Goal: Task Accomplishment & Management: Complete application form

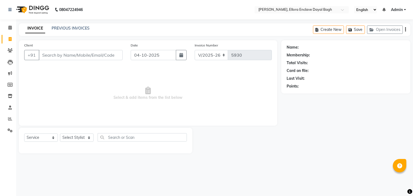
select select "6880"
select select "service"
click at [69, 139] on select "Select Stylist AMAN DANISH SALMANI [PERSON_NAME] kakul KAVITA [PERSON_NAME] [PE…" at bounding box center [77, 138] width 34 height 8
select select "86751"
click at [60, 134] on select "Select Stylist AMAN DANISH SALMANI [PERSON_NAME] kakul KAVITA [PERSON_NAME] [PE…" at bounding box center [77, 138] width 34 height 8
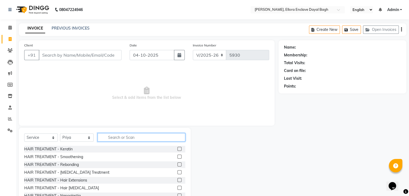
click at [119, 138] on input "text" at bounding box center [142, 137] width 88 height 8
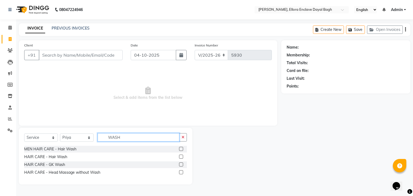
type input "WASH"
click at [181, 156] on label at bounding box center [181, 157] width 4 height 4
click at [181, 156] on input "checkbox" at bounding box center [180, 156] width 3 height 3
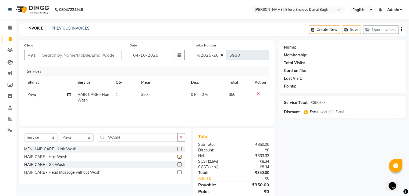
checkbox input "false"
click at [154, 140] on input "WASH" at bounding box center [138, 137] width 80 height 8
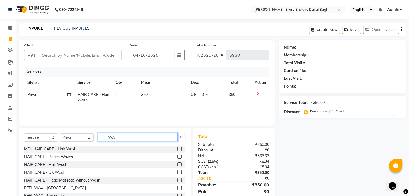
type input "W"
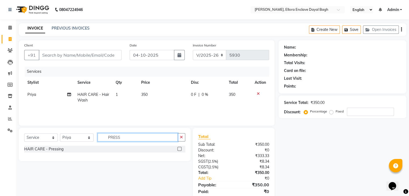
type input "PRESS"
click at [179, 150] on label at bounding box center [179, 149] width 4 height 4
click at [179, 150] on input "checkbox" at bounding box center [178, 148] width 3 height 3
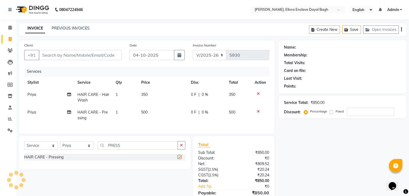
checkbox input "false"
click at [156, 150] on input "PRESS" at bounding box center [138, 145] width 80 height 8
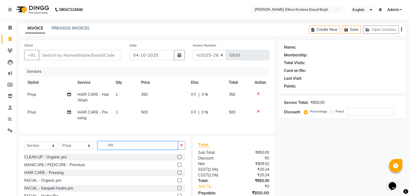
type input "P"
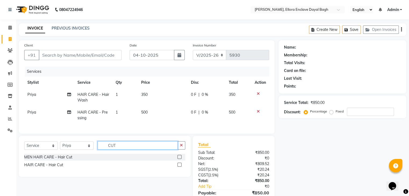
type input "CUT"
click at [179, 167] on label at bounding box center [179, 165] width 4 height 4
click at [179, 167] on input "checkbox" at bounding box center [178, 164] width 3 height 3
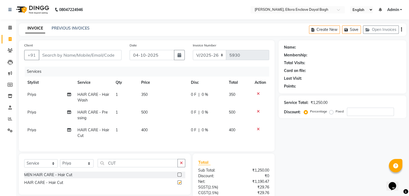
checkbox input "false"
click at [157, 130] on td "400" at bounding box center [163, 133] width 50 height 18
select select "86751"
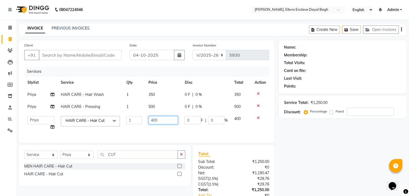
click at [164, 123] on input "400" at bounding box center [163, 120] width 30 height 8
type input "4"
type input "100"
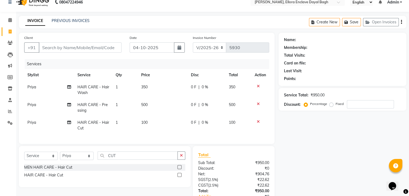
click at [53, 99] on td "Priya Split Commission" at bounding box center [49, 108] width 50 height 18
select select "86751"
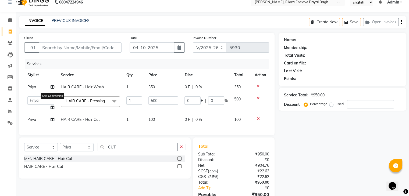
click at [52, 107] on icon at bounding box center [53, 108] width 4 height 4
select select "86751"
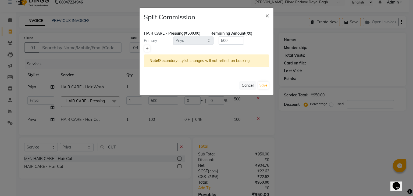
click at [146, 48] on icon at bounding box center [147, 48] width 3 height 3
type input "250"
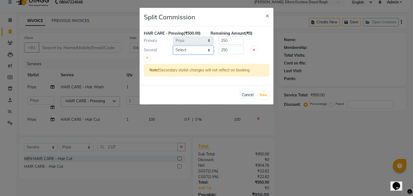
click at [177, 52] on select "Select AMAN DANISH SALMANI [PERSON_NAME] kakul KAVITA [PERSON_NAME] [PERSON_NAM…" at bounding box center [193, 50] width 40 height 8
select select "53881"
click at [173, 46] on select "Select AMAN DANISH SALMANI [PERSON_NAME] kakul KAVITA [PERSON_NAME] [PERSON_NAM…" at bounding box center [193, 50] width 40 height 8
click at [264, 94] on button "Save" at bounding box center [263, 95] width 10 height 8
select select "Select"
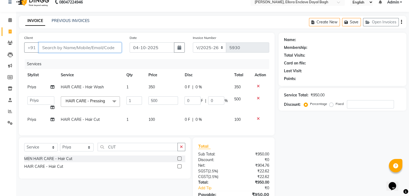
click at [115, 46] on input "Client" at bounding box center [80, 47] width 83 height 10
click at [108, 49] on input "Client" at bounding box center [80, 47] width 83 height 10
click at [102, 48] on input "Client" at bounding box center [80, 47] width 83 height 10
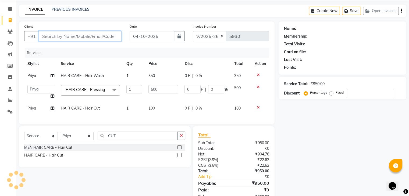
scroll to position [18, 0]
click at [99, 38] on input "Client" at bounding box center [80, 37] width 83 height 10
click at [94, 38] on input "Client" at bounding box center [80, 37] width 83 height 10
click at [101, 38] on input "Client" at bounding box center [80, 37] width 83 height 10
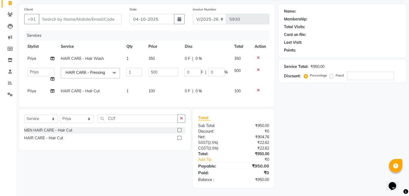
click at [301, 135] on div "Name: Membership: Total Visits: Card on file: Last Visit: Points: Service Total…" at bounding box center [344, 96] width 132 height 184
click at [83, 14] on input "Client" at bounding box center [80, 19] width 83 height 10
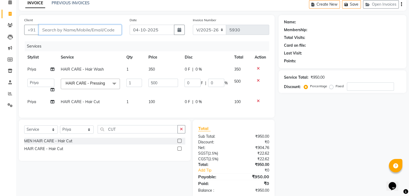
click at [84, 28] on input "Client" at bounding box center [80, 30] width 83 height 10
type input "9"
type input "0"
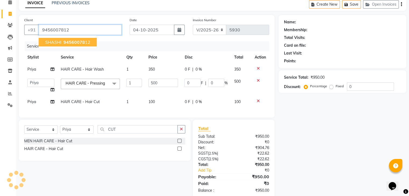
type input "9456007812"
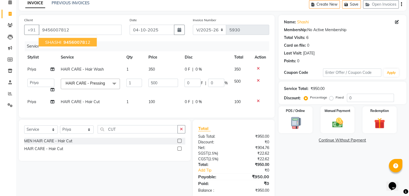
click at [87, 42] on ngb-highlight "94560078 12" at bounding box center [76, 41] width 28 height 5
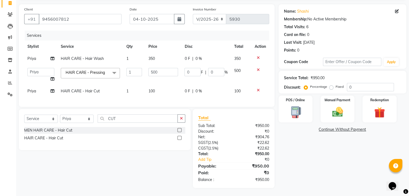
click at [335, 149] on div "Name: Shashi Membership: No Active Membership Total Visits: 6 Card on file: 0 L…" at bounding box center [344, 96] width 132 height 184
click at [350, 170] on div "Name: Shashi Membership: No Active Membership Total Visits: 6 Card on file: 0 L…" at bounding box center [344, 96] width 132 height 184
click at [257, 88] on icon at bounding box center [258, 90] width 3 height 4
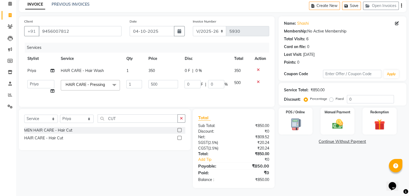
scroll to position [28, 0]
click at [312, 174] on div "Name: Shashi Membership: No Active Membership Total Visits: 6 Card on file: 0 L…" at bounding box center [344, 102] width 132 height 172
click at [337, 125] on img at bounding box center [337, 124] width 18 height 13
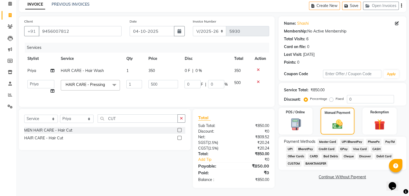
click at [370, 146] on span "CASH" at bounding box center [376, 149] width 12 height 6
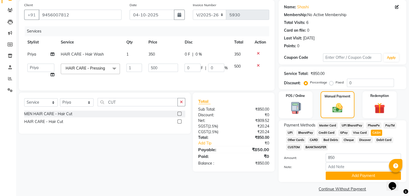
scroll to position [46, 0]
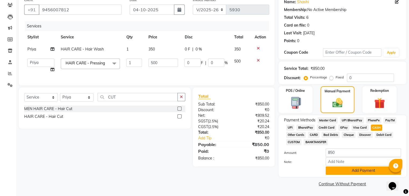
click at [361, 170] on button "Add Payment" at bounding box center [362, 171] width 75 height 8
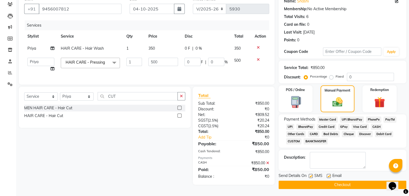
scroll to position [48, 0]
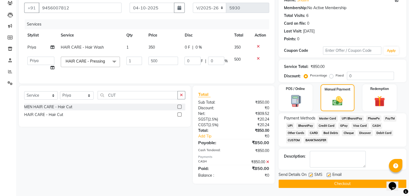
click at [327, 174] on label at bounding box center [328, 175] width 4 height 4
click at [327, 174] on input "checkbox" at bounding box center [327, 175] width 3 height 3
checkbox input "false"
click at [309, 175] on label at bounding box center [310, 175] width 4 height 4
click at [309, 175] on input "checkbox" at bounding box center [309, 175] width 3 height 3
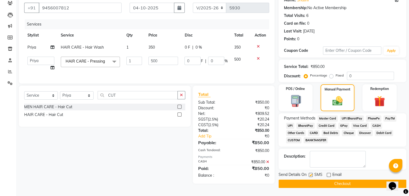
checkbox input "false"
click at [309, 182] on button "Checkout" at bounding box center [342, 184] width 128 height 8
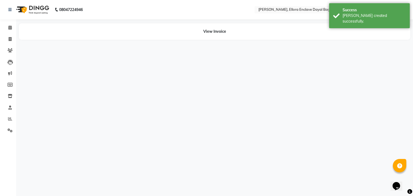
select select "86751"
select select "53881"
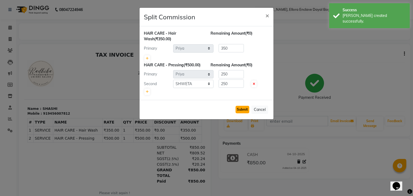
click at [242, 107] on button "Submit" at bounding box center [242, 110] width 14 height 8
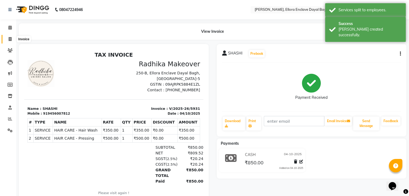
click at [9, 38] on icon at bounding box center [10, 39] width 3 height 4
select select "service"
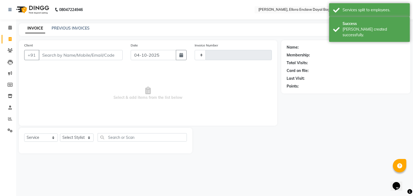
type input "5932"
select select "6880"
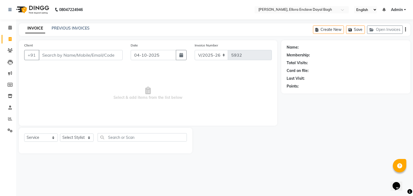
click at [53, 54] on input "Client" at bounding box center [81, 55] width 84 height 10
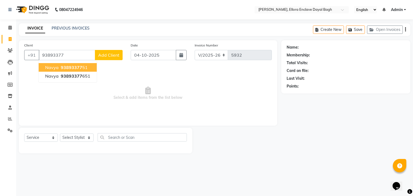
click at [70, 66] on span "93893377" at bounding box center [71, 67] width 21 height 5
type input "9389337751"
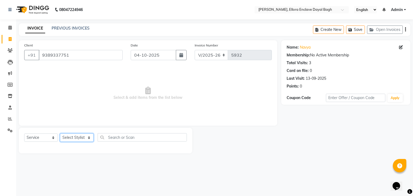
click at [77, 138] on select "Select Stylist AMAN DANISH SALMANI [PERSON_NAME] kakul KAVITA [PERSON_NAME] [PE…" at bounding box center [77, 138] width 34 height 8
select select "86751"
click at [60, 134] on select "Select Stylist AMAN DANISH SALMANI [PERSON_NAME] kakul KAVITA [PERSON_NAME] [PE…" at bounding box center [77, 138] width 34 height 8
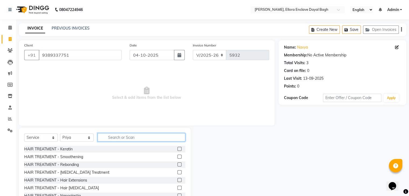
click at [124, 139] on input "text" at bounding box center [142, 137] width 88 height 8
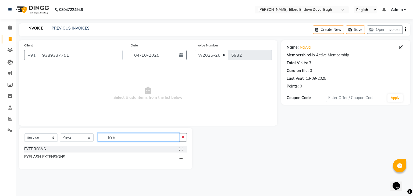
type input "EYE"
click at [182, 148] on label at bounding box center [181, 149] width 4 height 4
click at [182, 148] on input "checkbox" at bounding box center [180, 148] width 3 height 3
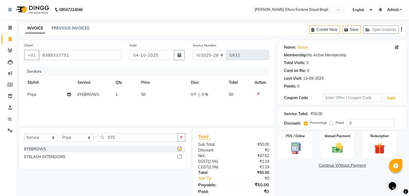
checkbox input "false"
click at [351, 136] on div "Manual Payment" at bounding box center [336, 145] width 35 height 28
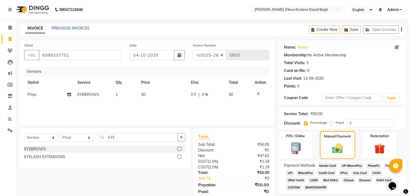
scroll to position [19, 0]
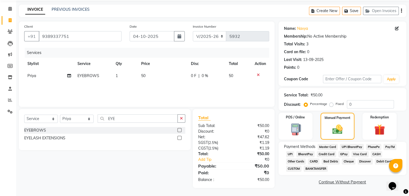
click at [375, 153] on span "CASH" at bounding box center [376, 154] width 12 height 6
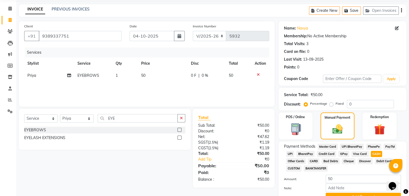
scroll to position [46, 0]
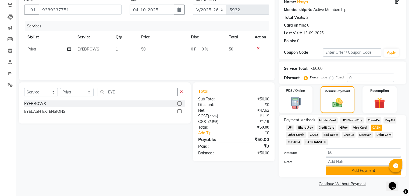
click at [350, 168] on button "Add Payment" at bounding box center [362, 171] width 75 height 8
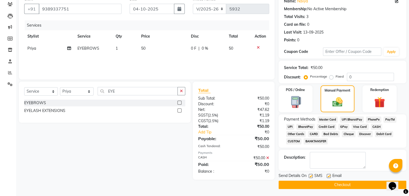
click at [329, 176] on label at bounding box center [328, 176] width 4 height 4
click at [329, 176] on input "checkbox" at bounding box center [327, 176] width 3 height 3
checkbox input "false"
click at [310, 175] on label at bounding box center [310, 176] width 4 height 4
click at [310, 175] on input "checkbox" at bounding box center [309, 176] width 3 height 3
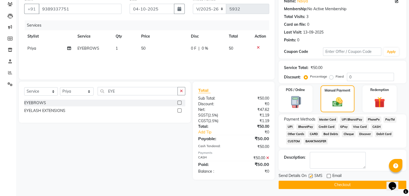
checkbox input "false"
click at [313, 185] on button "Checkout" at bounding box center [342, 185] width 128 height 8
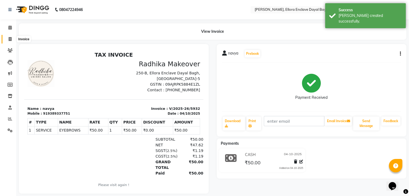
click at [12, 39] on span at bounding box center [9, 39] width 9 height 6
select select "6880"
select select "service"
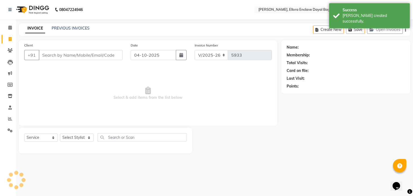
click at [62, 57] on input "Client" at bounding box center [81, 55] width 84 height 10
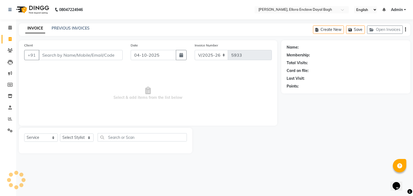
click at [81, 61] on div "Client +91" at bounding box center [73, 53] width 106 height 22
click at [80, 139] on select "Select Stylist AMAN DANISH SALMANI [PERSON_NAME] kakul KAVITA [PERSON_NAME] [PE…" at bounding box center [77, 138] width 34 height 8
click at [82, 140] on select "Select Stylist AMAN DANISH SALMANI [PERSON_NAME] kakul KAVITA [PERSON_NAME] [PE…" at bounding box center [77, 138] width 34 height 8
select select "53879"
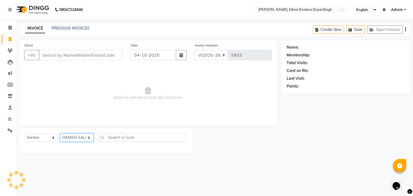
click at [60, 134] on select "Select Stylist AMAN DANISH SALMANI [PERSON_NAME] kakul KAVITA [PERSON_NAME] [PE…" at bounding box center [77, 138] width 34 height 8
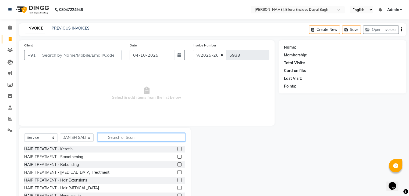
click at [131, 140] on input "text" at bounding box center [142, 137] width 88 height 8
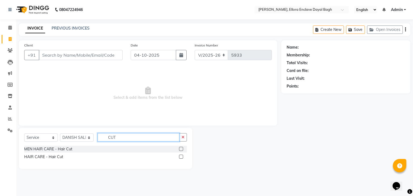
type input "CUT"
click at [182, 156] on label at bounding box center [181, 157] width 4 height 4
click at [182, 156] on input "checkbox" at bounding box center [180, 156] width 3 height 3
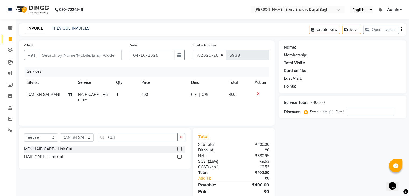
click at [179, 157] on label at bounding box center [179, 157] width 4 height 4
click at [179, 157] on input "checkbox" at bounding box center [178, 156] width 3 height 3
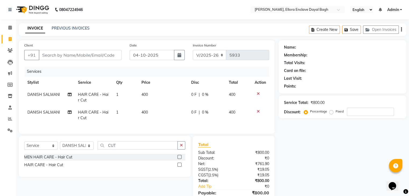
click at [178, 167] on label at bounding box center [179, 165] width 4 height 4
click at [178, 167] on input "checkbox" at bounding box center [178, 164] width 3 height 3
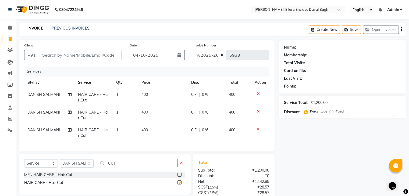
checkbox input "false"
click at [153, 167] on input "CUT" at bounding box center [138, 163] width 80 height 8
type input "C"
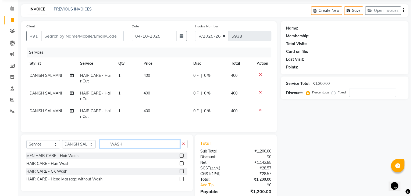
scroll to position [19, 0]
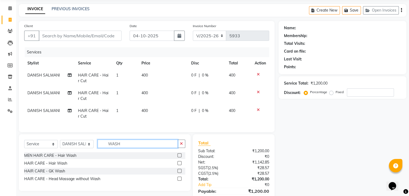
type input "WASH"
click at [179, 165] on label at bounding box center [179, 163] width 4 height 4
click at [179, 165] on input "checkbox" at bounding box center [178, 163] width 3 height 3
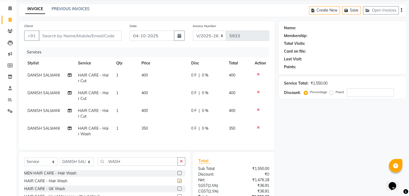
checkbox input "false"
click at [98, 38] on input "Client" at bounding box center [80, 36] width 83 height 10
type input "8"
type input "0"
type input "8527693325"
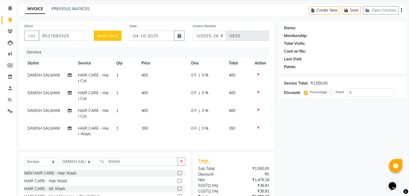
click at [105, 37] on span "Add Client" at bounding box center [107, 35] width 21 height 5
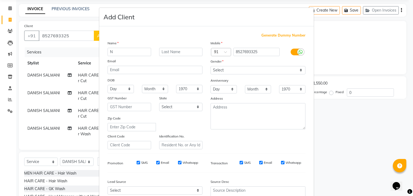
click at [130, 55] on input "N" at bounding box center [129, 52] width 44 height 8
type input "NEHA"
click at [235, 68] on select "Select [DEMOGRAPHIC_DATA] [DEMOGRAPHIC_DATA] Other Prefer Not To Say" at bounding box center [257, 70] width 95 height 8
select select "[DEMOGRAPHIC_DATA]"
click at [210, 66] on select "Select [DEMOGRAPHIC_DATA] [DEMOGRAPHIC_DATA] Other Prefer Not To Say" at bounding box center [257, 70] width 95 height 8
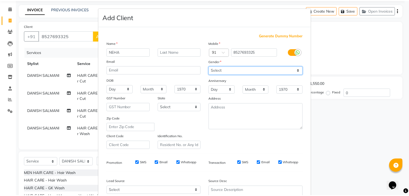
scroll to position [55, 0]
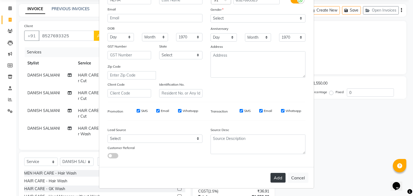
click at [277, 178] on button "Add" at bounding box center [277, 178] width 15 height 10
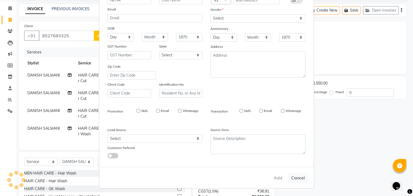
select select
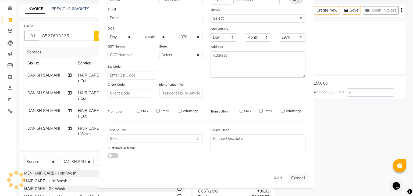
select select
checkbox input "false"
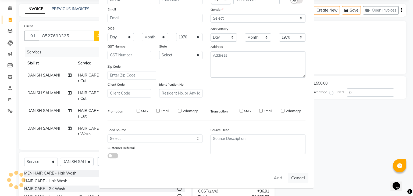
checkbox input "false"
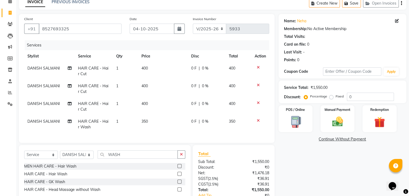
scroll to position [25, 0]
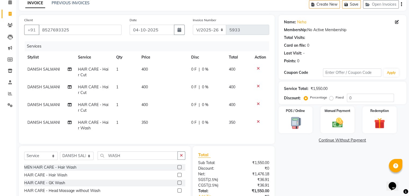
click at [315, 174] on div "Name: Neha Membership: No Active Membership Total Visits: Card on file: 0 Last …" at bounding box center [344, 120] width 132 height 210
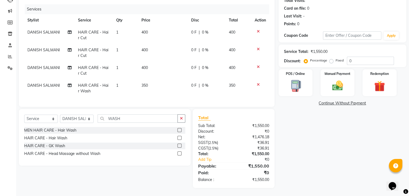
click at [316, 163] on div "Name: Neha Membership: No Active Membership Total Visits: Card on file: 0 Last …" at bounding box center [344, 83] width 132 height 210
click at [291, 166] on div "Name: Neha Membership: No Active Membership Total Visits: Card on file: 0 Last …" at bounding box center [344, 83] width 132 height 210
click at [54, 48] on span "DANISH SALMANI" at bounding box center [43, 50] width 33 height 5
select select "53879"
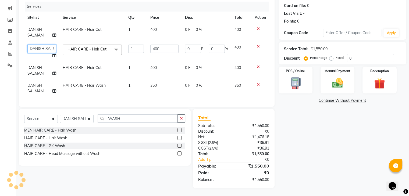
click at [54, 47] on select "AMAN DANISH SALMANI GOPAL PACHORI kakul KAVITA KIRAN KUMARI MEENU KUMARI NEHA N…" at bounding box center [41, 49] width 29 height 8
click at [38, 28] on span "DANISH SALMANI" at bounding box center [35, 32] width 17 height 10
select select "53879"
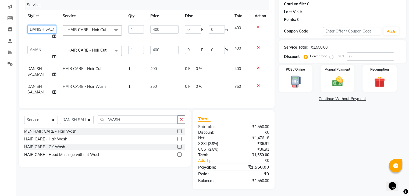
click at [38, 29] on select "AMAN DANISH SALMANI GOPAL PACHORI kakul KAVITA KIRAN KUMARI MEENU KUMARI NEHA N…" at bounding box center [41, 29] width 29 height 8
select select "53888"
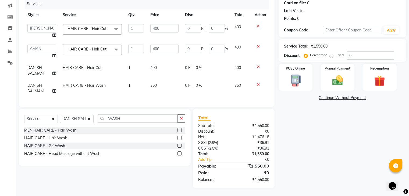
scroll to position [72, 0]
click at [341, 75] on img at bounding box center [337, 80] width 18 height 13
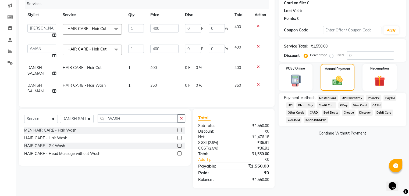
click at [316, 110] on span "CARD" at bounding box center [314, 113] width 12 height 6
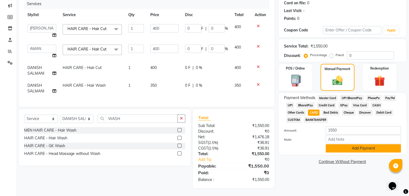
click at [356, 146] on button "Add Payment" at bounding box center [362, 148] width 75 height 8
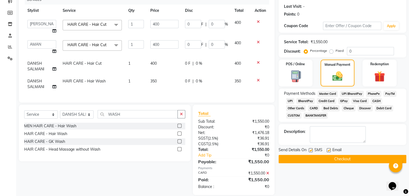
scroll to position [83, 0]
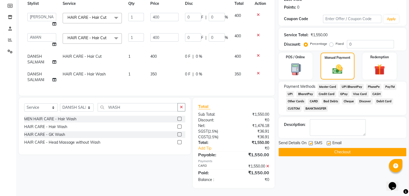
click at [326, 141] on label at bounding box center [328, 143] width 4 height 4
click at [326, 142] on input "checkbox" at bounding box center [327, 143] width 3 height 3
checkbox input "false"
click at [311, 141] on label at bounding box center [310, 143] width 4 height 4
click at [311, 142] on input "checkbox" at bounding box center [309, 143] width 3 height 3
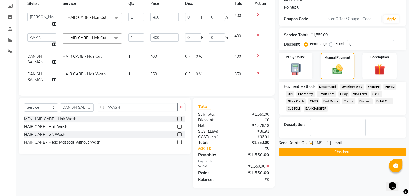
checkbox input "false"
click at [318, 150] on button "Checkout" at bounding box center [342, 152] width 128 height 8
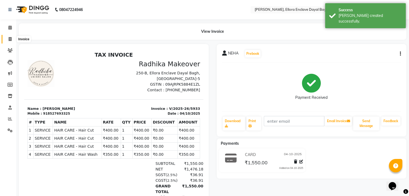
click at [10, 40] on icon at bounding box center [10, 39] width 3 height 4
select select "service"
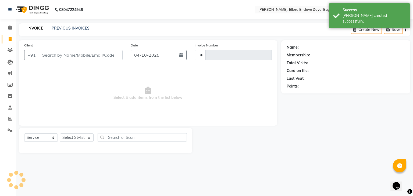
type input "5934"
select select "6880"
click at [110, 58] on input "Client" at bounding box center [81, 55] width 84 height 10
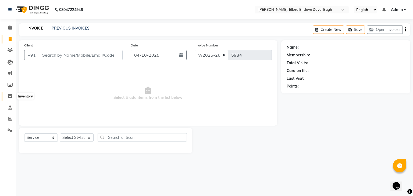
click at [8, 96] on icon at bounding box center [10, 96] width 5 height 4
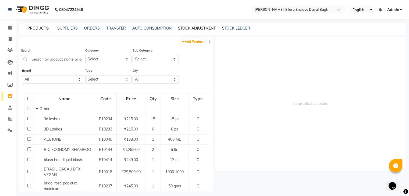
click at [209, 26] on link "STOCK ADJUSTMENT" at bounding box center [197, 28] width 38 height 5
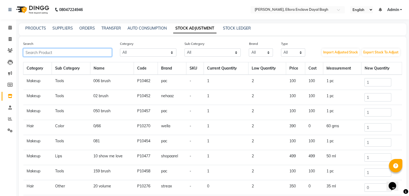
click at [81, 54] on input "text" at bounding box center [67, 52] width 89 height 8
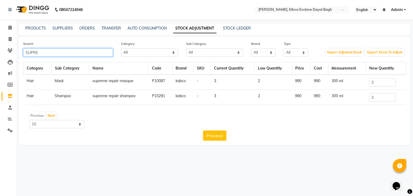
type input "SUPRE"
click at [386, 85] on input "3" at bounding box center [382, 82] width 27 height 8
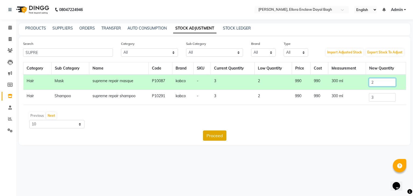
type input "2"
click at [222, 139] on button "Proceed" at bounding box center [214, 136] width 23 height 10
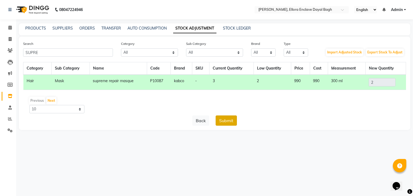
click at [220, 120] on button "Submit" at bounding box center [225, 121] width 21 height 10
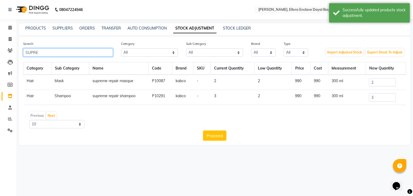
click at [47, 51] on input "SUPRE" at bounding box center [68, 52] width 90 height 8
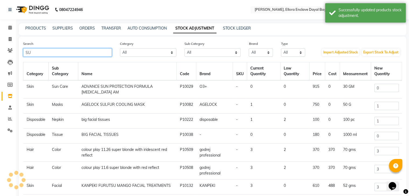
type input "S"
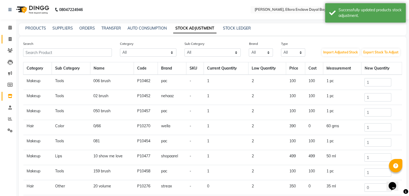
click at [9, 42] on link "Invoice" at bounding box center [8, 39] width 13 height 9
select select "6880"
select select "service"
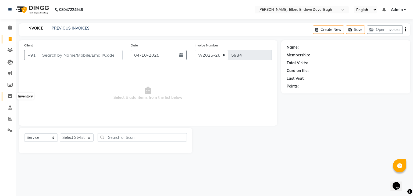
click at [11, 98] on icon at bounding box center [10, 96] width 5 height 4
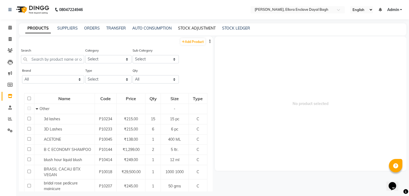
click at [193, 30] on link "STOCK ADJUSTMENT" at bounding box center [197, 28] width 38 height 5
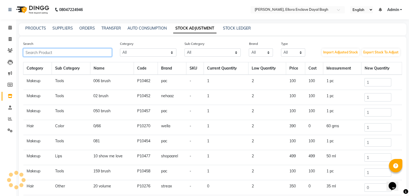
click at [107, 53] on input "text" at bounding box center [67, 52] width 89 height 8
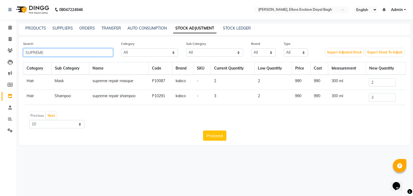
type input "SUPREME"
click at [381, 82] on input "2" at bounding box center [382, 82] width 27 height 8
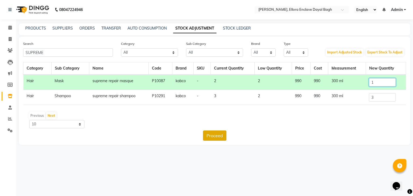
type input "1"
drag, startPoint x: 219, startPoint y: 137, endPoint x: 170, endPoint y: 145, distance: 50.0
click at [170, 145] on div "Search SUPREME Category All Hair Skin Makeup Personal Care Appliances Beard Wax…" at bounding box center [214, 91] width 391 height 109
click at [214, 138] on button "Proceed" at bounding box center [214, 136] width 23 height 10
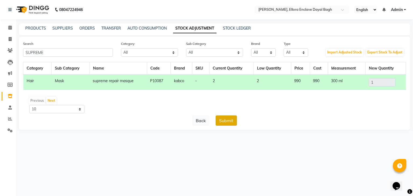
click at [235, 123] on button "Submit" at bounding box center [225, 121] width 21 height 10
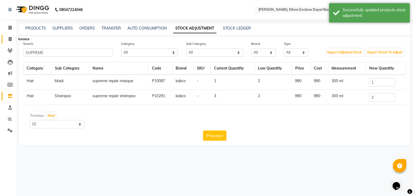
click at [7, 38] on span at bounding box center [9, 39] width 9 height 6
select select "6880"
select select "service"
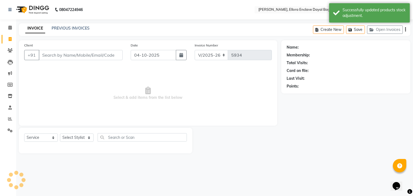
click at [43, 46] on div "Client +91" at bounding box center [73, 53] width 106 height 22
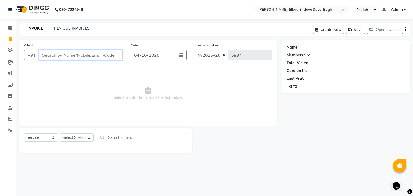
click at [49, 53] on input "Client" at bounding box center [81, 55] width 84 height 10
click at [60, 58] on input "Client" at bounding box center [81, 55] width 84 height 10
click at [67, 56] on input "Client" at bounding box center [81, 55] width 84 height 10
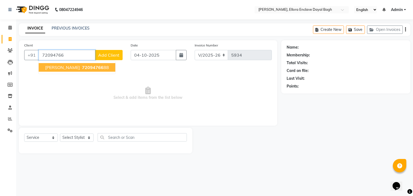
click at [82, 66] on ngb-highlight "72094766 88" at bounding box center [95, 67] width 28 height 5
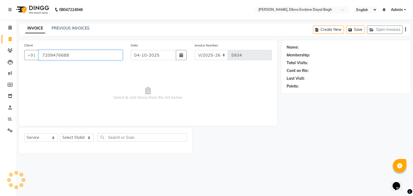
type input "7209476688"
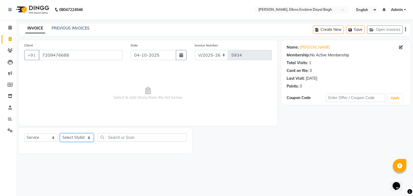
click at [90, 136] on select "Select Stylist AMAN DANISH SALMANI [PERSON_NAME] kakul KAVITA [PERSON_NAME] [PE…" at bounding box center [77, 138] width 34 height 8
select select "53884"
click at [60, 134] on select "Select Stylist AMAN DANISH SALMANI [PERSON_NAME] kakul KAVITA [PERSON_NAME] [PE…" at bounding box center [77, 138] width 34 height 8
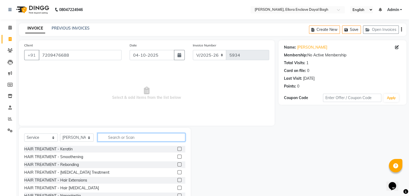
click at [121, 135] on input "text" at bounding box center [142, 137] width 88 height 8
click at [127, 137] on input "text" at bounding box center [142, 137] width 88 height 8
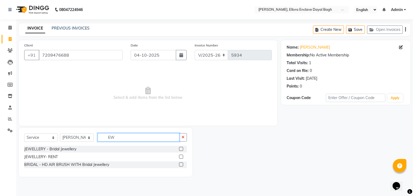
type input "E"
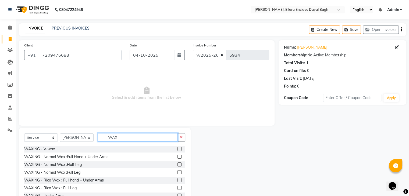
scroll to position [63, 0]
type input "WAX"
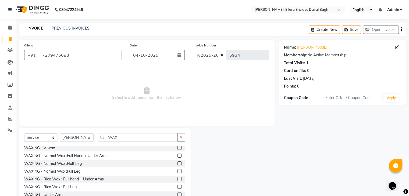
click at [177, 179] on label at bounding box center [179, 179] width 4 height 4
click at [177, 179] on input "checkbox" at bounding box center [178, 179] width 3 height 3
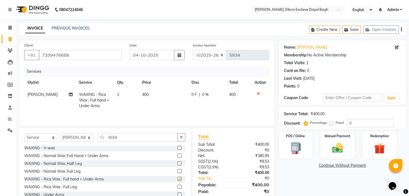
checkbox input "false"
click at [177, 186] on label at bounding box center [179, 187] width 4 height 4
click at [177, 186] on input "checkbox" at bounding box center [178, 186] width 3 height 3
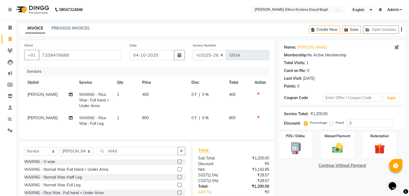
checkbox input "false"
click at [137, 155] on input "WAX" at bounding box center [138, 151] width 80 height 8
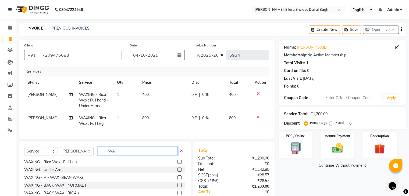
type input "W"
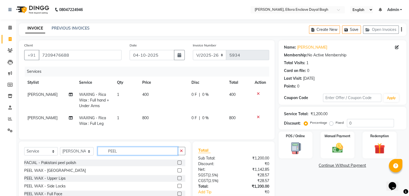
scroll to position [37, 0]
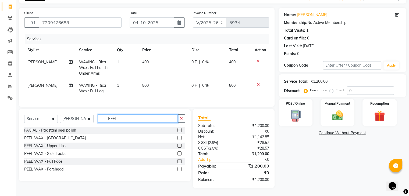
type input "PEEL"
click at [179, 162] on label at bounding box center [179, 161] width 4 height 4
click at [179, 162] on input "checkbox" at bounding box center [178, 161] width 3 height 3
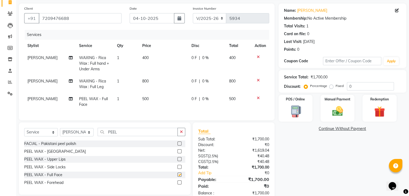
checkbox input "false"
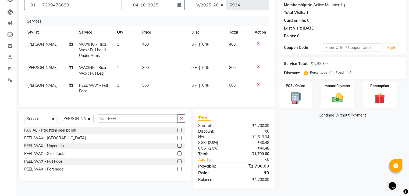
click at [353, 158] on div "Name: Vinita Membership: No Active Membership Total Visits: 1 Card on file: 0 L…" at bounding box center [344, 89] width 132 height 198
click at [332, 170] on div "Name: Vinita Membership: No Active Membership Total Visits: 1 Card on file: 0 L…" at bounding box center [344, 89] width 132 height 198
click at [366, 69] on input "0" at bounding box center [370, 73] width 47 height 8
type input "10"
click at [348, 83] on label "Manual Payment" at bounding box center [337, 85] width 27 height 5
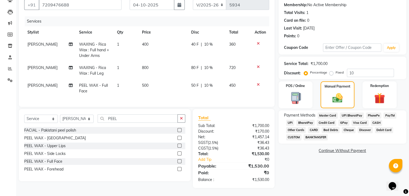
click at [372, 120] on span "CASH" at bounding box center [376, 123] width 12 height 6
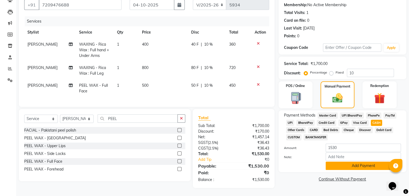
click at [347, 162] on button "Add Payment" at bounding box center [362, 166] width 75 height 8
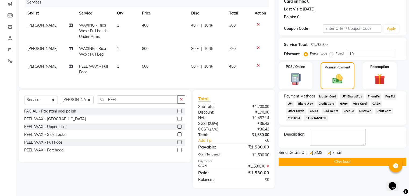
click at [328, 151] on label at bounding box center [328, 153] width 4 height 4
click at [328, 152] on input "checkbox" at bounding box center [327, 153] width 3 height 3
checkbox input "false"
click at [310, 151] on label at bounding box center [310, 153] width 4 height 4
click at [310, 152] on input "checkbox" at bounding box center [309, 153] width 3 height 3
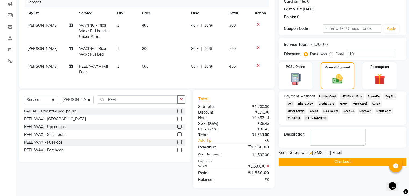
checkbox input "false"
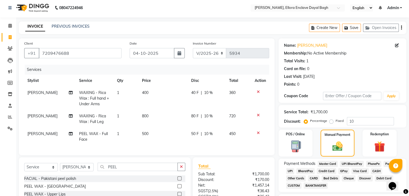
scroll to position [1, 0]
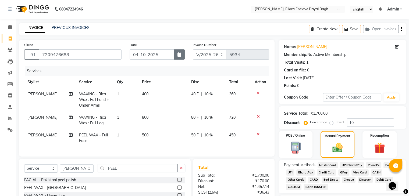
click at [177, 59] on button "button" at bounding box center [179, 54] width 11 height 10
select select "10"
select select "2025"
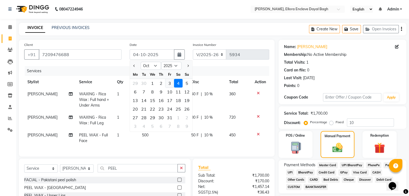
click at [167, 82] on div "3" at bounding box center [169, 83] width 9 height 9
type input "03-10-2025"
type input "0"
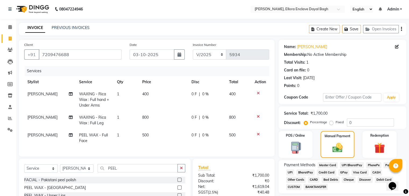
scroll to position [74, 0]
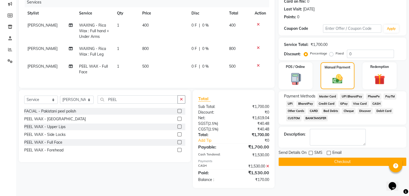
click at [323, 158] on button "Checkout" at bounding box center [342, 162] width 128 height 8
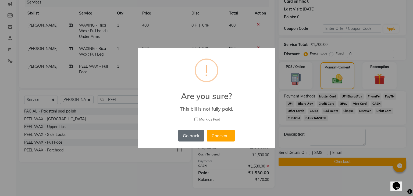
click at [197, 135] on button "Go back" at bounding box center [191, 136] width 26 height 12
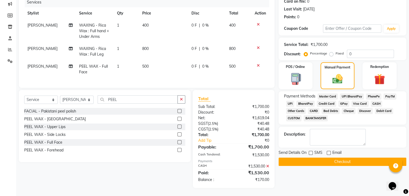
click at [373, 101] on span "CASH" at bounding box center [376, 104] width 12 height 6
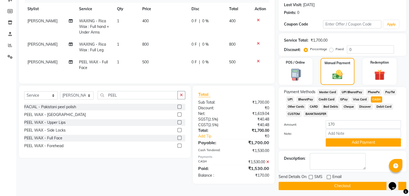
scroll to position [77, 0]
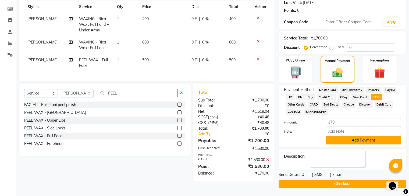
click at [358, 138] on button "Add Payment" at bounding box center [362, 140] width 75 height 8
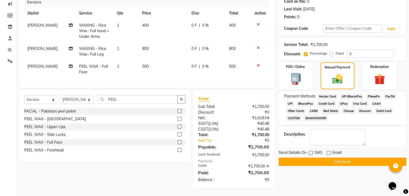
scroll to position [74, 0]
click at [341, 159] on button "Checkout" at bounding box center [342, 162] width 128 height 8
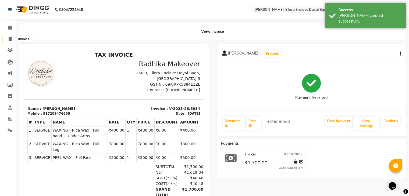
click at [9, 40] on icon at bounding box center [10, 39] width 3 height 4
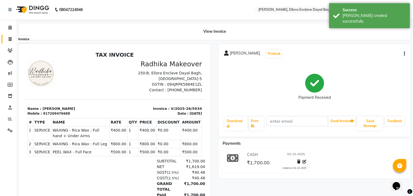
select select "6880"
select select "service"
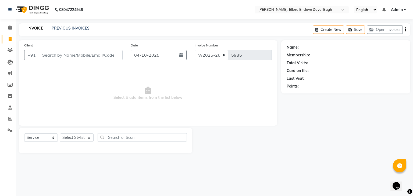
click at [91, 56] on input "Client" at bounding box center [81, 55] width 84 height 10
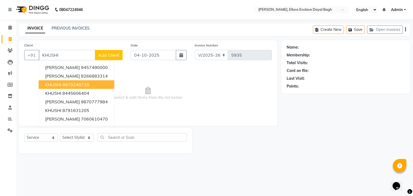
click at [87, 85] on ngb-highlight "9970249720" at bounding box center [75, 84] width 27 height 5
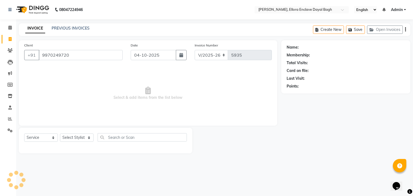
type input "9970249720"
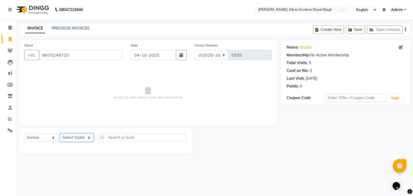
click at [81, 140] on select "Select Stylist AMAN DANISH SALMANI [PERSON_NAME] kakul KAVITA [PERSON_NAME] [PE…" at bounding box center [77, 138] width 34 height 8
select select "53888"
click at [60, 134] on select "Select Stylist AMAN DANISH SALMANI [PERSON_NAME] kakul KAVITA [PERSON_NAME] [PE…" at bounding box center [77, 138] width 34 height 8
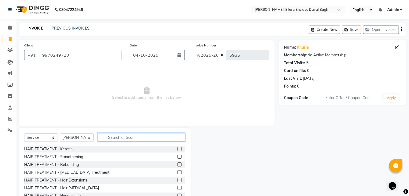
click at [120, 140] on input "text" at bounding box center [142, 137] width 88 height 8
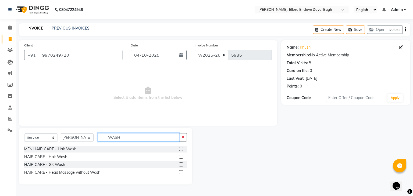
type input "WASH"
click at [180, 159] on label at bounding box center [181, 157] width 4 height 4
click at [180, 159] on input "checkbox" at bounding box center [180, 156] width 3 height 3
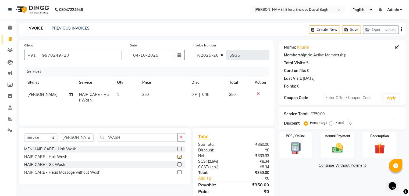
checkbox input "false"
click at [153, 140] on input "WASH" at bounding box center [138, 137] width 80 height 8
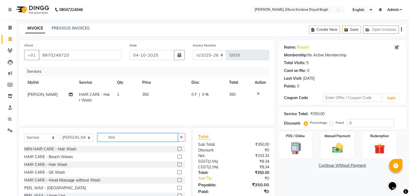
type input "W"
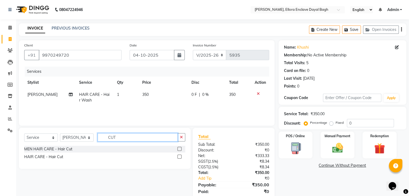
type input "CUT"
click at [179, 156] on label at bounding box center [179, 157] width 4 height 4
click at [179, 156] on input "checkbox" at bounding box center [178, 156] width 3 height 3
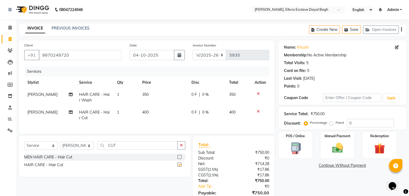
checkbox input "false"
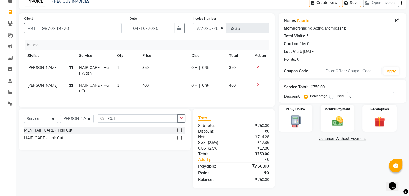
click at [333, 171] on div "Name: Khushi Membership: No Active Membership Total Visits: 5 Card on file: 0 L…" at bounding box center [344, 100] width 132 height 175
click at [44, 80] on td "[PERSON_NAME]" at bounding box center [50, 89] width 52 height 18
select select "53888"
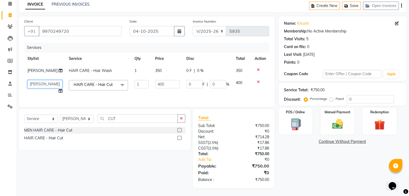
click at [45, 82] on select "AMAN DANISH SALMANI GOPAL PACHORI kakul KAVITA KIRAN KUMARI MEENU KUMARI NEHA N…" at bounding box center [44, 84] width 35 height 8
select select "55266"
click at [301, 177] on div "Name: Khushi Membership: No Active Membership Total Visits: 5 Card on file: 0 L…" at bounding box center [344, 102] width 132 height 172
click at [180, 29] on icon "button" at bounding box center [179, 31] width 4 height 4
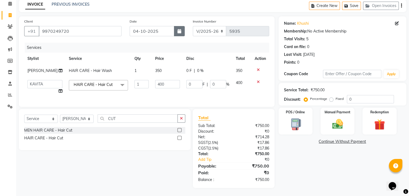
select select "10"
select select "2025"
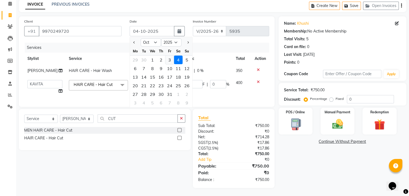
click at [170, 56] on div "3" at bounding box center [169, 60] width 9 height 9
type input "03-10-2025"
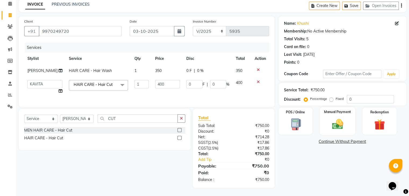
click at [335, 118] on img at bounding box center [337, 124] width 18 height 13
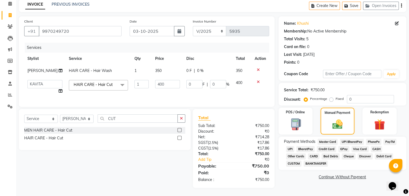
click at [291, 146] on span "UPI" at bounding box center [290, 149] width 8 height 6
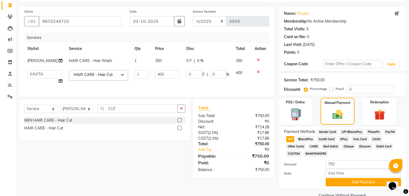
scroll to position [46, 0]
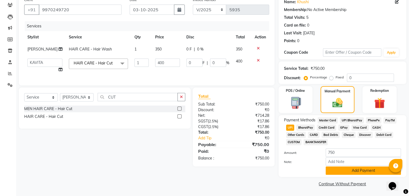
click at [353, 175] on button "Add Payment" at bounding box center [362, 171] width 75 height 8
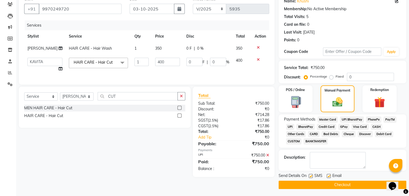
scroll to position [48, 0]
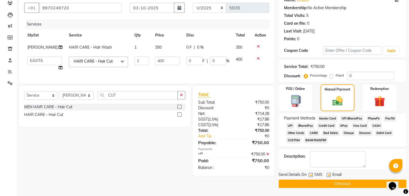
click at [328, 175] on label at bounding box center [328, 175] width 4 height 4
click at [328, 175] on input "checkbox" at bounding box center [327, 175] width 3 height 3
checkbox input "false"
click at [310, 174] on label at bounding box center [310, 175] width 4 height 4
click at [310, 174] on input "checkbox" at bounding box center [309, 175] width 3 height 3
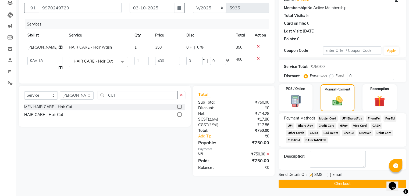
checkbox input "false"
click at [311, 183] on button "Checkout" at bounding box center [342, 184] width 128 height 8
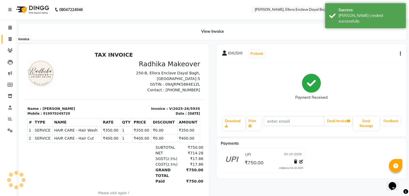
click at [7, 41] on span at bounding box center [9, 39] width 9 height 6
select select "6880"
select select "service"
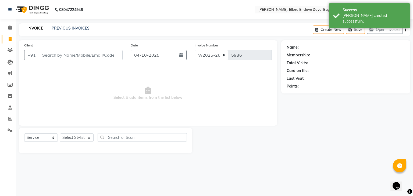
click at [56, 56] on input "Client" at bounding box center [81, 55] width 84 height 10
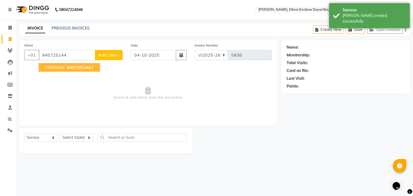
click at [74, 65] on span "945725144" at bounding box center [79, 67] width 24 height 5
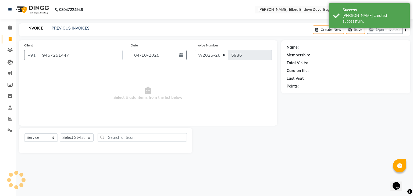
type input "9457251447"
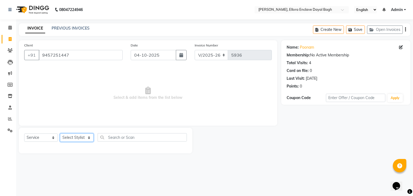
click at [90, 136] on select "Select Stylist AMAN DANISH SALMANI [PERSON_NAME] kakul KAVITA [PERSON_NAME] [PE…" at bounding box center [77, 138] width 34 height 8
select select "53886"
click at [60, 134] on select "Select Stylist AMAN DANISH SALMANI [PERSON_NAME] kakul KAVITA [PERSON_NAME] [PE…" at bounding box center [77, 138] width 34 height 8
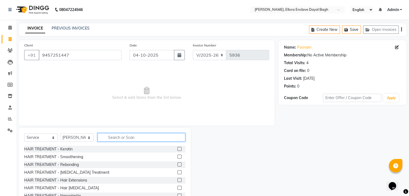
click at [129, 137] on input "text" at bounding box center [142, 137] width 88 height 8
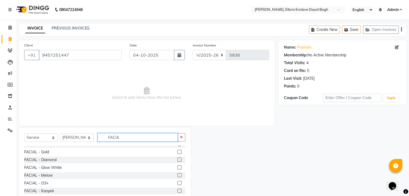
scroll to position [5, 0]
type input "FACIA"
click at [177, 152] on label at bounding box center [179, 152] width 4 height 4
click at [177, 152] on input "checkbox" at bounding box center [178, 151] width 3 height 3
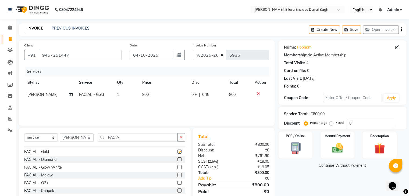
checkbox input "false"
click at [150, 137] on input "FACIA" at bounding box center [138, 137] width 80 height 8
type input "F"
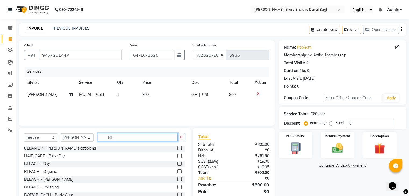
scroll to position [0, 0]
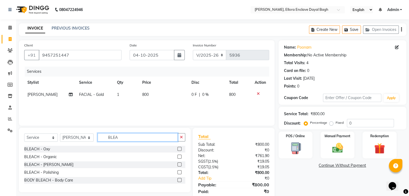
type input "BLEA"
click at [179, 147] on label at bounding box center [179, 149] width 4 height 4
click at [179, 147] on input "checkbox" at bounding box center [178, 148] width 3 height 3
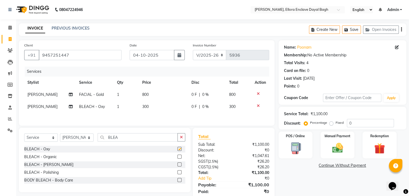
checkbox input "false"
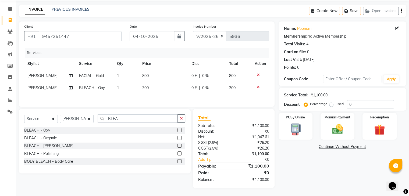
click at [316, 173] on div "Name: Poonam Membership: No Active Membership Total Visits: 4 Card on file: 0 L…" at bounding box center [344, 104] width 132 height 167
click at [177, 35] on icon "button" at bounding box center [179, 36] width 4 height 4
select select "10"
select select "2025"
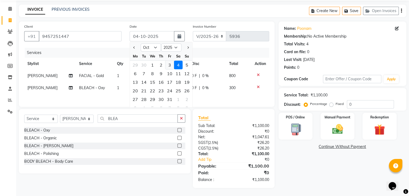
click at [167, 62] on div "3" at bounding box center [169, 65] width 9 height 9
type input "03-10-2025"
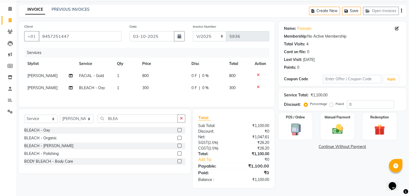
click at [312, 170] on div "Name: Poonam Membership: No Active Membership Total Visits: 4 Card on file: 0 L…" at bounding box center [344, 104] width 132 height 167
click at [340, 123] on img at bounding box center [337, 129] width 18 height 13
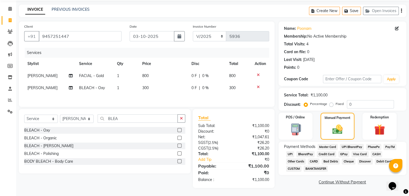
click at [377, 152] on span "CASH" at bounding box center [376, 154] width 12 height 6
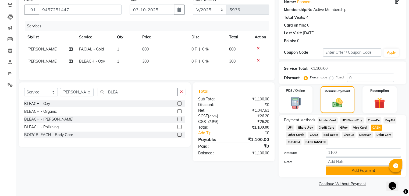
click at [362, 170] on button "Add Payment" at bounding box center [362, 171] width 75 height 8
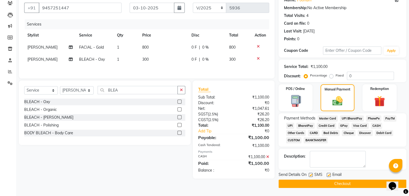
scroll to position [48, 0]
click at [328, 175] on label at bounding box center [328, 175] width 4 height 4
click at [328, 175] on input "checkbox" at bounding box center [327, 175] width 3 height 3
checkbox input "false"
click at [309, 175] on label at bounding box center [310, 175] width 4 height 4
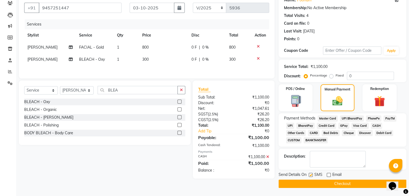
click at [309, 175] on input "checkbox" at bounding box center [309, 175] width 3 height 3
checkbox input "false"
click at [342, 185] on button "Checkout" at bounding box center [342, 184] width 128 height 8
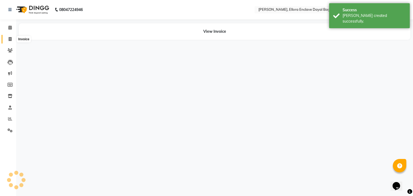
click at [13, 40] on span at bounding box center [9, 39] width 9 height 6
select select "service"
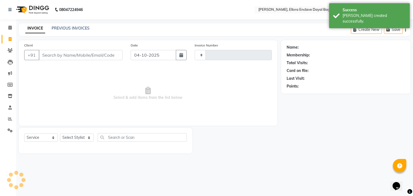
type input "5937"
select select "6880"
click at [59, 56] on input "Client" at bounding box center [81, 55] width 84 height 10
click at [73, 59] on input "Client" at bounding box center [81, 55] width 84 height 10
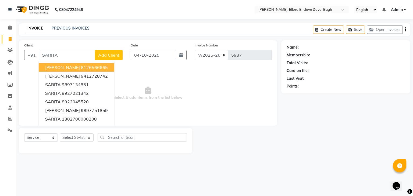
click at [81, 70] on ngb-highlight "8126566665" at bounding box center [94, 67] width 27 height 5
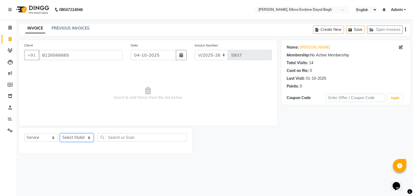
click at [78, 138] on select "Select Stylist AMAN DANISH SALMANI [PERSON_NAME] kakul KAVITA [PERSON_NAME] [PE…" at bounding box center [77, 138] width 34 height 8
click at [146, 79] on span "Select & add items from the list below" at bounding box center [147, 94] width 247 height 54
click at [120, 53] on input "8126566665" at bounding box center [81, 55] width 84 height 10
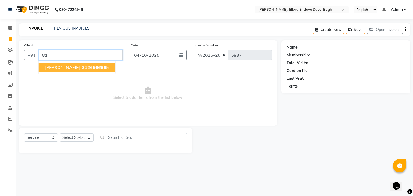
type input "8"
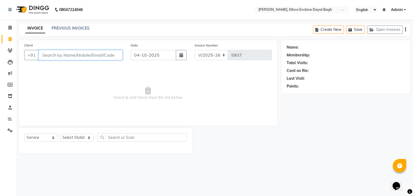
click at [106, 55] on input "Client" at bounding box center [81, 55] width 84 height 10
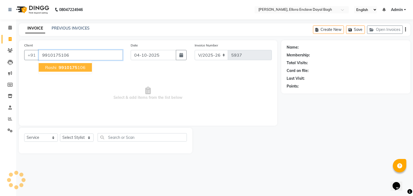
type input "9910175106"
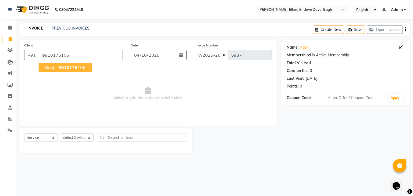
click at [75, 70] on span "9910175" at bounding box center [68, 67] width 19 height 5
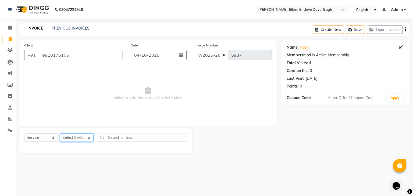
click at [70, 139] on select "Select Stylist AMAN DANISH SALMANI [PERSON_NAME] kakul KAVITA [PERSON_NAME] [PE…" at bounding box center [77, 138] width 34 height 8
select select "53887"
click at [60, 134] on select "Select Stylist AMAN DANISH SALMANI [PERSON_NAME] kakul KAVITA [PERSON_NAME] [PE…" at bounding box center [77, 138] width 34 height 8
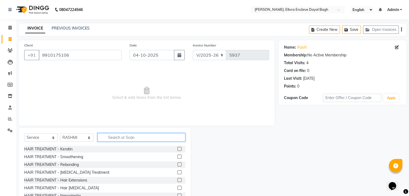
click at [125, 140] on input "text" at bounding box center [142, 137] width 88 height 8
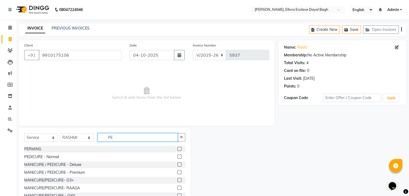
type input "PE"
click at [177, 157] on label at bounding box center [179, 157] width 4 height 4
click at [177, 157] on input "checkbox" at bounding box center [178, 156] width 3 height 3
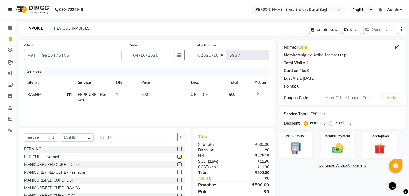
checkbox input "false"
click at [86, 138] on select "Select Stylist AMAN DANISH SALMANI [PERSON_NAME] kakul KAVITA [PERSON_NAME] [PE…" at bounding box center [77, 138] width 34 height 8
click at [117, 139] on input "PE" at bounding box center [138, 137] width 80 height 8
type input "P"
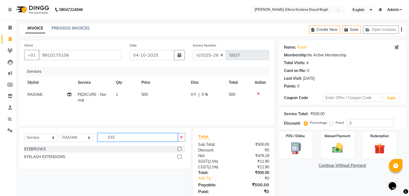
type input "EYE"
click at [179, 147] on label at bounding box center [179, 149] width 4 height 4
click at [179, 147] on input "checkbox" at bounding box center [178, 148] width 3 height 3
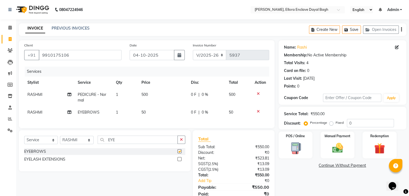
checkbox input "false"
click at [178, 53] on icon "button" at bounding box center [179, 55] width 4 height 4
select select "10"
select select "2025"
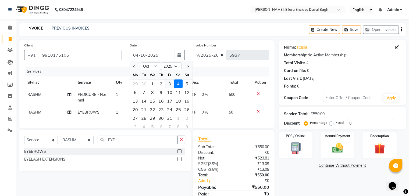
click at [168, 83] on div "3" at bounding box center [169, 84] width 9 height 9
type input "03-10-2025"
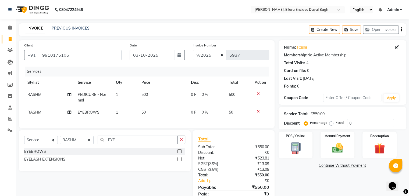
scroll to position [26, 0]
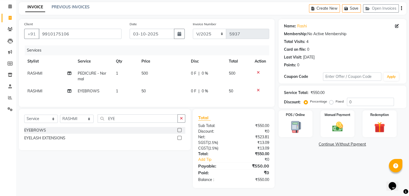
click at [338, 175] on div "Name: Rashi Membership: No Active Membership Total Visits: 4 Card on file: 0 La…" at bounding box center [344, 103] width 132 height 169
click at [335, 99] on label "Fixed" at bounding box center [339, 101] width 8 height 5
click at [330, 100] on input "Fixed" at bounding box center [332, 102] width 4 height 4
radio input "true"
click at [361, 98] on input "0" at bounding box center [370, 102] width 47 height 8
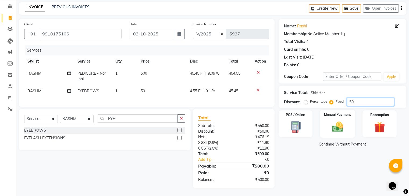
type input "50"
click at [340, 125] on img at bounding box center [337, 127] width 18 height 13
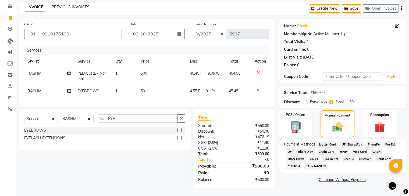
click at [373, 149] on span "CASH" at bounding box center [376, 152] width 12 height 6
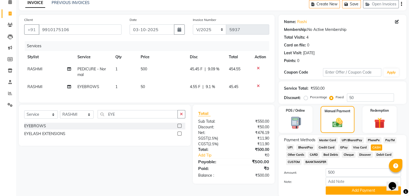
scroll to position [46, 0]
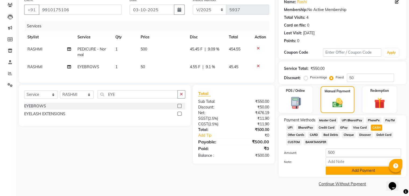
click at [362, 167] on button "Add Payment" at bounding box center [362, 171] width 75 height 8
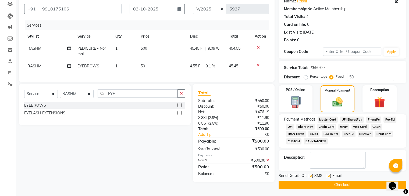
click at [328, 177] on label at bounding box center [328, 176] width 4 height 4
click at [328, 177] on input "checkbox" at bounding box center [327, 176] width 3 height 3
checkbox input "false"
click at [308, 175] on label at bounding box center [310, 176] width 4 height 4
click at [308, 175] on input "checkbox" at bounding box center [309, 176] width 3 height 3
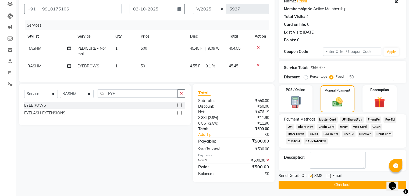
checkbox input "false"
click at [315, 184] on button "Checkout" at bounding box center [342, 185] width 128 height 8
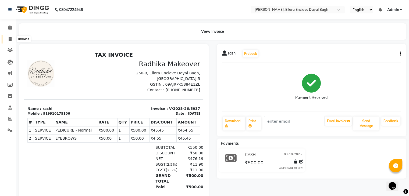
click at [9, 39] on icon at bounding box center [10, 39] width 3 height 4
select select "service"
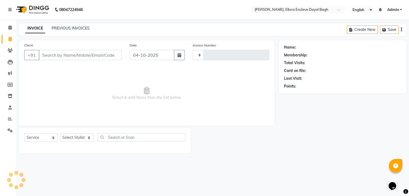
type input "5938"
select select "6880"
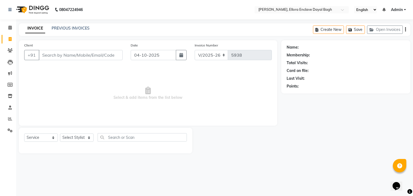
click at [45, 49] on div "Client +91" at bounding box center [73, 53] width 106 height 22
click at [66, 56] on input "Client" at bounding box center [81, 55] width 84 height 10
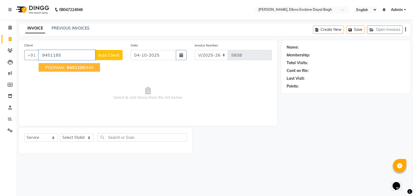
click at [80, 68] on span "9451185" at bounding box center [76, 67] width 19 height 5
type input "9451185445"
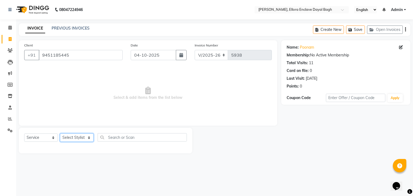
click at [86, 140] on select "Select Stylist AMAN DANISH SALMANI [PERSON_NAME] kakul KAVITA [PERSON_NAME] [PE…" at bounding box center [77, 138] width 34 height 8
select select "53884"
click at [60, 134] on select "Select Stylist AMAN DANISH SALMANI [PERSON_NAME] kakul KAVITA [PERSON_NAME] [PE…" at bounding box center [77, 138] width 34 height 8
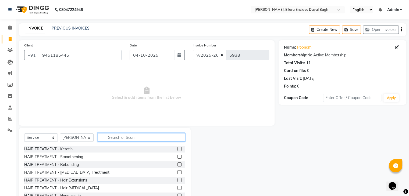
click at [114, 138] on input "text" at bounding box center [142, 137] width 88 height 8
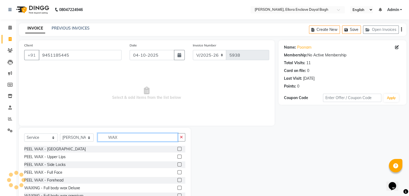
click at [132, 136] on input "WAX" at bounding box center [138, 137] width 80 height 8
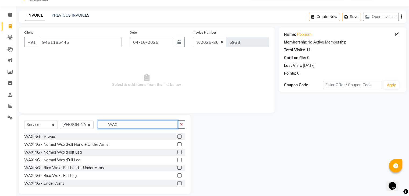
scroll to position [63, 0]
type input "WAX"
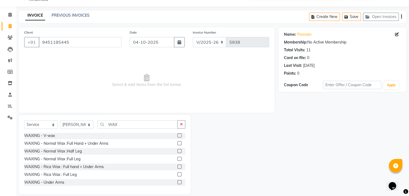
click at [177, 167] on label at bounding box center [179, 167] width 4 height 4
click at [177, 167] on input "checkbox" at bounding box center [178, 166] width 3 height 3
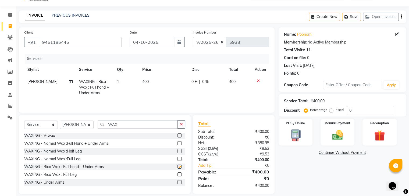
checkbox input "false"
drag, startPoint x: 124, startPoint y: 119, endPoint x: 127, endPoint y: 125, distance: 5.9
click at [127, 125] on div "Select Service Product Membership Package Voucher Prepaid Gift Card Select Styl…" at bounding box center [105, 154] width 172 height 79
click at [127, 125] on input "WAX" at bounding box center [138, 124] width 80 height 8
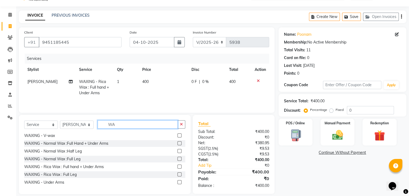
type input "W"
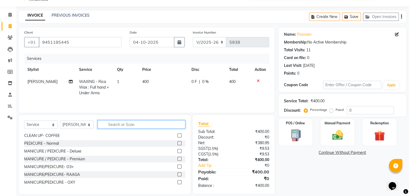
click at [114, 122] on input "text" at bounding box center [142, 124] width 88 height 8
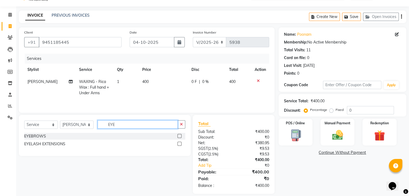
type input "EYE"
click at [180, 135] on label at bounding box center [179, 136] width 4 height 4
click at [180, 135] on input "checkbox" at bounding box center [178, 136] width 3 height 3
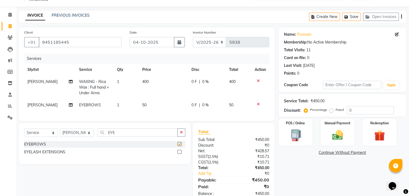
checkbox input "false"
click at [157, 108] on td "50" at bounding box center [163, 105] width 49 height 12
select select "53884"
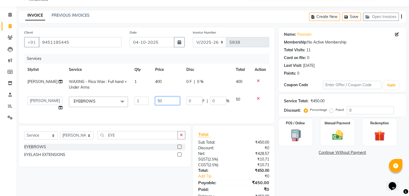
click at [158, 104] on input "50" at bounding box center [167, 101] width 25 height 8
type input "5"
type input "150"
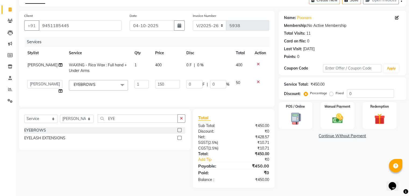
scroll to position [31, 0]
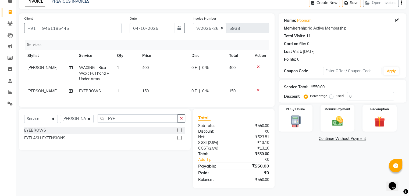
click at [328, 173] on div "Name: Poonam Membership: No Active Membership Total Visits: 11 Card on file: 0 …" at bounding box center [344, 100] width 132 height 175
click at [143, 121] on input "EYE" at bounding box center [138, 118] width 80 height 8
type input "E"
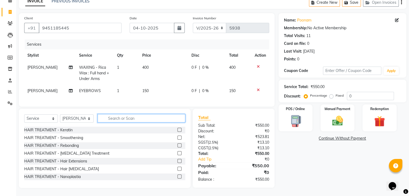
click at [143, 121] on input "text" at bounding box center [142, 118] width 88 height 8
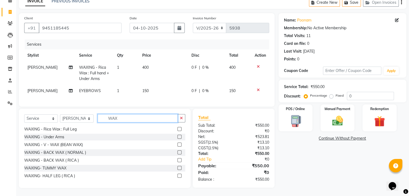
scroll to position [31, 0]
type input "WAX"
click at [177, 175] on label at bounding box center [179, 176] width 4 height 4
click at [177, 175] on input "checkbox" at bounding box center [178, 175] width 3 height 3
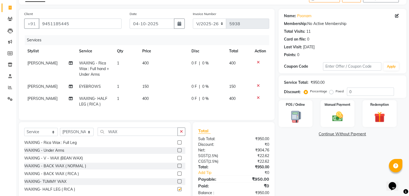
checkbox input "false"
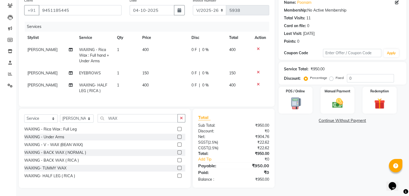
click at [314, 172] on div "Name: Poonam Membership: No Active Membership Total Visits: 11 Card on file: 0 …" at bounding box center [344, 91] width 132 height 193
click at [177, 7] on button "button" at bounding box center [179, 10] width 11 height 10
select select "10"
select select "2025"
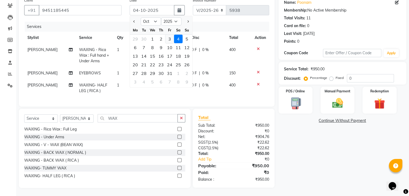
click at [169, 36] on div "3" at bounding box center [169, 39] width 9 height 9
type input "03-10-2025"
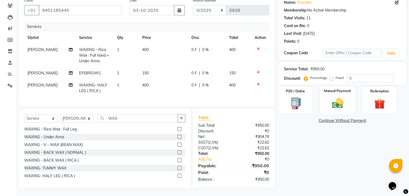
click at [337, 92] on div "Manual Payment" at bounding box center [336, 100] width 35 height 28
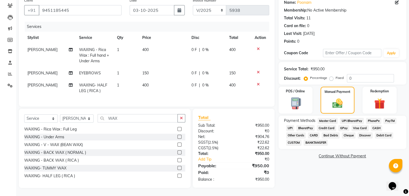
click at [376, 125] on span "CASH" at bounding box center [376, 128] width 12 height 6
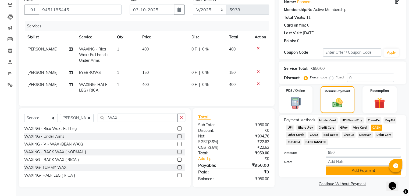
click at [353, 167] on button "Add Payment" at bounding box center [362, 171] width 75 height 8
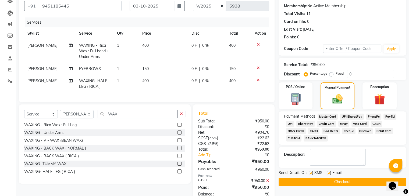
scroll to position [68, 0]
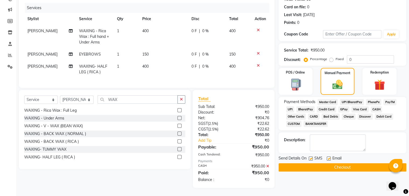
click at [329, 157] on label at bounding box center [328, 159] width 4 height 4
click at [329, 157] on input "checkbox" at bounding box center [327, 158] width 3 height 3
checkbox input "false"
click at [310, 157] on label at bounding box center [310, 159] width 4 height 4
click at [310, 157] on input "checkbox" at bounding box center [309, 158] width 3 height 3
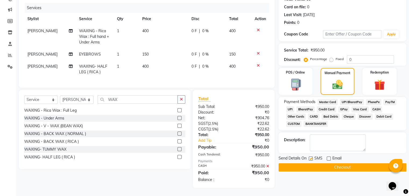
checkbox input "false"
click at [331, 163] on button "Checkout" at bounding box center [342, 167] width 128 height 8
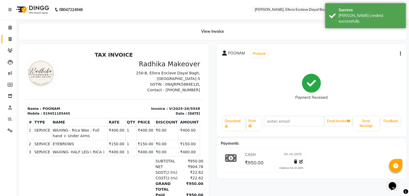
click at [9, 36] on link "Invoice" at bounding box center [8, 39] width 13 height 9
select select "6880"
select select "service"
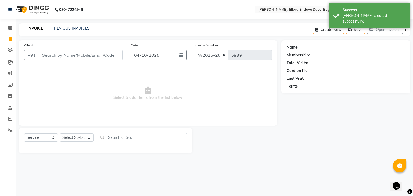
click at [57, 52] on input "Client" at bounding box center [81, 55] width 84 height 10
click at [58, 52] on input "Client" at bounding box center [81, 55] width 84 height 10
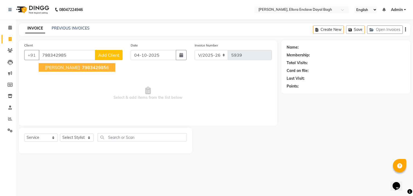
click at [82, 65] on span "798342985" at bounding box center [94, 67] width 24 height 5
type input "7983429856"
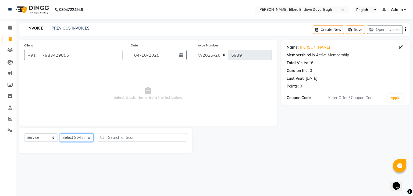
click at [83, 137] on select "Select Stylist AMAN DANISH SALMANI [PERSON_NAME] kakul KAVITA [PERSON_NAME] [PE…" at bounding box center [77, 138] width 34 height 8
select select "53887"
click at [60, 134] on select "Select Stylist AMAN DANISH SALMANI [PERSON_NAME] kakul KAVITA [PERSON_NAME] [PE…" at bounding box center [77, 138] width 34 height 8
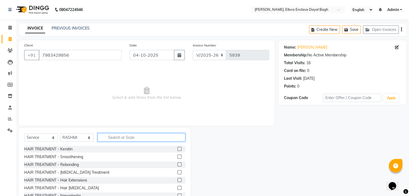
click at [126, 134] on input "text" at bounding box center [142, 137] width 88 height 8
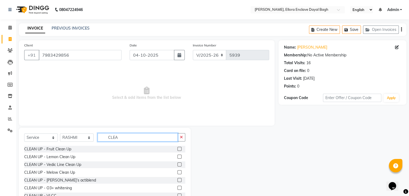
type input "CLEA"
click at [177, 165] on label at bounding box center [179, 165] width 4 height 4
click at [177, 165] on input "checkbox" at bounding box center [178, 164] width 3 height 3
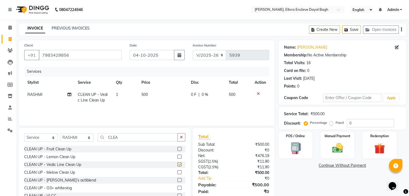
checkbox input "false"
click at [130, 135] on input "CLEA" at bounding box center [138, 137] width 80 height 8
type input "C"
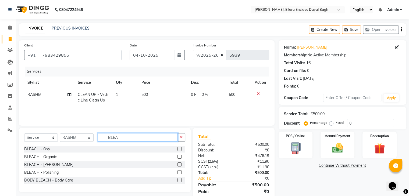
type input "BLEA"
click at [178, 149] on label at bounding box center [179, 149] width 4 height 4
click at [178, 149] on input "checkbox" at bounding box center [178, 148] width 3 height 3
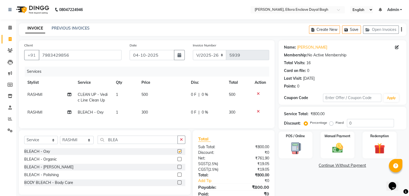
checkbox input "false"
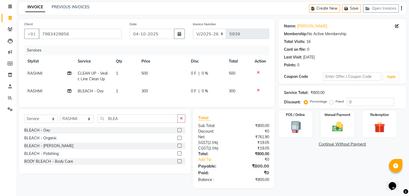
scroll to position [25, 0]
click at [257, 30] on div "Client +91 7983429856 Date 04-10-2025 Invoice Number V/2025 V/2025-26 5939 Serv…" at bounding box center [212, 103] width 395 height 169
click at [339, 167] on div "Name: Parul Membership: No Active Membership Total Visits: 16 Card on file: 0 L…" at bounding box center [344, 103] width 132 height 169
click at [158, 34] on input "04-10-2025" at bounding box center [151, 34] width 45 height 10
select select "10"
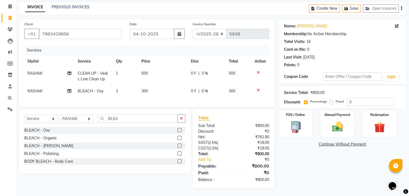
select select "2025"
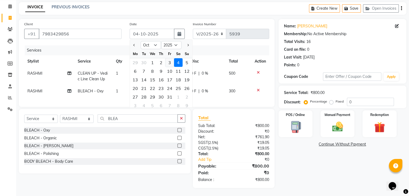
click at [170, 58] on div "3" at bounding box center [169, 62] width 9 height 9
type input "03-10-2025"
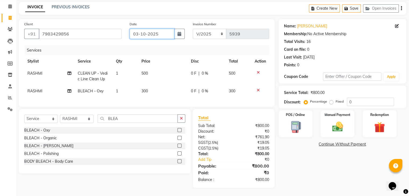
scroll to position [26, 0]
click at [341, 124] on img at bounding box center [337, 127] width 18 height 13
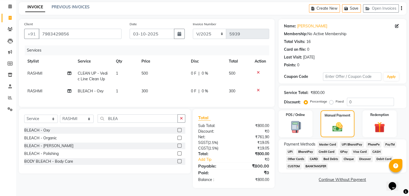
click at [376, 149] on span "CASH" at bounding box center [376, 152] width 12 height 6
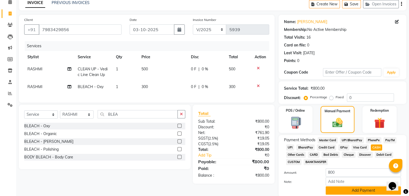
click at [343, 189] on button "Add Payment" at bounding box center [362, 190] width 75 height 8
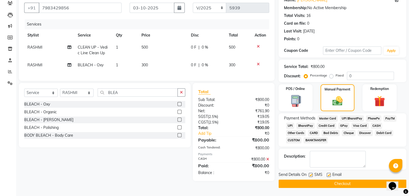
click at [328, 174] on label at bounding box center [328, 175] width 4 height 4
click at [328, 174] on input "checkbox" at bounding box center [327, 175] width 3 height 3
click at [328, 174] on label at bounding box center [328, 175] width 4 height 4
click at [328, 174] on input "checkbox" at bounding box center [327, 175] width 3 height 3
checkbox input "true"
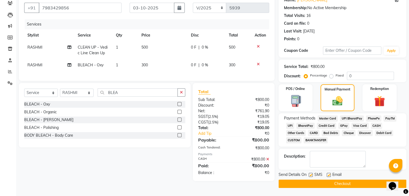
click at [311, 175] on label at bounding box center [310, 175] width 4 height 4
click at [311, 175] on input "checkbox" at bounding box center [309, 175] width 3 height 3
checkbox input "false"
click at [311, 180] on button "Checkout" at bounding box center [342, 184] width 128 height 8
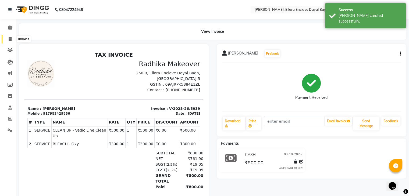
click at [9, 39] on icon at bounding box center [10, 39] width 3 height 4
select select "6880"
select select "service"
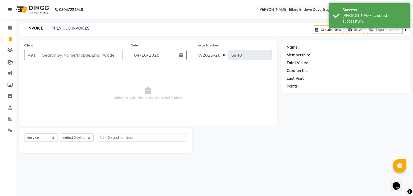
click at [60, 55] on input "Client" at bounding box center [81, 55] width 84 height 10
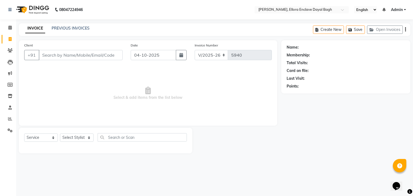
click at [75, 56] on input "Client" at bounding box center [81, 55] width 84 height 10
type input "A"
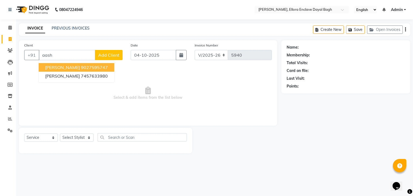
click at [70, 56] on input "aash" at bounding box center [67, 55] width 56 height 10
type input "a"
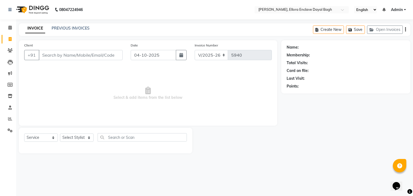
click at [70, 56] on input "Client" at bounding box center [81, 55] width 84 height 10
click at [69, 56] on input "Client" at bounding box center [81, 55] width 84 height 10
click at [56, 58] on input "Client" at bounding box center [81, 55] width 84 height 10
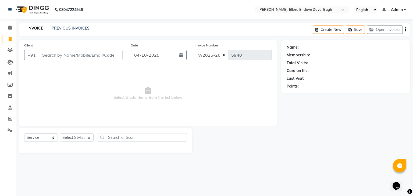
click at [56, 57] on input "Client" at bounding box center [81, 55] width 84 height 10
click at [59, 57] on input "96" at bounding box center [81, 55] width 84 height 10
click at [80, 56] on input "9699379954" at bounding box center [67, 55] width 56 height 10
type input "9699379954"
click at [111, 54] on span "Add Client" at bounding box center [108, 54] width 21 height 5
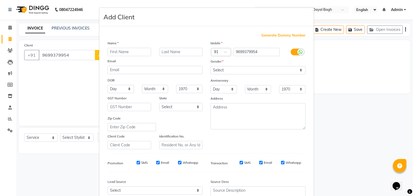
click at [132, 51] on input "text" at bounding box center [129, 52] width 44 height 8
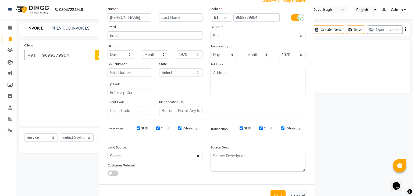
type input "tripti"
click at [226, 35] on select "Select [DEMOGRAPHIC_DATA] [DEMOGRAPHIC_DATA] Other Prefer Not To Say" at bounding box center [257, 36] width 95 height 8
select select "[DEMOGRAPHIC_DATA]"
click at [210, 32] on select "Select [DEMOGRAPHIC_DATA] [DEMOGRAPHIC_DATA] Other Prefer Not To Say" at bounding box center [257, 36] width 95 height 8
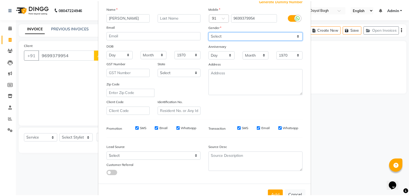
scroll to position [55, 0]
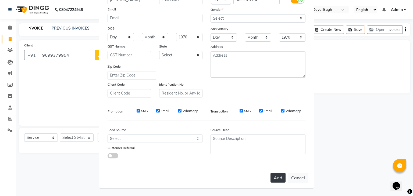
click at [277, 180] on button "Add" at bounding box center [277, 178] width 15 height 10
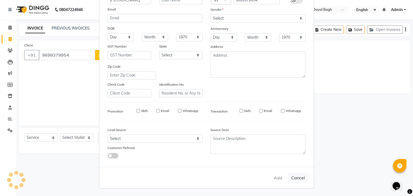
select select
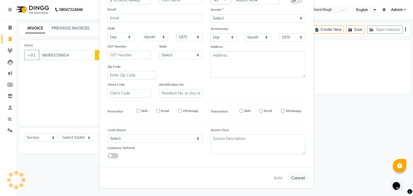
select select
checkbox input "false"
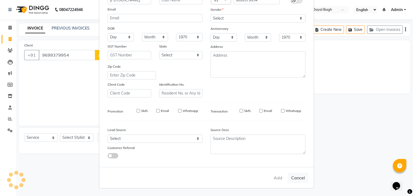
checkbox input "false"
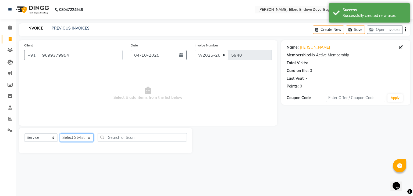
click at [89, 139] on select "Select Stylist AMAN DANISH SALMANI [PERSON_NAME] kakul KAVITA [PERSON_NAME] [PE…" at bounding box center [77, 138] width 34 height 8
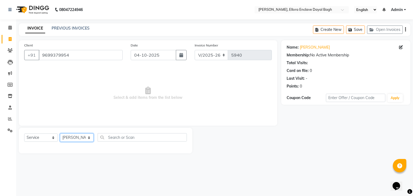
click at [60, 134] on select "Select Stylist AMAN DANISH SALMANI [PERSON_NAME] kakul KAVITA [PERSON_NAME] [PE…" at bounding box center [77, 138] width 34 height 8
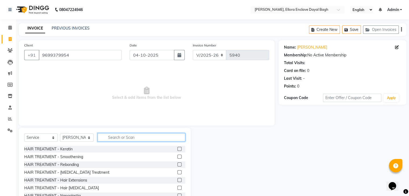
click at [134, 137] on input "text" at bounding box center [142, 137] width 88 height 8
click at [116, 138] on input "text" at bounding box center [142, 137] width 88 height 8
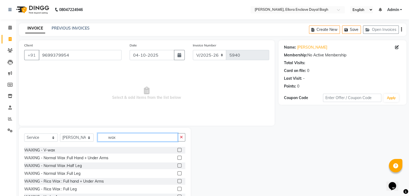
scroll to position [62, 0]
click at [124, 137] on input "wax" at bounding box center [138, 137] width 80 height 8
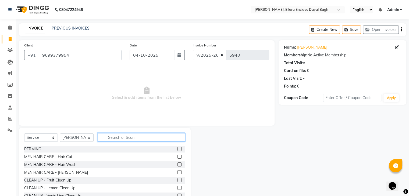
click at [115, 137] on input "text" at bounding box center [142, 137] width 88 height 8
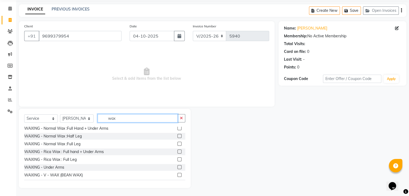
scroll to position [70, 0]
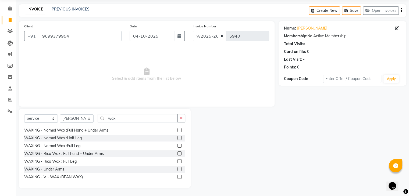
click at [177, 146] on label at bounding box center [179, 146] width 4 height 4
click at [177, 146] on input "checkbox" at bounding box center [178, 145] width 3 height 3
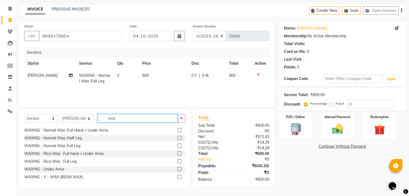
click at [122, 120] on input "wax" at bounding box center [138, 118] width 80 height 8
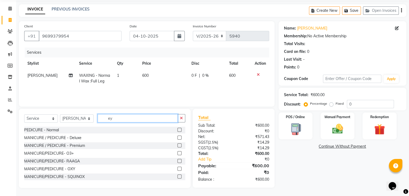
scroll to position [19, 0]
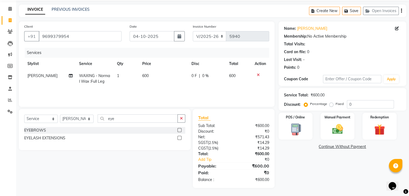
click at [156, 102] on div "Client +91 9699379954 Date 04-10-2025 Invoice Number V/2025 V/2025-26 5940 Serv…" at bounding box center [146, 63] width 255 height 85
click at [178, 131] on label at bounding box center [179, 130] width 4 height 4
click at [178, 131] on input "checkbox" at bounding box center [178, 130] width 3 height 3
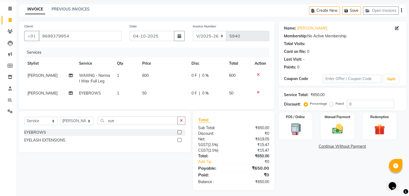
click at [162, 95] on td "50" at bounding box center [163, 93] width 49 height 12
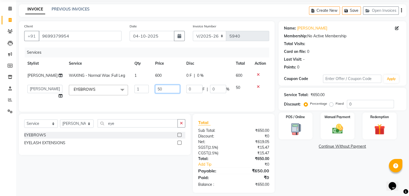
click at [172, 93] on input "50" at bounding box center [167, 89] width 25 height 8
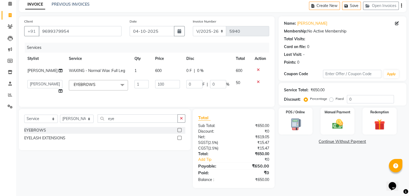
scroll to position [26, 0]
click at [340, 170] on div "Name: Tripti Membership: No Active Membership Total Visits: Card on file: 0 Las…" at bounding box center [344, 102] width 132 height 172
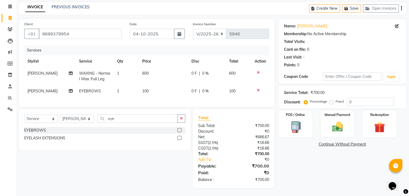
click at [175, 69] on td "600" at bounding box center [163, 76] width 49 height 18
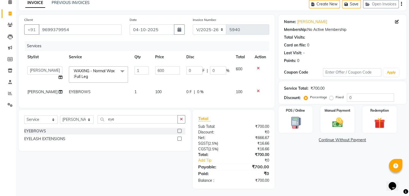
scroll to position [34, 0]
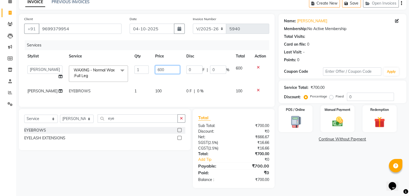
click at [173, 66] on input "600" at bounding box center [167, 70] width 25 height 8
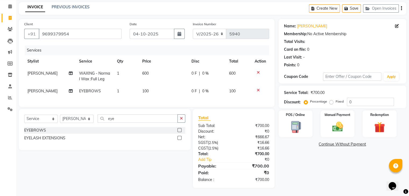
click at [256, 59] on table "Stylist Service Qty Price Disc Total Action MEENU KUMARI WAXING - Normal Wax :F…" at bounding box center [146, 76] width 245 height 42
click at [257, 71] on icon at bounding box center [258, 73] width 3 height 4
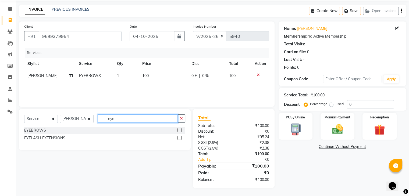
click at [138, 122] on input "eye" at bounding box center [138, 118] width 80 height 8
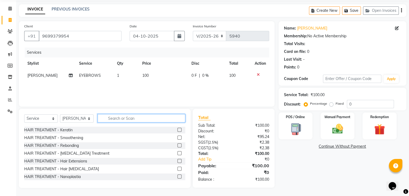
click at [130, 120] on input "text" at bounding box center [142, 118] width 88 height 8
click at [126, 119] on input "text" at bounding box center [142, 118] width 88 height 8
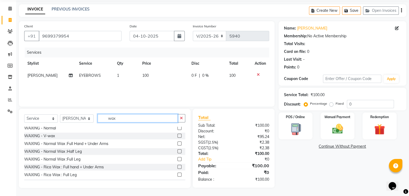
scroll to position [57, 0]
click at [177, 173] on label at bounding box center [179, 174] width 4 height 4
click at [177, 173] on input "checkbox" at bounding box center [178, 174] width 3 height 3
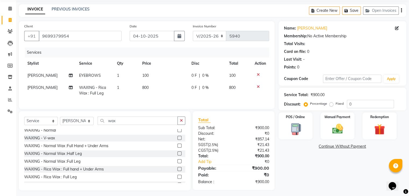
scroll to position [26, 0]
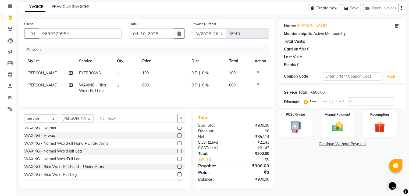
click at [298, 166] on div "Name: Tripti Membership: No Active Membership Total Visits: Card on file: 0 Las…" at bounding box center [344, 103] width 132 height 169
click at [322, 123] on div "Manual Payment" at bounding box center [336, 124] width 35 height 28
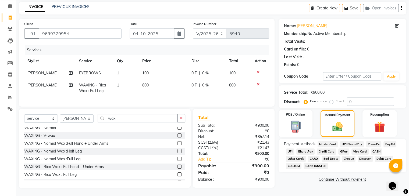
click at [289, 149] on span "UPI" at bounding box center [290, 152] width 8 height 6
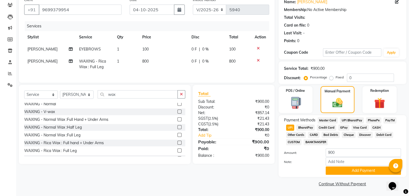
scroll to position [0, 0]
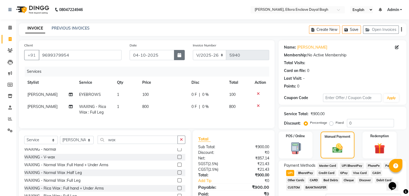
click at [181, 55] on icon "button" at bounding box center [179, 55] width 4 height 4
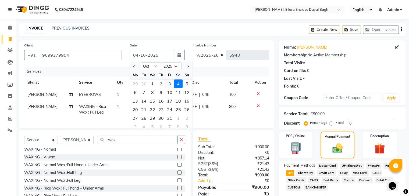
click at [169, 84] on div "3" at bounding box center [169, 84] width 9 height 9
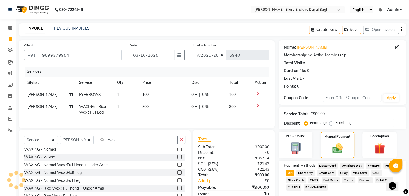
scroll to position [46, 0]
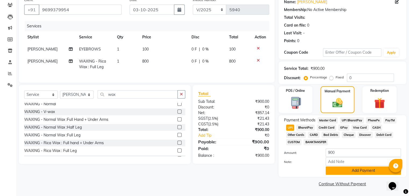
click at [358, 172] on button "Add Payment" at bounding box center [362, 171] width 75 height 8
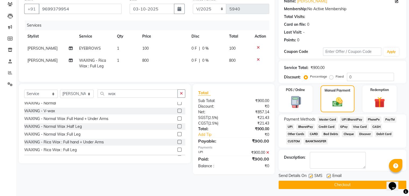
scroll to position [48, 0]
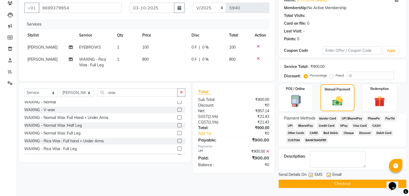
click at [329, 176] on label at bounding box center [328, 175] width 4 height 4
click at [329, 176] on input "checkbox" at bounding box center [327, 175] width 3 height 3
click at [311, 175] on label at bounding box center [310, 175] width 4 height 4
click at [311, 175] on input "checkbox" at bounding box center [309, 175] width 3 height 3
click at [321, 184] on button "Checkout" at bounding box center [342, 184] width 128 height 8
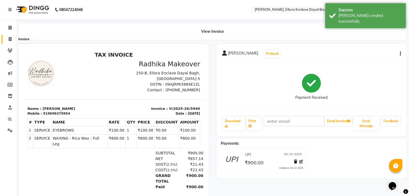
click at [9, 38] on icon at bounding box center [10, 39] width 3 height 4
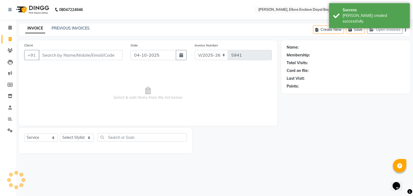
click at [62, 53] on input "Client" at bounding box center [81, 55] width 84 height 10
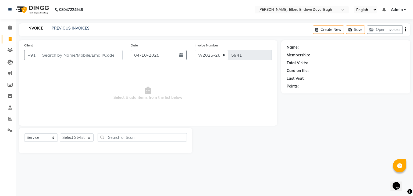
click at [63, 53] on input "Client" at bounding box center [81, 55] width 84 height 10
click at [63, 54] on input "Client" at bounding box center [81, 55] width 84 height 10
click at [111, 55] on span "Add Client" at bounding box center [108, 54] width 21 height 5
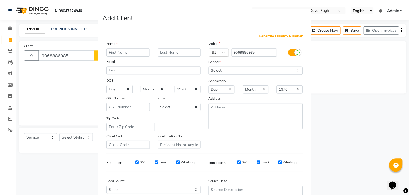
scroll to position [55, 0]
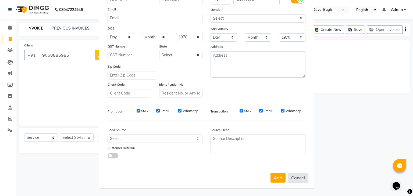
click at [293, 173] on button "Cancel" at bounding box center [297, 178] width 21 height 10
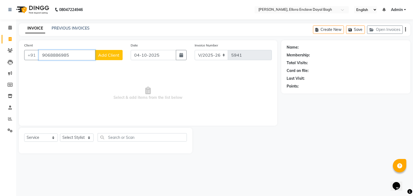
click at [86, 56] on input "9068886985" at bounding box center [67, 55] width 56 height 10
click at [77, 51] on input "Client" at bounding box center [81, 55] width 84 height 10
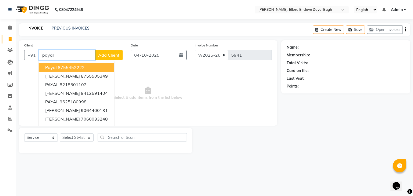
click at [86, 67] on button "payal 8755452222" at bounding box center [76, 67] width 75 height 9
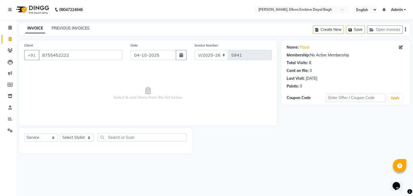
click at [81, 143] on div "Select Service Product Membership Package Voucher Prepaid Gift Card Select Styl…" at bounding box center [105, 139] width 163 height 13
click at [85, 139] on select "Select Stylist AMAN DANISH SALMANI [PERSON_NAME] kakul KAVITA [PERSON_NAME] [PE…" at bounding box center [77, 138] width 34 height 8
click at [60, 134] on select "Select Stylist AMAN DANISH SALMANI [PERSON_NAME] kakul KAVITA [PERSON_NAME] [PE…" at bounding box center [77, 138] width 34 height 8
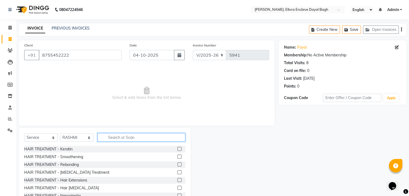
click at [124, 135] on input "text" at bounding box center [142, 137] width 88 height 8
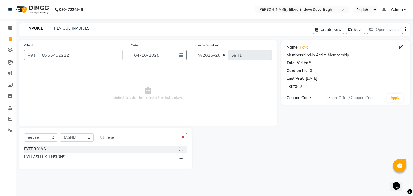
click at [181, 149] on label at bounding box center [181, 149] width 4 height 4
click at [181, 149] on input "checkbox" at bounding box center [180, 148] width 3 height 3
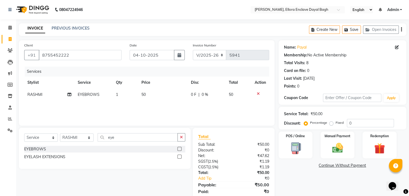
click at [170, 95] on td "50" at bounding box center [163, 95] width 50 height 12
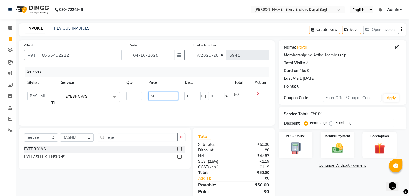
click at [171, 95] on input "50" at bounding box center [163, 96] width 30 height 8
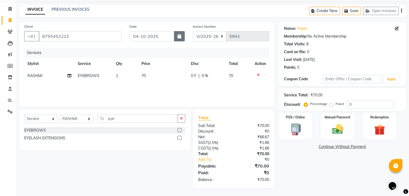
click at [179, 37] on icon "button" at bounding box center [179, 36] width 4 height 4
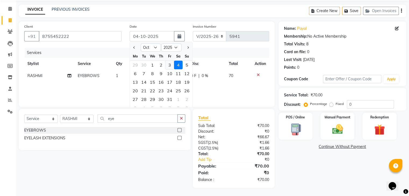
click at [170, 68] on div "3" at bounding box center [169, 65] width 9 height 9
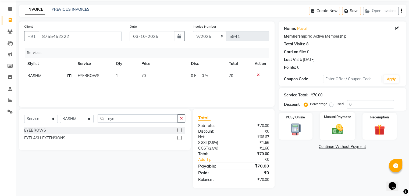
click at [340, 133] on img at bounding box center [337, 129] width 18 height 13
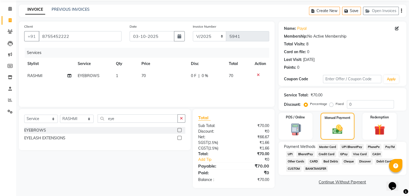
click at [376, 153] on span "CASH" at bounding box center [376, 154] width 12 height 6
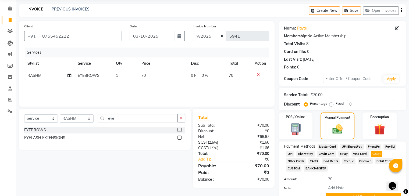
scroll to position [46, 0]
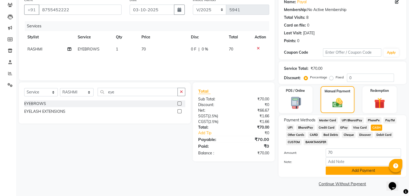
click at [363, 169] on button "Add Payment" at bounding box center [362, 171] width 75 height 8
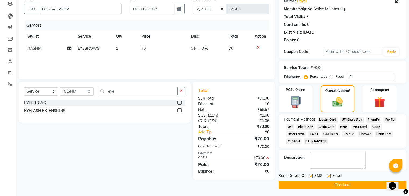
click at [329, 177] on label at bounding box center [328, 176] width 4 height 4
click at [329, 177] on input "checkbox" at bounding box center [327, 176] width 3 height 3
click at [311, 177] on label at bounding box center [310, 176] width 4 height 4
click at [311, 177] on input "checkbox" at bounding box center [309, 176] width 3 height 3
click at [327, 187] on button "Checkout" at bounding box center [342, 185] width 128 height 8
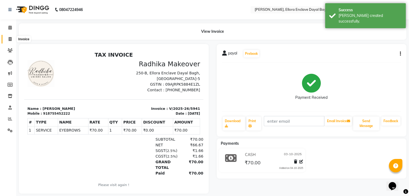
click at [8, 36] on span at bounding box center [9, 39] width 9 height 6
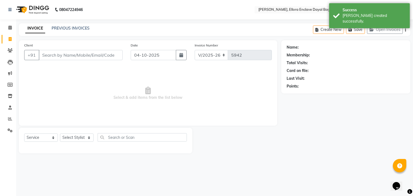
click at [48, 55] on input "Client" at bounding box center [81, 55] width 84 height 10
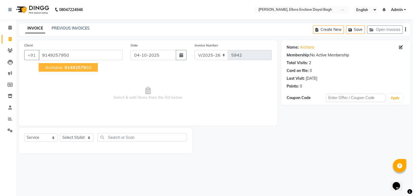
click at [73, 67] on span "91492579" at bounding box center [74, 67] width 21 height 5
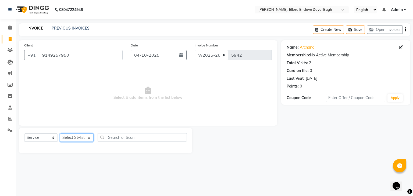
click at [82, 138] on select "Select Stylist AMAN DANISH SALMANI [PERSON_NAME] kakul KAVITA [PERSON_NAME] [PE…" at bounding box center [77, 138] width 34 height 8
click at [60, 134] on select "Select Stylist AMAN DANISH SALMANI [PERSON_NAME] kakul KAVITA [PERSON_NAME] [PE…" at bounding box center [77, 138] width 34 height 8
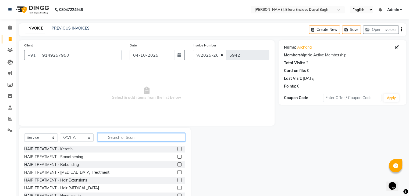
click at [121, 138] on input "text" at bounding box center [142, 137] width 88 height 8
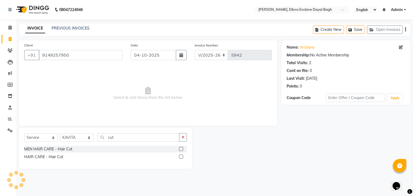
click at [182, 157] on label at bounding box center [181, 157] width 4 height 4
click at [182, 157] on input "checkbox" at bounding box center [180, 156] width 3 height 3
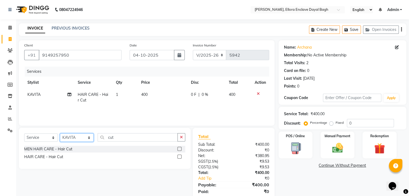
drag, startPoint x: 82, startPoint y: 138, endPoint x: 84, endPoint y: 93, distance: 44.9
click at [84, 93] on div "Client +91 9149257950 Date 04-10-2025 Invoice Number V/2025 V/2025-26 5942 Serv…" at bounding box center [147, 123] width 264 height 167
click at [60, 134] on select "Select Stylist AMAN DANISH SALMANI [PERSON_NAME] kakul KAVITA [PERSON_NAME] [PE…" at bounding box center [77, 138] width 34 height 8
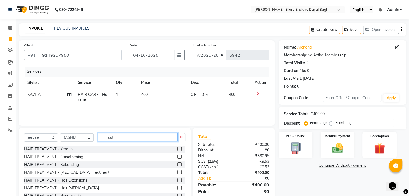
click at [124, 134] on input "cut" at bounding box center [138, 137] width 80 height 8
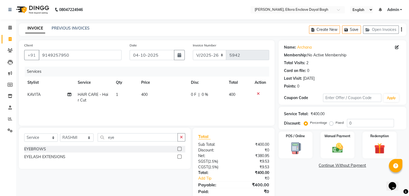
click at [178, 149] on label at bounding box center [179, 149] width 4 height 4
click at [178, 149] on input "checkbox" at bounding box center [178, 148] width 3 height 3
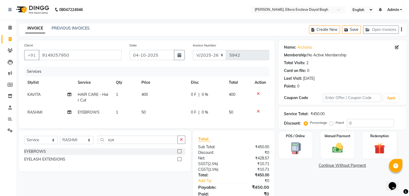
scroll to position [26, 0]
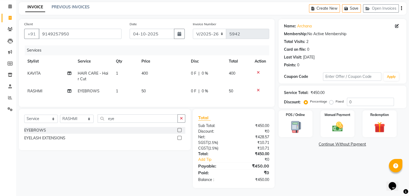
click at [297, 167] on div "Name: Archana Membership: No Active Membership Total Visits: 2 Card on file: 0 …" at bounding box center [344, 103] width 132 height 169
click at [337, 123] on img at bounding box center [337, 127] width 18 height 13
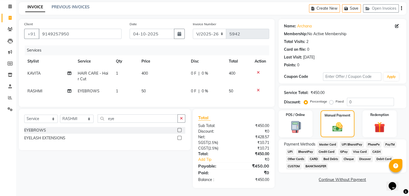
click at [375, 149] on span "CASH" at bounding box center [376, 152] width 12 height 6
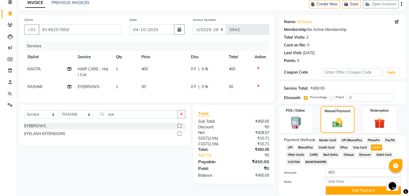
scroll to position [46, 0]
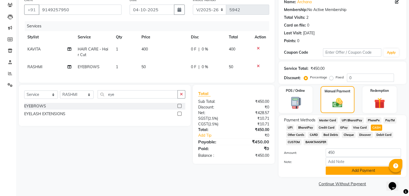
click at [365, 168] on button "Add Payment" at bounding box center [362, 171] width 75 height 8
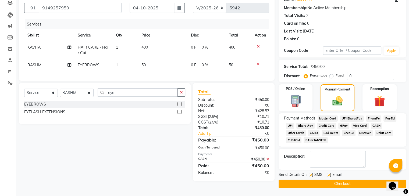
click at [327, 174] on label at bounding box center [328, 175] width 4 height 4
click at [327, 174] on input "checkbox" at bounding box center [327, 175] width 3 height 3
click at [309, 174] on label at bounding box center [310, 175] width 4 height 4
click at [309, 174] on input "checkbox" at bounding box center [309, 175] width 3 height 3
click at [308, 186] on button "Checkout" at bounding box center [342, 184] width 128 height 8
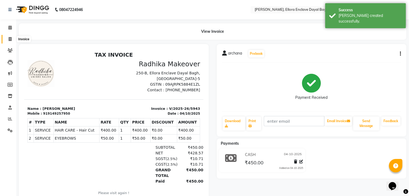
click at [7, 40] on span at bounding box center [9, 39] width 9 height 6
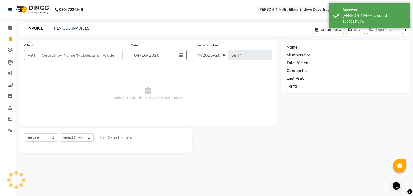
click at [75, 62] on div "Client +91" at bounding box center [73, 53] width 106 height 22
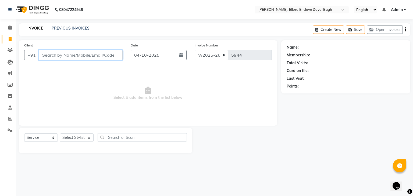
click at [70, 55] on input "Client" at bounding box center [81, 55] width 84 height 10
click at [71, 56] on input "Client" at bounding box center [81, 55] width 84 height 10
click at [72, 56] on input "Client" at bounding box center [81, 55] width 84 height 10
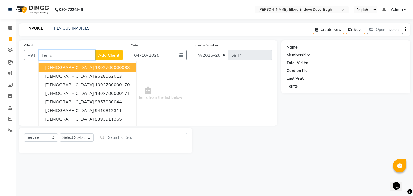
click at [95, 65] on ngb-highlight "1302700000088" at bounding box center [112, 67] width 35 height 5
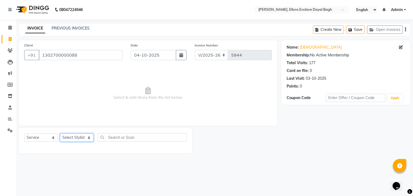
click at [84, 139] on select "Select Stylist AMAN DANISH SALMANI [PERSON_NAME] kakul KAVITA [PERSON_NAME] [PE…" at bounding box center [77, 138] width 34 height 8
click at [60, 134] on select "Select Stylist AMAN DANISH SALMANI [PERSON_NAME] kakul KAVITA [PERSON_NAME] [PE…" at bounding box center [77, 138] width 34 height 8
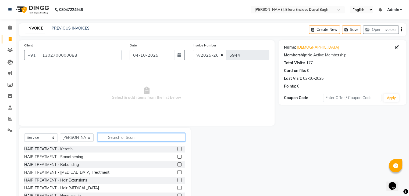
click at [110, 139] on input "text" at bounding box center [142, 137] width 88 height 8
click at [113, 138] on input "text" at bounding box center [142, 137] width 88 height 8
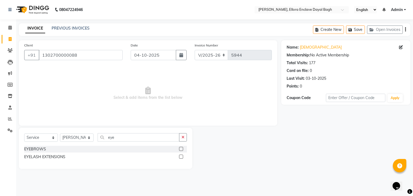
click at [181, 149] on label at bounding box center [181, 149] width 4 height 4
click at [181, 149] on input "checkbox" at bounding box center [180, 148] width 3 height 3
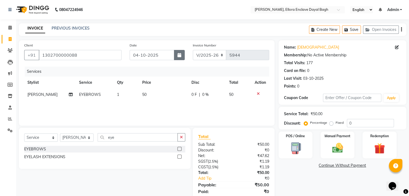
click at [181, 52] on button "button" at bounding box center [179, 55] width 11 height 10
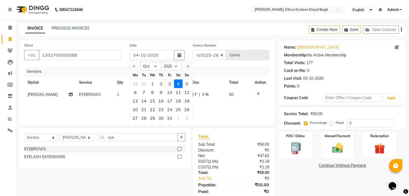
click at [171, 87] on div "3" at bounding box center [169, 84] width 9 height 9
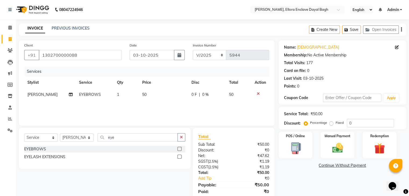
scroll to position [19, 0]
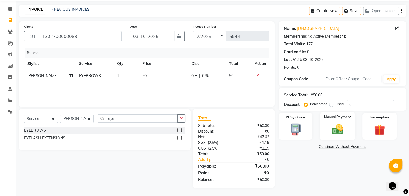
click at [333, 120] on div "Manual Payment" at bounding box center [336, 126] width 35 height 28
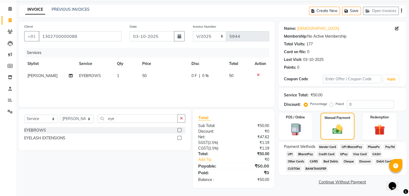
click at [290, 154] on span "UPI" at bounding box center [290, 154] width 8 height 6
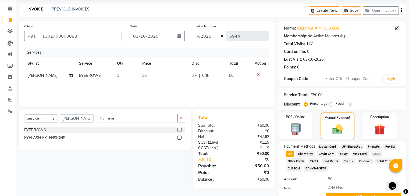
scroll to position [46, 0]
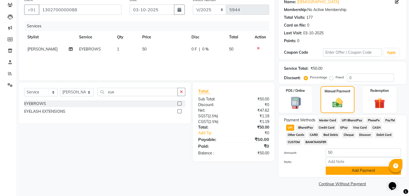
click at [351, 172] on button "Add Payment" at bounding box center [362, 171] width 75 height 8
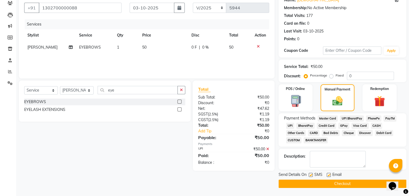
click at [327, 174] on label at bounding box center [328, 175] width 4 height 4
click at [327, 174] on input "checkbox" at bounding box center [327, 175] width 3 height 3
click at [309, 174] on label at bounding box center [310, 175] width 4 height 4
click at [309, 174] on input "checkbox" at bounding box center [309, 175] width 3 height 3
click at [311, 181] on button "Checkout" at bounding box center [342, 184] width 128 height 8
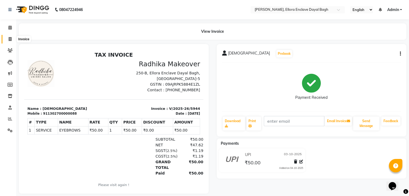
click at [13, 41] on span at bounding box center [9, 39] width 9 height 6
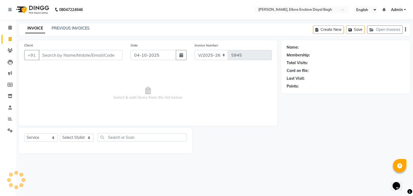
click at [80, 51] on input "Client" at bounding box center [81, 55] width 84 height 10
click at [81, 53] on input "Client" at bounding box center [81, 55] width 84 height 10
click at [81, 55] on input "Client" at bounding box center [81, 55] width 84 height 10
click at [79, 54] on input "Client" at bounding box center [81, 55] width 84 height 10
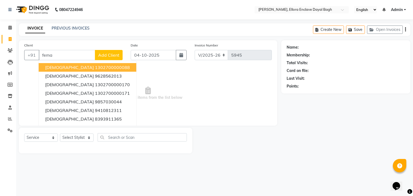
click at [95, 69] on ngb-highlight "1302700000088" at bounding box center [112, 67] width 35 height 5
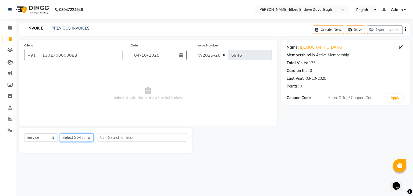
click at [81, 140] on select "Select Stylist AMAN DANISH SALMANI [PERSON_NAME] kakul KAVITA [PERSON_NAME] [PE…" at bounding box center [77, 138] width 34 height 8
click at [60, 134] on select "Select Stylist AMAN DANISH SALMANI [PERSON_NAME] kakul KAVITA [PERSON_NAME] [PE…" at bounding box center [77, 138] width 34 height 8
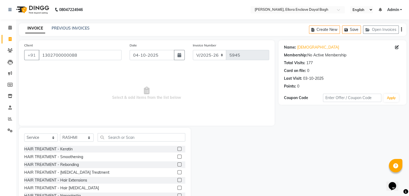
click at [114, 142] on div "Select Service Product Membership Package Voucher Prepaid Gift Card Select Styl…" at bounding box center [104, 139] width 161 height 13
click at [115, 135] on input "text" at bounding box center [142, 137] width 88 height 8
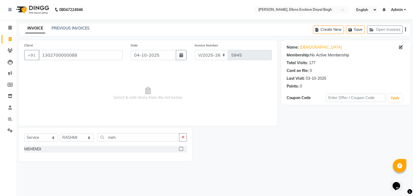
click at [181, 150] on label at bounding box center [181, 149] width 4 height 4
click at [181, 150] on input "checkbox" at bounding box center [180, 148] width 3 height 3
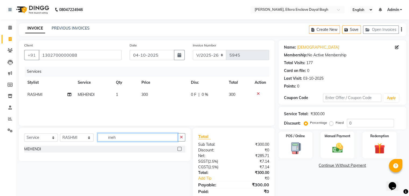
click at [143, 139] on input "meh" at bounding box center [138, 137] width 80 height 8
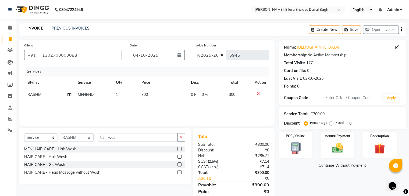
click at [177, 158] on label at bounding box center [179, 157] width 4 height 4
click at [177, 158] on input "checkbox" at bounding box center [178, 156] width 3 height 3
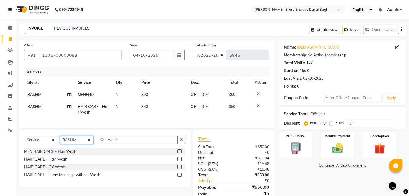
click at [84, 144] on select "Select Stylist AMAN DANISH SALMANI [PERSON_NAME] kakul KAVITA [PERSON_NAME] [PE…" at bounding box center [77, 140] width 34 height 8
click at [60, 141] on select "Select Stylist AMAN DANISH SALMANI [PERSON_NAME] kakul KAVITA [PERSON_NAME] [PE…" at bounding box center [77, 140] width 34 height 8
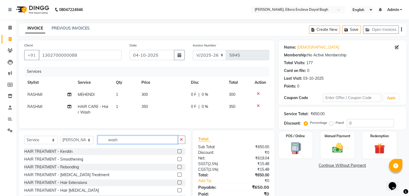
click at [133, 142] on input "wash" at bounding box center [138, 140] width 80 height 8
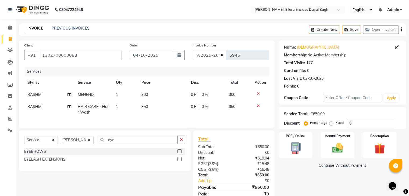
click at [178, 153] on label at bounding box center [179, 151] width 4 height 4
click at [178, 153] on input "checkbox" at bounding box center [178, 151] width 3 height 3
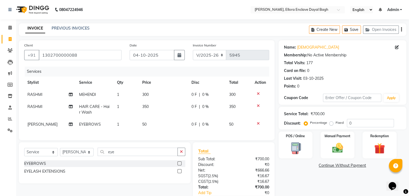
scroll to position [38, 0]
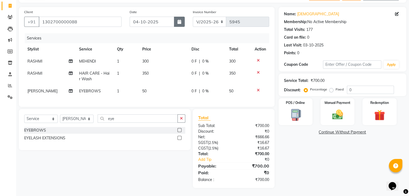
click at [182, 18] on button "button" at bounding box center [179, 22] width 11 height 10
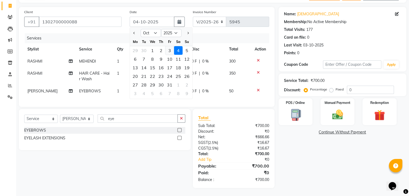
click at [170, 46] on div "3" at bounding box center [169, 50] width 9 height 9
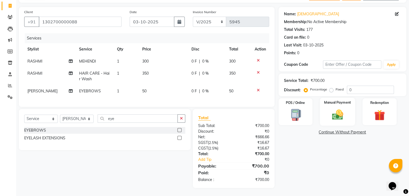
click at [337, 109] on img at bounding box center [337, 115] width 18 height 13
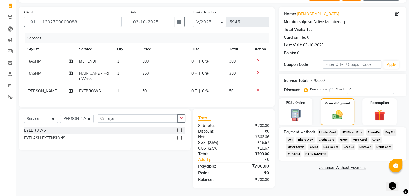
click at [373, 137] on span "CASH" at bounding box center [376, 140] width 12 height 6
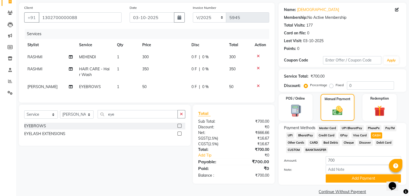
scroll to position [46, 0]
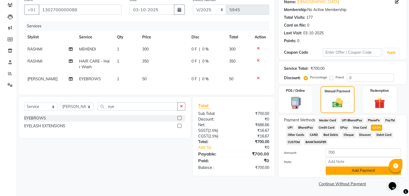
click at [363, 172] on button "Add Payment" at bounding box center [362, 171] width 75 height 8
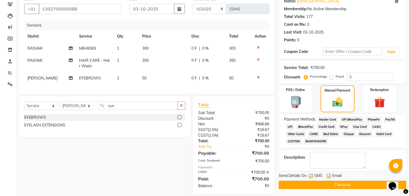
scroll to position [57, 0]
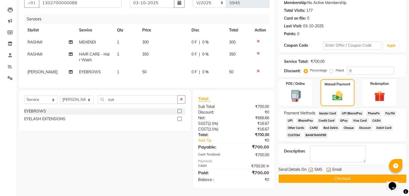
click at [329, 168] on label at bounding box center [328, 170] width 4 height 4
click at [329, 168] on input "checkbox" at bounding box center [327, 169] width 3 height 3
click at [308, 168] on label at bounding box center [310, 170] width 4 height 4
click at [308, 168] on input "checkbox" at bounding box center [309, 169] width 3 height 3
click at [310, 177] on button "Checkout" at bounding box center [342, 179] width 128 height 8
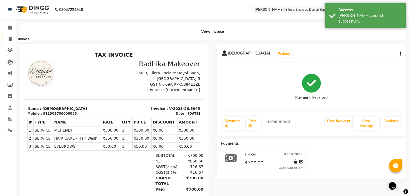
click at [11, 37] on icon at bounding box center [10, 39] width 3 height 4
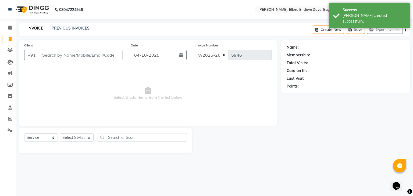
click at [82, 61] on div "Client +91" at bounding box center [73, 53] width 106 height 22
click at [85, 56] on input "Client" at bounding box center [81, 55] width 84 height 10
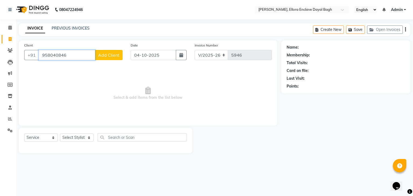
click at [95, 56] on input "958040846" at bounding box center [67, 55] width 56 height 10
click at [104, 55] on span "Add Client" at bounding box center [108, 54] width 21 height 5
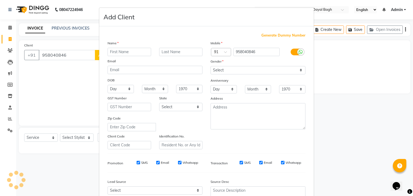
click at [104, 55] on div "Name Email DOB Day 01 02 03 04 05 06 07 08 09 10 11 12 13 14 15 16 17 18 19 20 …" at bounding box center [154, 94] width 103 height 109
click at [117, 54] on input "text" at bounding box center [129, 52] width 44 height 8
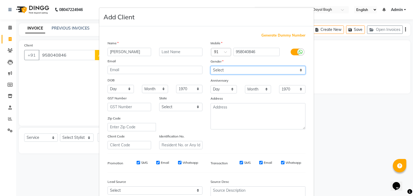
click at [233, 68] on select "Select [DEMOGRAPHIC_DATA] [DEMOGRAPHIC_DATA] Other Prefer Not To Say" at bounding box center [257, 70] width 95 height 8
click at [210, 66] on select "Select [DEMOGRAPHIC_DATA] [DEMOGRAPHIC_DATA] Other Prefer Not To Say" at bounding box center [257, 70] width 95 height 8
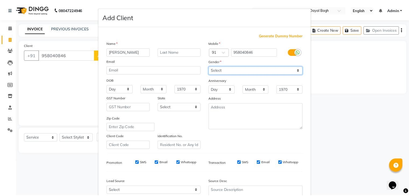
scroll to position [55, 0]
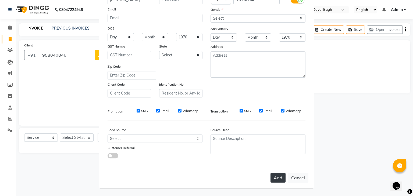
click at [277, 177] on button "Add" at bounding box center [277, 178] width 15 height 10
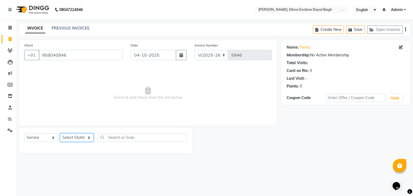
click at [78, 140] on select "Select Stylist AMAN DANISH SALMANI [PERSON_NAME] kakul KAVITA [PERSON_NAME] [PE…" at bounding box center [77, 138] width 34 height 8
click at [60, 134] on select "Select Stylist AMAN DANISH SALMANI [PERSON_NAME] kakul KAVITA [PERSON_NAME] [PE…" at bounding box center [77, 138] width 34 height 8
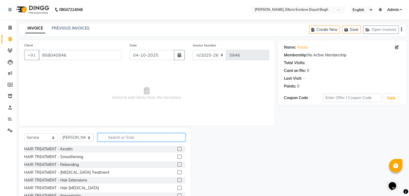
click at [112, 140] on input "text" at bounding box center [142, 137] width 88 height 8
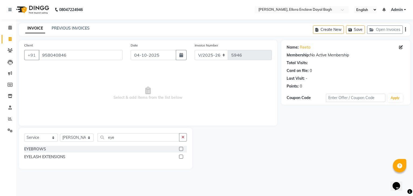
click at [181, 149] on label at bounding box center [181, 149] width 4 height 4
click at [181, 149] on input "checkbox" at bounding box center [180, 148] width 3 height 3
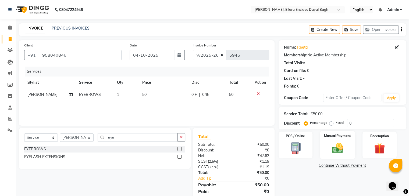
click at [338, 142] on img at bounding box center [337, 148] width 18 height 13
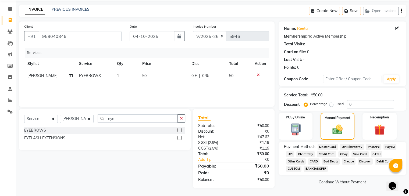
click at [373, 152] on span "CASH" at bounding box center [376, 154] width 12 height 6
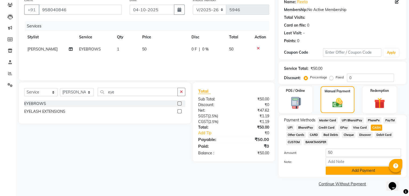
click at [359, 172] on button "Add Payment" at bounding box center [362, 171] width 75 height 8
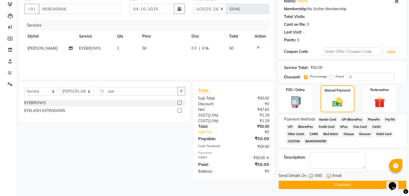
click at [328, 176] on label at bounding box center [328, 176] width 4 height 4
click at [328, 176] on input "checkbox" at bounding box center [327, 176] width 3 height 3
click at [308, 176] on label at bounding box center [310, 176] width 4 height 4
click at [308, 176] on input "checkbox" at bounding box center [309, 176] width 3 height 3
click at [308, 183] on button "Checkout" at bounding box center [342, 185] width 128 height 8
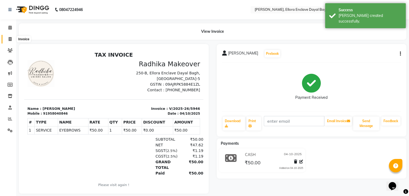
click at [10, 41] on icon at bounding box center [10, 39] width 3 height 4
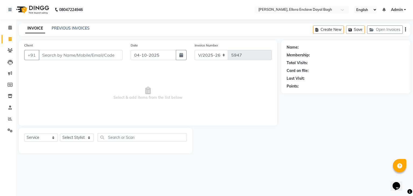
click at [49, 50] on div "Client +91" at bounding box center [73, 53] width 106 height 22
click at [52, 54] on input "Client" at bounding box center [81, 55] width 84 height 10
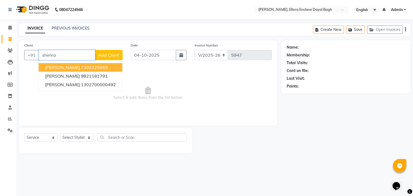
click at [62, 66] on span "SHIMRAN" at bounding box center [62, 67] width 35 height 5
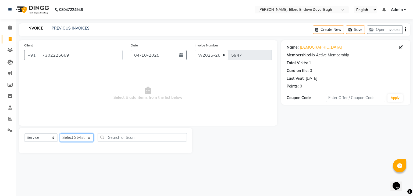
click at [82, 139] on select "Select Stylist AMAN DANISH SALMANI [PERSON_NAME] kakul KAVITA [PERSON_NAME] [PE…" at bounding box center [77, 138] width 34 height 8
click at [180, 88] on span "Select & add items from the list below" at bounding box center [147, 94] width 247 height 54
click at [83, 137] on select "Select Stylist AMAN DANISH SALMANI [PERSON_NAME] kakul KAVITA [PERSON_NAME] [PE…" at bounding box center [77, 138] width 34 height 8
click at [60, 134] on select "Select Stylist AMAN DANISH SALMANI [PERSON_NAME] kakul KAVITA [PERSON_NAME] [PE…" at bounding box center [77, 138] width 34 height 8
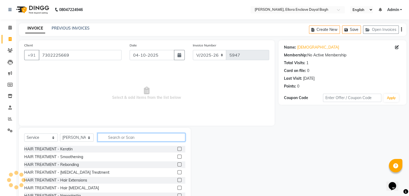
click at [117, 138] on input "text" at bounding box center [142, 137] width 88 height 8
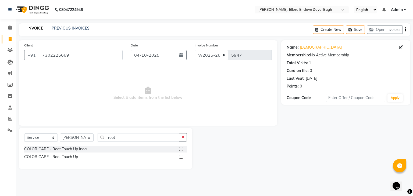
click at [181, 157] on label at bounding box center [181, 157] width 4 height 4
click at [181, 157] on input "checkbox" at bounding box center [180, 156] width 3 height 3
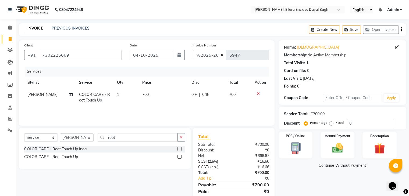
click at [173, 98] on td "700" at bounding box center [163, 98] width 49 height 18
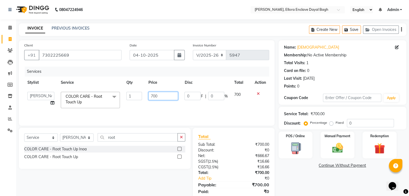
click at [173, 97] on input "700" at bounding box center [163, 96] width 30 height 8
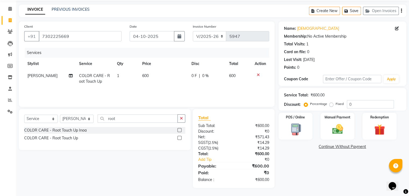
click at [335, 176] on div "Name: Shimran Membership: No Active Membership Total Visits: 1 Card on file: 0 …" at bounding box center [344, 104] width 132 height 167
click at [343, 132] on img at bounding box center [337, 129] width 18 height 13
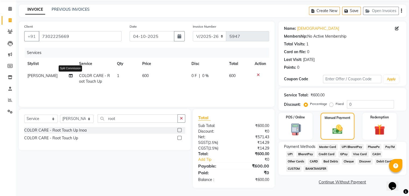
click at [70, 76] on icon at bounding box center [71, 76] width 4 height 4
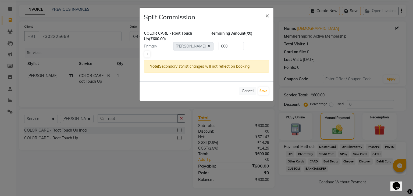
click at [147, 55] on icon at bounding box center [147, 54] width 3 height 3
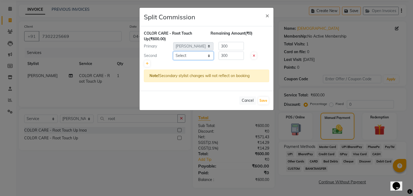
click at [180, 54] on select "Select AMAN DANISH SALMANI [PERSON_NAME] kakul KAVITA [PERSON_NAME] [PERSON_NAM…" at bounding box center [193, 56] width 40 height 8
click at [173, 52] on select "Select AMAN DANISH SALMANI [PERSON_NAME] kakul KAVITA [PERSON_NAME] [PERSON_NAM…" at bounding box center [193, 56] width 40 height 8
click at [261, 99] on button "Save" at bounding box center [263, 101] width 10 height 8
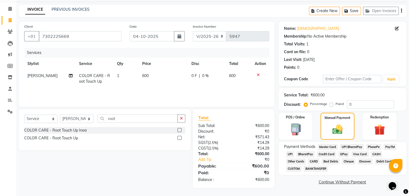
click at [289, 155] on span "UPI" at bounding box center [290, 154] width 8 height 6
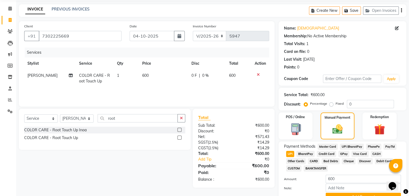
scroll to position [46, 0]
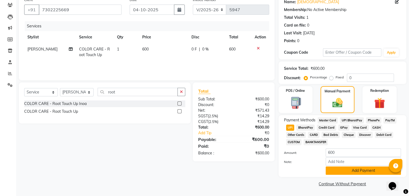
click at [344, 172] on button "Add Payment" at bounding box center [362, 171] width 75 height 8
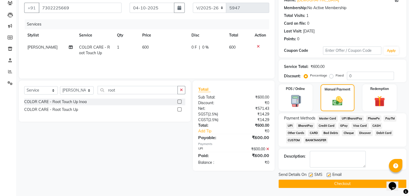
scroll to position [48, 0]
click at [328, 175] on label at bounding box center [328, 175] width 4 height 4
click at [328, 175] on input "checkbox" at bounding box center [327, 175] width 3 height 3
click at [310, 175] on label at bounding box center [310, 175] width 4 height 4
click at [310, 175] on input "checkbox" at bounding box center [309, 175] width 3 height 3
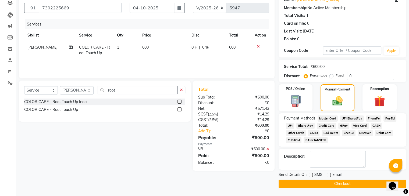
click at [311, 184] on button "Checkout" at bounding box center [342, 184] width 128 height 8
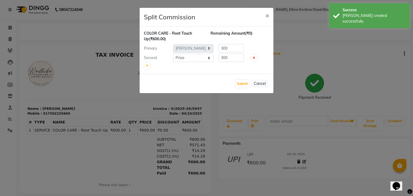
click at [9, 36] on ngb-modal-window "Split Commission × COLOR CARE - Root Touch Up (₹600.00) Remaining Amount (₹0) P…" at bounding box center [206, 98] width 413 height 196
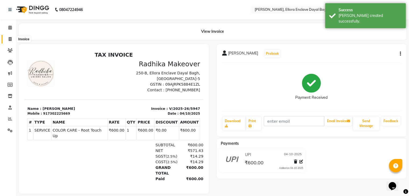
click at [11, 37] on icon at bounding box center [10, 39] width 3 height 4
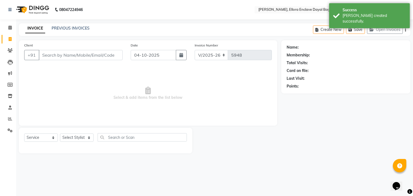
click at [55, 59] on input "Client" at bounding box center [81, 55] width 84 height 10
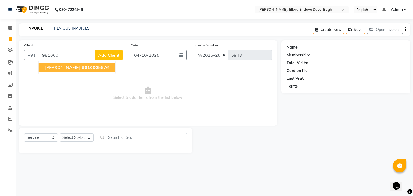
click at [81, 68] on ngb-highlight "981000 5676" at bounding box center [95, 67] width 28 height 5
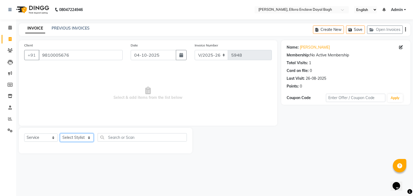
click at [79, 135] on select "Select Stylist AMAN DANISH SALMANI [PERSON_NAME] kakul KAVITA [PERSON_NAME] [PE…" at bounding box center [77, 138] width 34 height 8
click at [60, 134] on select "Select Stylist AMAN DANISH SALMANI [PERSON_NAME] kakul KAVITA [PERSON_NAME] [PE…" at bounding box center [77, 138] width 34 height 8
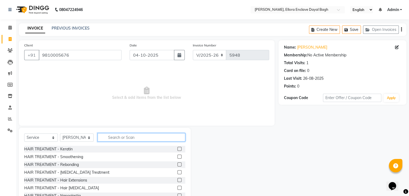
click at [115, 137] on input "text" at bounding box center [142, 137] width 88 height 8
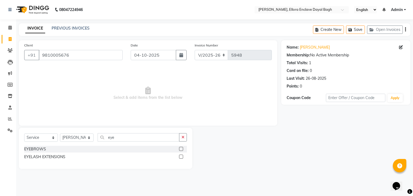
click at [179, 147] on label at bounding box center [181, 149] width 4 height 4
click at [179, 147] on input "checkbox" at bounding box center [180, 148] width 3 height 3
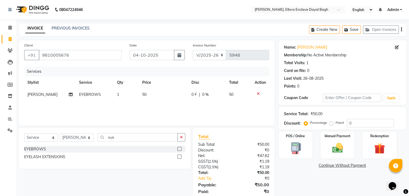
click at [162, 95] on td "50" at bounding box center [163, 95] width 49 height 12
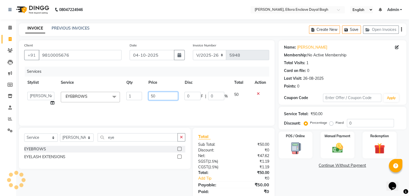
click at [164, 95] on input "50" at bounding box center [163, 96] width 30 height 8
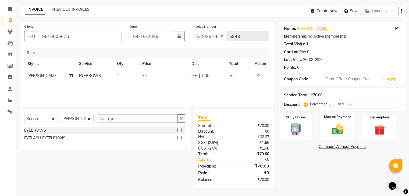
click at [335, 123] on img at bounding box center [337, 129] width 18 height 13
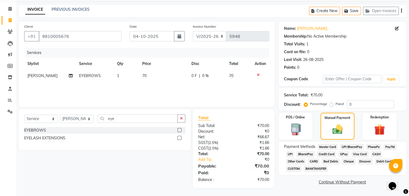
click at [292, 153] on span "UPI" at bounding box center [290, 154] width 8 height 6
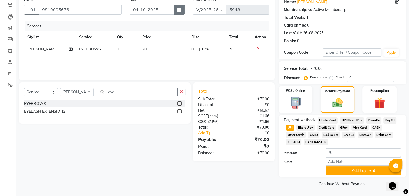
click at [183, 8] on button "button" at bounding box center [179, 10] width 11 height 10
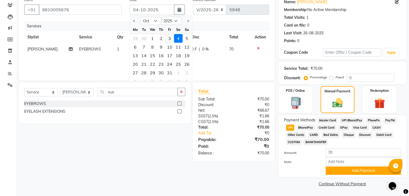
click at [170, 37] on div "3" at bounding box center [169, 38] width 9 height 9
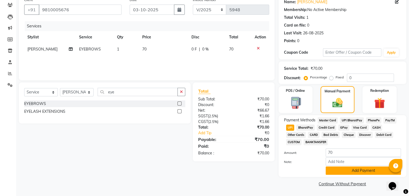
click at [364, 173] on button "Add Payment" at bounding box center [362, 171] width 75 height 8
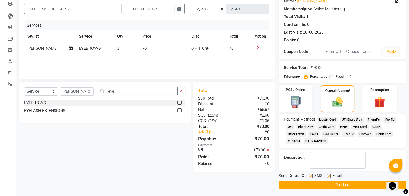
scroll to position [48, 0]
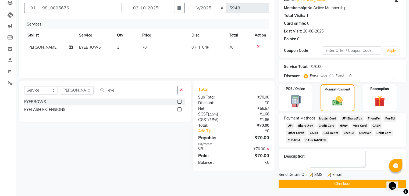
click at [327, 176] on label at bounding box center [328, 175] width 4 height 4
click at [327, 176] on input "checkbox" at bounding box center [327, 175] width 3 height 3
click at [308, 175] on label at bounding box center [310, 175] width 4 height 4
click at [308, 175] on input "checkbox" at bounding box center [309, 175] width 3 height 3
click at [316, 182] on button "Checkout" at bounding box center [342, 184] width 128 height 8
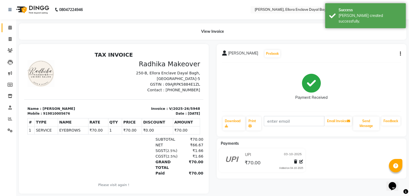
click at [3, 26] on link "Calendar" at bounding box center [8, 27] width 13 height 9
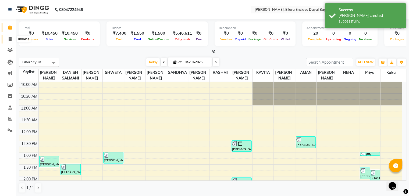
click at [11, 41] on span at bounding box center [9, 39] width 9 height 6
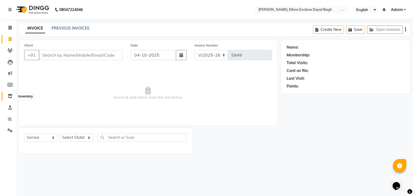
click at [11, 95] on icon at bounding box center [10, 96] width 5 height 4
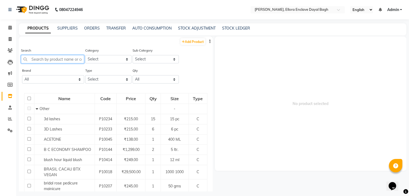
click at [72, 60] on input "text" at bounding box center [52, 59] width 63 height 8
click at [190, 41] on link "Add Product" at bounding box center [192, 41] width 25 height 7
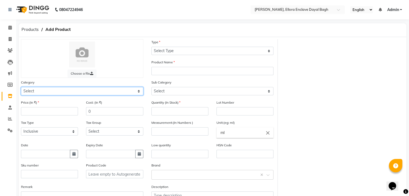
click at [100, 91] on select "Select Hair Skin Makeup Personal Care Appliances Beard Waxing Disposable Thread…" at bounding box center [82, 91] width 122 height 8
click at [21, 88] on select "Select Hair Skin Makeup Personal Care Appliances Beard Waxing Disposable Thread…" at bounding box center [82, 91] width 122 height 8
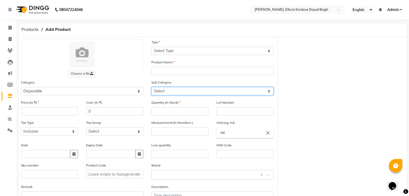
click at [191, 92] on select "Select Appron Gown Bedsheet Nepkin Towel Tissue Magic TIssue Cotton Roll Cotton…" at bounding box center [212, 91] width 122 height 8
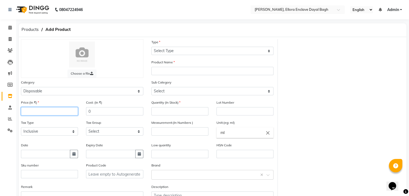
click at [57, 113] on input "number" at bounding box center [49, 111] width 57 height 8
click at [98, 115] on input "0" at bounding box center [114, 111] width 57 height 8
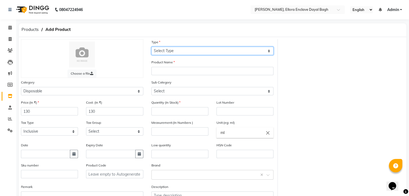
click at [168, 52] on select "Select Type Both Retail Consumable" at bounding box center [212, 51] width 122 height 8
click at [151, 47] on select "Select Type Both Retail Consumable" at bounding box center [212, 51] width 122 height 8
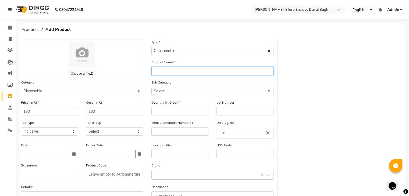
click at [176, 71] on input "text" at bounding box center [212, 71] width 122 height 8
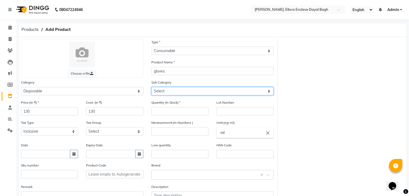
click at [165, 90] on select "Select Appron Gown Bedsheet Nepkin Towel Tissue Magic TIssue Cotton Roll Cotton…" at bounding box center [212, 91] width 122 height 8
click at [160, 91] on select "Select Appron Gown Bedsheet Nepkin Towel Tissue Magic TIssue Cotton Roll Cotton…" at bounding box center [212, 91] width 122 height 8
click at [151, 88] on select "Select Appron Gown Bedsheet Nepkin Towel Tissue Magic TIssue Cotton Roll Cotton…" at bounding box center [212, 91] width 122 height 8
click at [166, 117] on div "Quantity (In Stock)" at bounding box center [179, 110] width 65 height 20
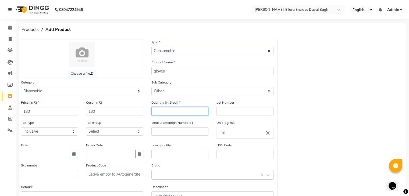
click at [165, 111] on input "number" at bounding box center [179, 111] width 57 height 8
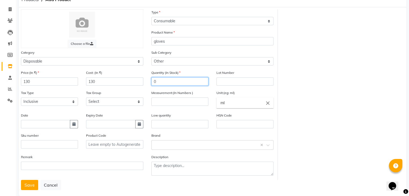
scroll to position [31, 0]
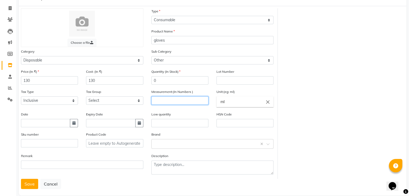
click at [165, 104] on input "number" at bounding box center [179, 100] width 57 height 8
click at [241, 100] on input "ml" at bounding box center [244, 101] width 57 height 11
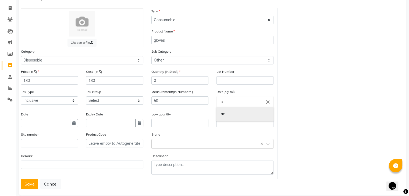
click at [233, 114] on link "p c" at bounding box center [244, 114] width 57 height 14
click at [192, 124] on input "text" at bounding box center [179, 123] width 57 height 8
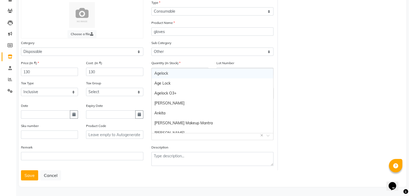
click at [186, 138] on div "Select brand or add custom brand ×" at bounding box center [212, 136] width 122 height 10
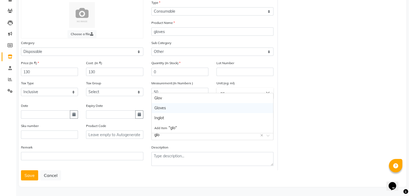
click at [168, 105] on div "Gloves" at bounding box center [213, 108] width 122 height 10
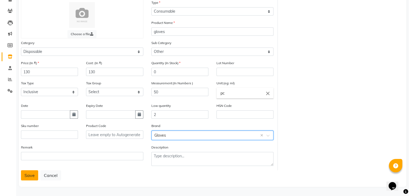
click at [32, 174] on button "Save" at bounding box center [29, 175] width 17 height 10
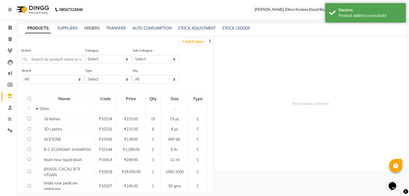
click at [90, 28] on link "ORDERS" at bounding box center [92, 28] width 16 height 5
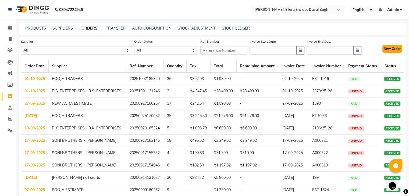
click at [396, 48] on button "New Order" at bounding box center [392, 49] width 20 height 8
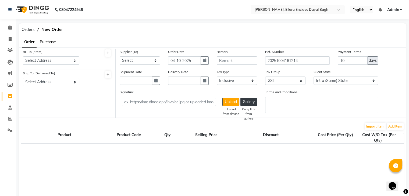
click at [48, 41] on span "Purchase" at bounding box center [48, 41] width 16 height 5
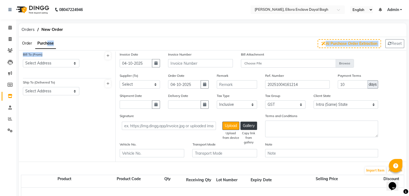
drag, startPoint x: 48, startPoint y: 41, endPoint x: 48, endPoint y: 61, distance: 19.6
click at [48, 61] on select "Select Address RADHIKA MAKEOVER Radhika Makwana,Gopal Banglow, 250 Elora Enclav…" at bounding box center [51, 63] width 56 height 8
click at [23, 59] on select "Select Address RADHIKA MAKEOVER Radhika Makwana,Gopal Banglow, 250 Elora Enclav…" at bounding box center [51, 63] width 56 height 8
click at [76, 92] on select "Select Address RADHIKA MAKEOVER" at bounding box center [51, 91] width 56 height 8
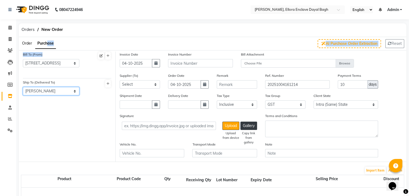
click at [23, 87] on select "Select Address RADHIKA MAKEOVER" at bounding box center [51, 91] width 56 height 8
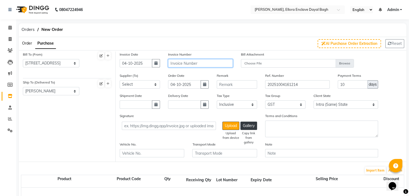
click at [218, 62] on input "text" at bounding box center [200, 63] width 64 height 8
click at [150, 85] on select "Select R.K. ENTERPRISES - R.K. ENTERPRISES SONI BROTHERS - [PERSON_NAME] OM GEN…" at bounding box center [140, 84] width 40 height 8
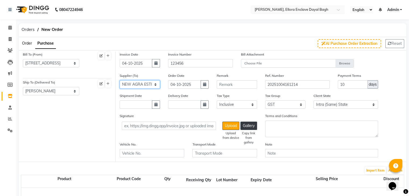
click at [120, 81] on select "Select R.K. ENTERPRISES - R.K. ENTERPRISES SONI BROTHERS - [PERSON_NAME] OM GEN…" at bounding box center [140, 84] width 40 height 8
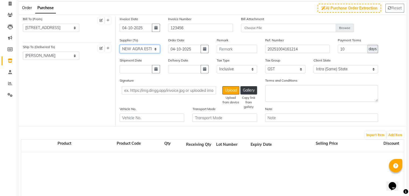
scroll to position [36, 0]
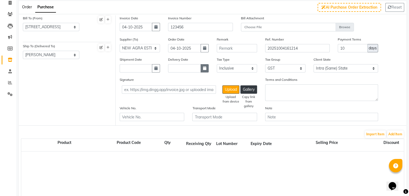
click at [204, 70] on icon "button" at bounding box center [204, 68] width 3 height 4
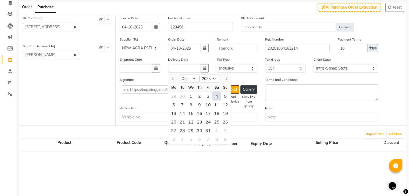
click at [216, 97] on div "4" at bounding box center [216, 96] width 9 height 9
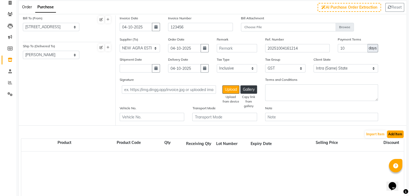
click at [389, 135] on button "Add Item" at bounding box center [395, 135] width 17 height 8
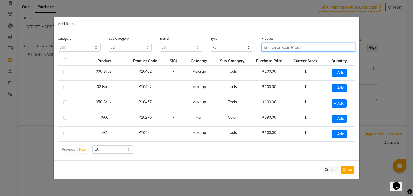
click at [276, 50] on input "text" at bounding box center [308, 47] width 94 height 8
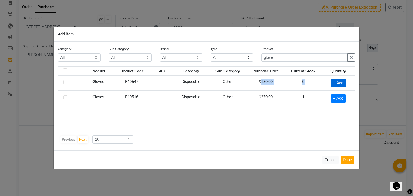
drag, startPoint x: 248, startPoint y: 85, endPoint x: 341, endPoint y: 81, distance: 93.0
click at [341, 81] on tr "Gloves P10547 - Disposable Other ₹130.00 0 + Add" at bounding box center [206, 82] width 297 height 15
click at [341, 81] on span "+ Add" at bounding box center [337, 83] width 15 height 8
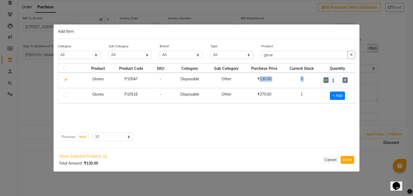
click at [341, 81] on input "1" at bounding box center [335, 80] width 12 height 8
click at [350, 160] on button "Done" at bounding box center [346, 160] width 13 height 8
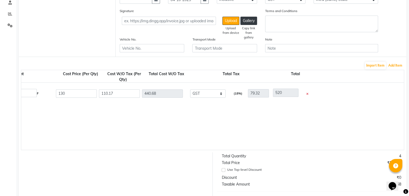
scroll to position [0, 379]
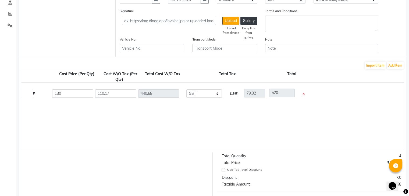
click at [303, 95] on icon at bounding box center [303, 94] width 2 height 3
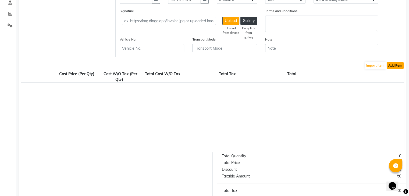
click at [393, 67] on button "Add Item" at bounding box center [395, 66] width 17 height 8
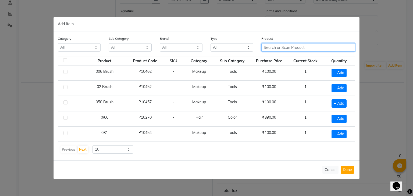
click at [302, 48] on input "text" at bounding box center [308, 47] width 94 height 8
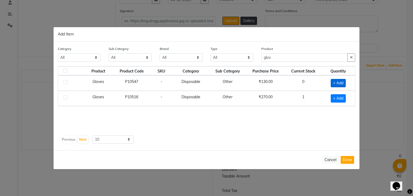
click at [335, 83] on span "+ Add" at bounding box center [337, 83] width 15 height 8
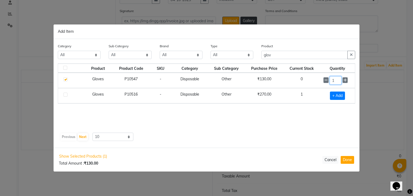
click at [336, 80] on input "1" at bounding box center [335, 80] width 12 height 8
click at [347, 161] on button "Done" at bounding box center [346, 160] width 13 height 8
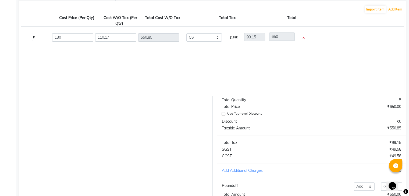
scroll to position [204, 0]
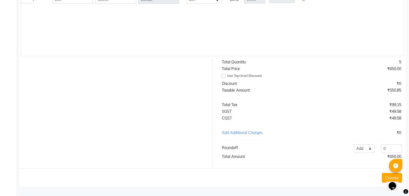
click at [384, 178] on button "Create" at bounding box center [391, 178] width 20 height 10
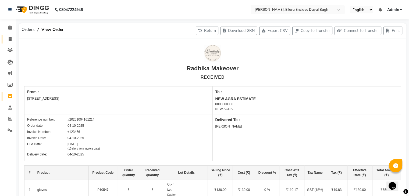
click at [11, 42] on link "Invoice" at bounding box center [8, 39] width 13 height 9
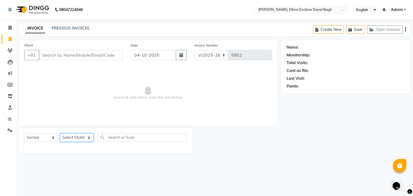
click at [90, 138] on select "Select Stylist AMAN DANISH SALMANI [PERSON_NAME] kakul KAVITA [PERSON_NAME] [PE…" at bounding box center [77, 138] width 34 height 8
click at [60, 134] on select "Select Stylist AMAN DANISH SALMANI [PERSON_NAME] kakul KAVITA [PERSON_NAME] [PE…" at bounding box center [77, 138] width 34 height 8
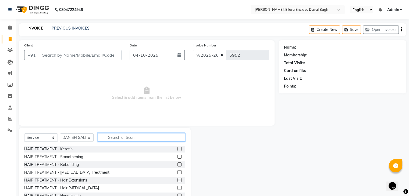
click at [120, 135] on input "text" at bounding box center [142, 137] width 88 height 8
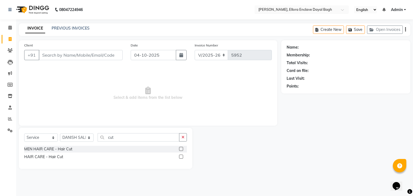
click at [181, 149] on label at bounding box center [181, 149] width 4 height 4
click at [181, 149] on input "checkbox" at bounding box center [180, 148] width 3 height 3
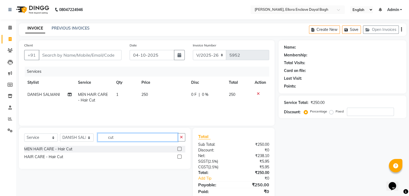
click at [167, 139] on input "cut" at bounding box center [138, 137] width 80 height 8
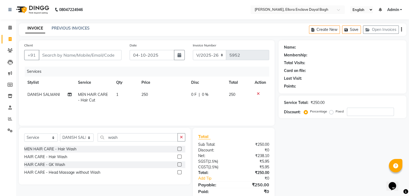
click at [179, 150] on label at bounding box center [179, 149] width 4 height 4
click at [179, 150] on input "checkbox" at bounding box center [178, 148] width 3 height 3
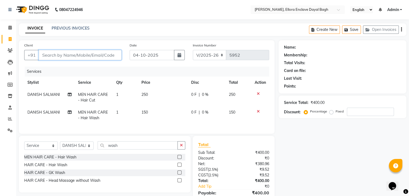
click at [110, 55] on input "Client" at bounding box center [80, 55] width 83 height 10
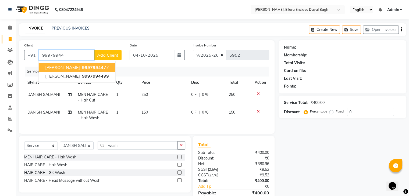
click at [100, 65] on button "madhu singh 99979944 77" at bounding box center [77, 67] width 77 height 9
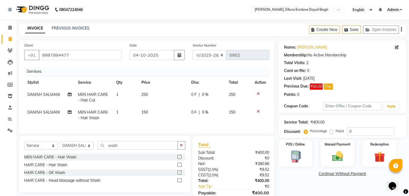
scroll to position [31, 0]
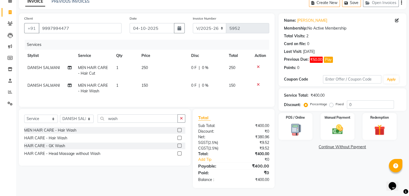
click at [320, 167] on div "Name: Madhu Singh Membership: No Active Membership Total Visits: 2 Card on file…" at bounding box center [344, 100] width 132 height 175
click at [328, 57] on button "Pay" at bounding box center [327, 60] width 9 height 6
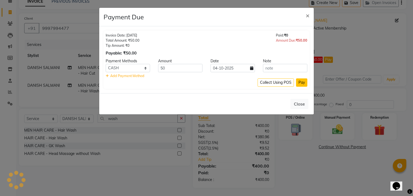
click at [304, 80] on button "Pay" at bounding box center [301, 82] width 11 height 8
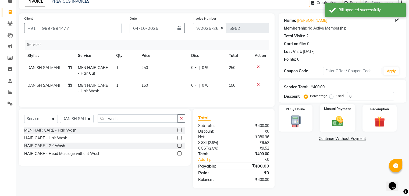
click at [340, 108] on div "Manual Payment" at bounding box center [336, 118] width 35 height 28
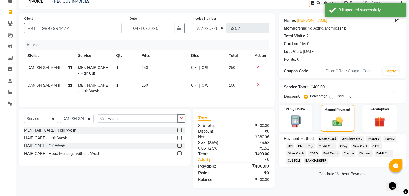
click at [374, 143] on span "CASH" at bounding box center [376, 146] width 12 height 6
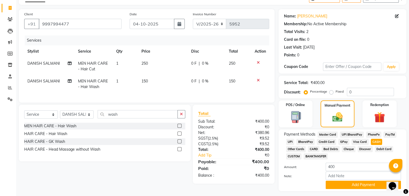
scroll to position [46, 0]
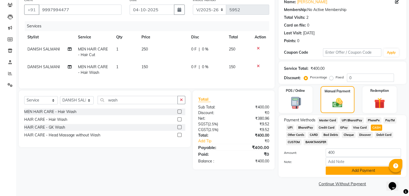
click at [350, 172] on button "Add Payment" at bounding box center [362, 171] width 75 height 8
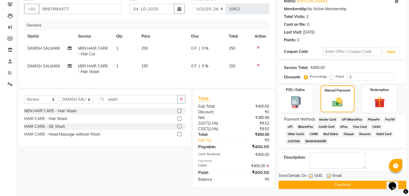
scroll to position [50, 0]
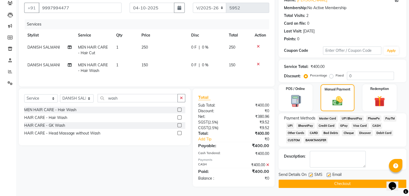
click at [329, 173] on label at bounding box center [328, 175] width 4 height 4
click at [329, 174] on input "checkbox" at bounding box center [327, 175] width 3 height 3
click at [310, 173] on label at bounding box center [310, 175] width 4 height 4
click at [310, 174] on input "checkbox" at bounding box center [309, 175] width 3 height 3
click at [312, 183] on button "Checkout" at bounding box center [342, 184] width 128 height 8
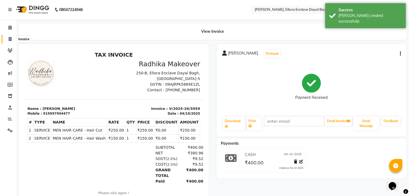
click at [7, 38] on span at bounding box center [9, 39] width 9 height 6
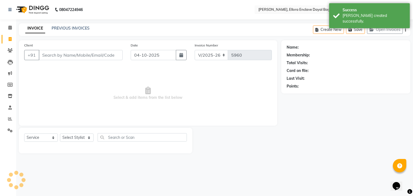
click at [58, 53] on input "Client" at bounding box center [81, 55] width 84 height 10
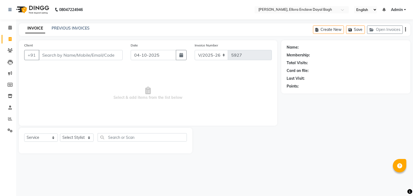
select select "6880"
select select "service"
click at [82, 141] on select "Select Stylist AMAN DANISH SALMANI [PERSON_NAME] kakul KAVITA [PERSON_NAME] [PE…" at bounding box center [77, 138] width 34 height 8
select select "53888"
click at [60, 134] on select "Select Stylist AMAN DANISH SALMANI [PERSON_NAME] kakul KAVITA [PERSON_NAME] [PE…" at bounding box center [77, 138] width 34 height 8
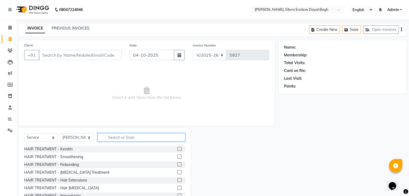
click at [135, 137] on input "text" at bounding box center [142, 137] width 88 height 8
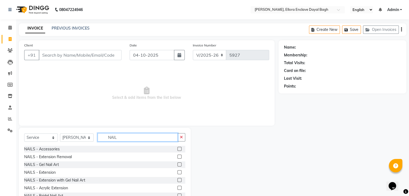
scroll to position [9, 0]
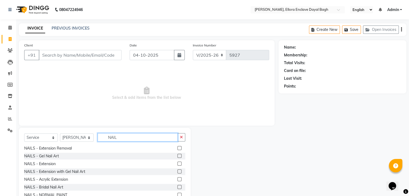
type input "NAIL"
click at [177, 157] on label at bounding box center [179, 156] width 4 height 4
click at [177, 157] on input "checkbox" at bounding box center [178, 155] width 3 height 3
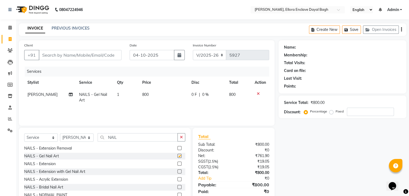
checkbox input "false"
click at [147, 140] on input "NAIL" at bounding box center [138, 137] width 80 height 8
type input "N"
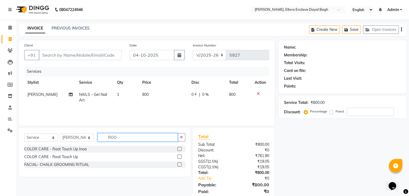
scroll to position [0, 0]
type input "ROOT"
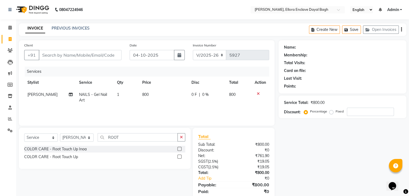
click at [178, 155] on label at bounding box center [179, 157] width 4 height 4
click at [178, 155] on input "checkbox" at bounding box center [178, 156] width 3 height 3
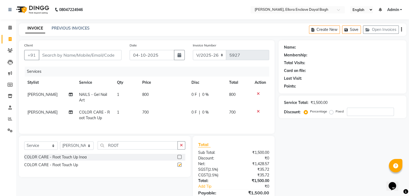
checkbox input "false"
click at [87, 51] on input "Client" at bounding box center [80, 55] width 83 height 10
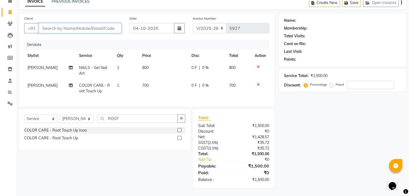
scroll to position [31, 0]
click at [154, 63] on td "800" at bounding box center [163, 71] width 49 height 18
select select "53888"
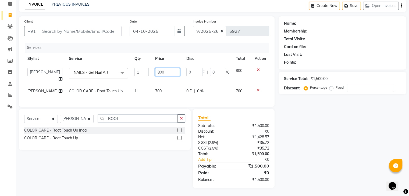
click at [167, 68] on input "800" at bounding box center [167, 72] width 25 height 8
type input "8"
type input "1800"
click at [315, 136] on div "Name: Membership: Total Visits: Card on file: Last Visit: Points: Service Total…" at bounding box center [344, 102] width 132 height 172
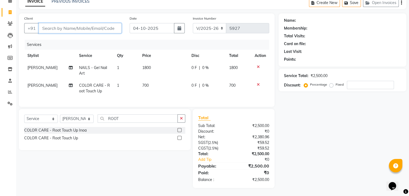
click at [103, 24] on input "Client" at bounding box center [80, 28] width 83 height 10
click at [156, 66] on td "1800" at bounding box center [163, 71] width 49 height 18
select select "53888"
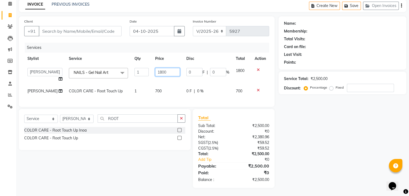
click at [165, 68] on input "1800" at bounding box center [167, 72] width 25 height 8
type input "1"
type input "800"
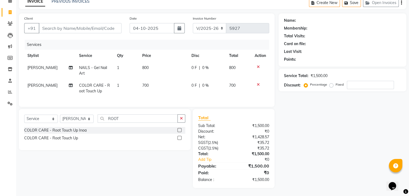
click at [168, 82] on td "700" at bounding box center [163, 89] width 49 height 18
select select "53888"
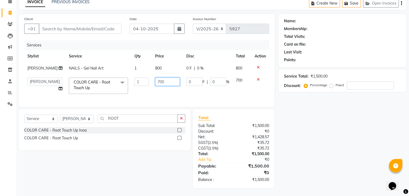
click at [168, 82] on input "700" at bounding box center [167, 82] width 25 height 8
type input "7"
type input "1800"
click at [331, 168] on div "Name: Membership: Total Visits: Card on file: Last Visit: Points: Service Total…" at bounding box center [344, 101] width 132 height 174
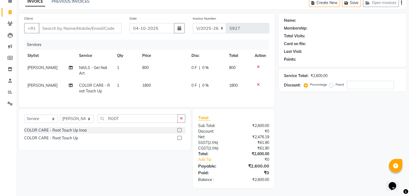
scroll to position [31, 0]
click at [44, 65] on span "[PERSON_NAME]" at bounding box center [42, 67] width 30 height 5
select select "53888"
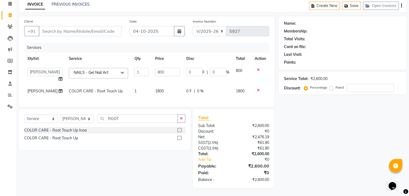
click at [44, 89] on td "[PERSON_NAME]" at bounding box center [44, 91] width 41 height 12
select select "53888"
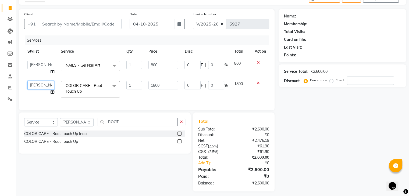
click at [43, 89] on select "AMAN DANISH SALMANI GOPAL PACHORI kakul KAVITA KIRAN KUMARI MEENU KUMARI NEHA N…" at bounding box center [40, 85] width 27 height 8
select select "53877"
click at [51, 92] on icon at bounding box center [53, 92] width 4 height 4
select select "53877"
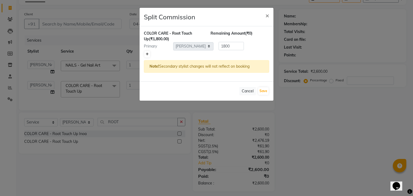
click at [148, 51] on link at bounding box center [147, 54] width 6 height 6
type input "900"
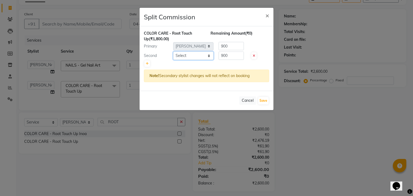
click at [185, 56] on select "Select AMAN DANISH SALMANI [PERSON_NAME] kakul KAVITA [PERSON_NAME] [PERSON_NAM…" at bounding box center [193, 56] width 40 height 8
select select "53882"
click at [173, 52] on select "Select AMAN DANISH SALMANI [PERSON_NAME] kakul KAVITA [PERSON_NAME] [PERSON_NAM…" at bounding box center [193, 56] width 40 height 8
click at [263, 100] on button "Save" at bounding box center [263, 101] width 10 height 8
select select "Select"
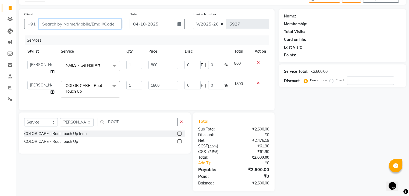
click at [89, 27] on input "Client" at bounding box center [80, 24] width 83 height 10
click at [88, 25] on input "Client" at bounding box center [80, 24] width 83 height 10
type input "G"
type input "0"
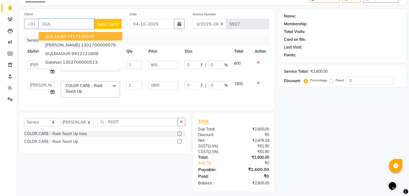
click at [90, 36] on ngb-highlight "7417100000" at bounding box center [80, 36] width 27 height 5
type input "7417100000"
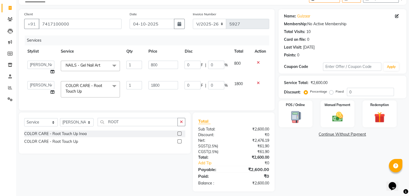
scroll to position [39, 0]
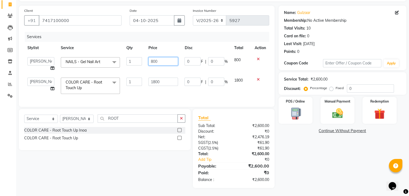
click at [170, 57] on input "800" at bounding box center [163, 61] width 30 height 8
type input "8"
type input "700"
click at [318, 144] on div "Name: Gulzaar Membership: No Active Membership Total Visits: 10 Card on file: 0…" at bounding box center [344, 97] width 132 height 182
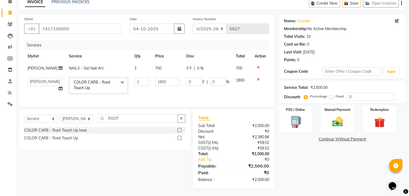
scroll to position [36, 0]
click at [347, 110] on div "Manual Payment" at bounding box center [336, 119] width 35 height 28
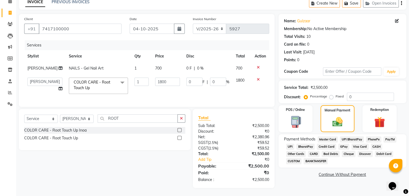
click at [375, 144] on span "CASH" at bounding box center [376, 147] width 12 height 6
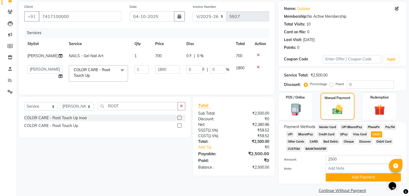
click at [375, 136] on span "CASH" at bounding box center [376, 134] width 12 height 6
click at [351, 176] on button "Add Payment" at bounding box center [362, 177] width 75 height 8
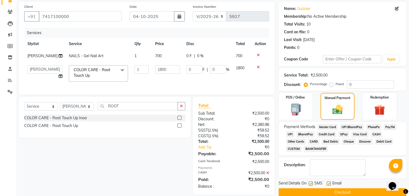
scroll to position [55, 0]
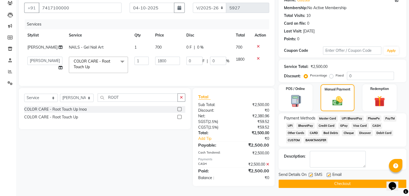
click at [329, 173] on label at bounding box center [328, 175] width 4 height 4
click at [329, 174] on input "checkbox" at bounding box center [327, 175] width 3 height 3
checkbox input "false"
click at [309, 173] on label at bounding box center [310, 175] width 4 height 4
click at [309, 174] on input "checkbox" at bounding box center [309, 175] width 3 height 3
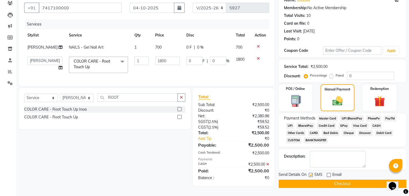
checkbox input "false"
click at [311, 180] on button "Checkout" at bounding box center [342, 184] width 128 height 8
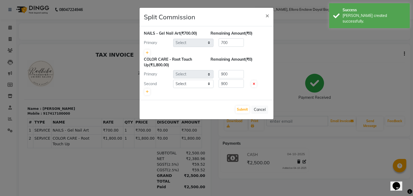
select select "53888"
select select "53877"
select select "53882"
click at [243, 107] on button "Submit" at bounding box center [242, 110] width 14 height 8
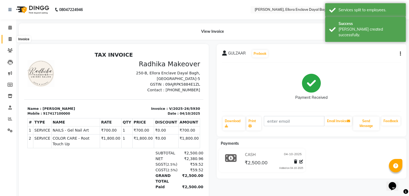
click at [7, 39] on span at bounding box center [9, 39] width 9 height 6
select select "service"
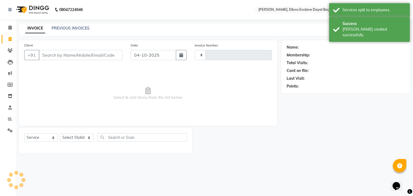
type input "5931"
select select "6880"
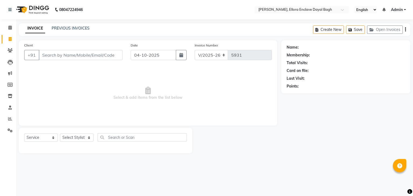
select select "6880"
select select "service"
click at [84, 136] on select "Select Stylist AMAN DANISH SALMANI [PERSON_NAME] kakul KAVITA [PERSON_NAME] [PE…" at bounding box center [77, 138] width 34 height 8
select select "53877"
click at [60, 134] on select "Select Stylist AMAN DANISH SALMANI [PERSON_NAME] kakul KAVITA [PERSON_NAME] [PE…" at bounding box center [77, 138] width 34 height 8
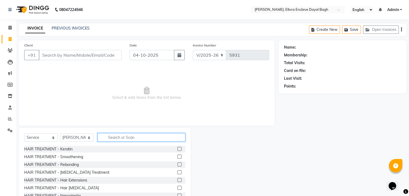
click at [129, 137] on input "text" at bounding box center [142, 137] width 88 height 8
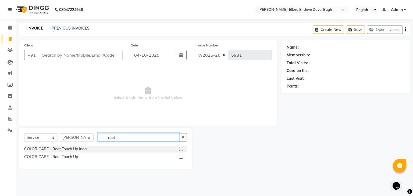
type input "root"
click at [181, 157] on label at bounding box center [181, 157] width 4 height 4
click at [181, 157] on input "checkbox" at bounding box center [180, 156] width 3 height 3
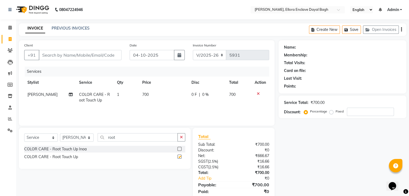
checkbox input "false"
click at [149, 139] on input "root" at bounding box center [138, 137] width 80 height 8
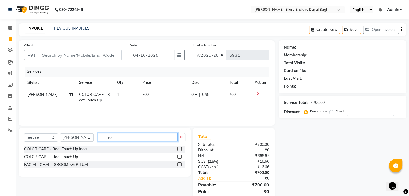
type input "r"
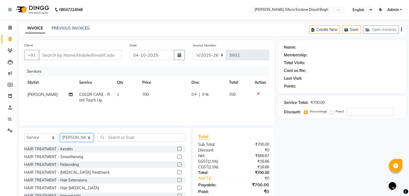
click at [81, 139] on select "Select Stylist AMAN DANISH SALMANI [PERSON_NAME] kakul KAVITA [PERSON_NAME] [PE…" at bounding box center [77, 138] width 34 height 8
select select "53881"
click at [60, 134] on select "Select Stylist AMAN DANISH SALMANI [PERSON_NAME] kakul KAVITA [PERSON_NAME] [PE…" at bounding box center [77, 138] width 34 height 8
click at [124, 139] on input "text" at bounding box center [142, 137] width 88 height 8
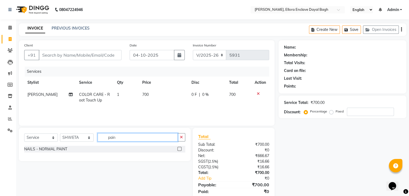
type input "pain"
click at [180, 149] on label at bounding box center [179, 149] width 4 height 4
click at [180, 149] on input "checkbox" at bounding box center [178, 148] width 3 height 3
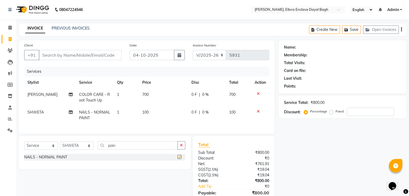
checkbox input "false"
click at [161, 114] on td "100" at bounding box center [163, 115] width 49 height 18
select select "53881"
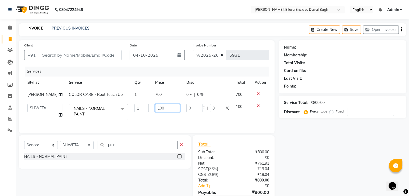
click at [165, 112] on input "100" at bounding box center [167, 108] width 25 height 8
type input "1"
type input "200"
click at [298, 158] on div "Name: Membership: Total Visits: Card on file: Last Visit: Points: Service Total…" at bounding box center [344, 127] width 132 height 174
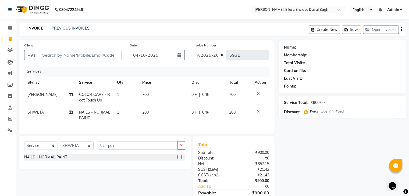
scroll to position [31, 0]
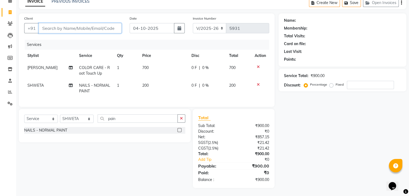
click at [109, 23] on input "Client" at bounding box center [80, 28] width 83 height 10
type input "9"
type input "0"
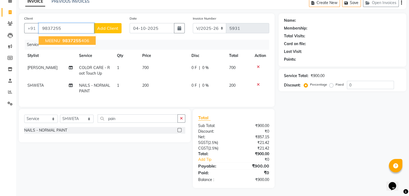
click at [88, 38] on ngb-highlight "9837255 406" at bounding box center [75, 40] width 28 height 5
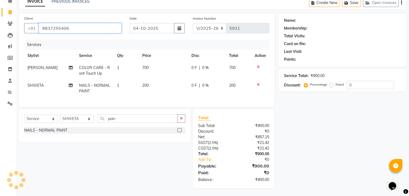
type input "9837255406"
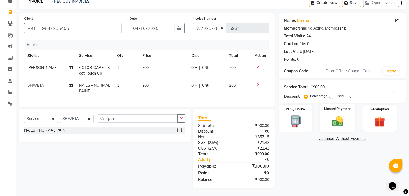
click at [333, 118] on img at bounding box center [337, 121] width 18 height 13
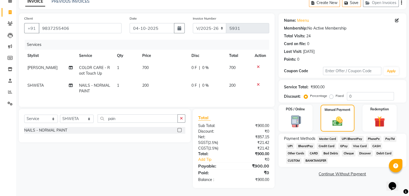
click at [375, 143] on span "CASH" at bounding box center [376, 146] width 12 height 6
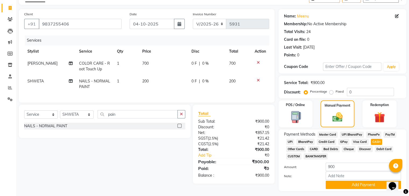
scroll to position [46, 0]
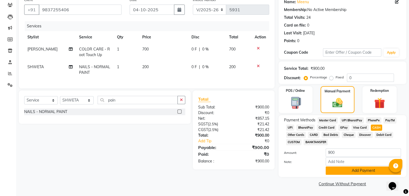
click at [347, 169] on button "Add Payment" at bounding box center [362, 171] width 75 height 8
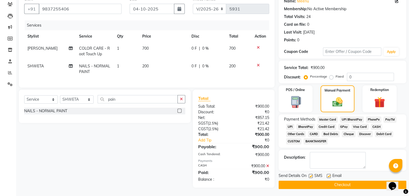
scroll to position [50, 0]
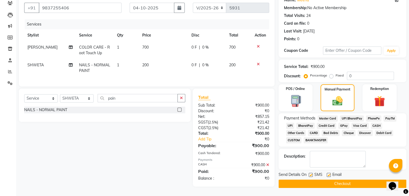
click at [330, 173] on label at bounding box center [328, 175] width 4 height 4
click at [330, 174] on input "checkbox" at bounding box center [327, 175] width 3 height 3
checkbox input "false"
click at [309, 173] on label at bounding box center [310, 175] width 4 height 4
click at [309, 174] on input "checkbox" at bounding box center [309, 175] width 3 height 3
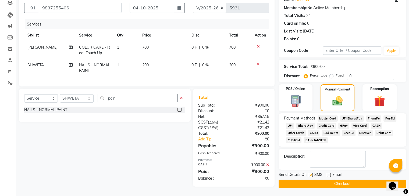
checkbox input "false"
click at [307, 183] on button "Checkout" at bounding box center [342, 184] width 128 height 8
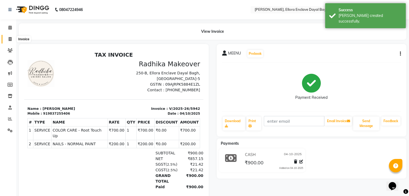
click at [7, 39] on span at bounding box center [9, 39] width 9 height 6
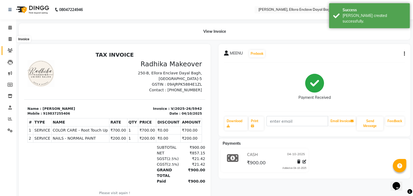
select select "6880"
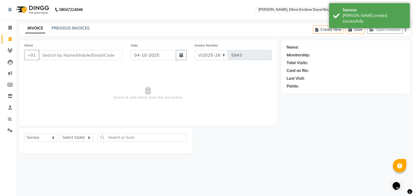
click at [69, 51] on input "Client" at bounding box center [81, 55] width 84 height 10
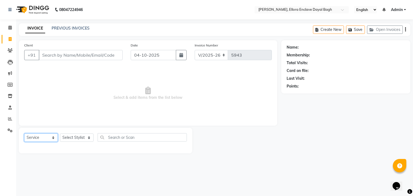
click at [55, 138] on select "Select Service Product Membership Package Voucher Prepaid Gift Card" at bounding box center [41, 138] width 34 height 8
select select "product"
click at [24, 134] on select "Select Service Product Membership Package Voucher Prepaid Gift Card" at bounding box center [41, 138] width 34 height 8
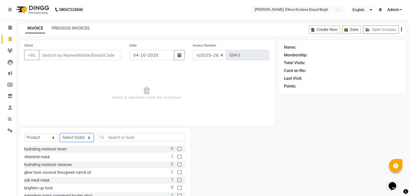
click at [87, 136] on select "Select Stylist AMAN DANISH SALMANI [PERSON_NAME] kakul KAVITA [PERSON_NAME] [PE…" at bounding box center [77, 138] width 34 height 8
select select "55266"
click at [60, 134] on select "Select Stylist AMAN DANISH SALMANI [PERSON_NAME] kakul KAVITA [PERSON_NAME] [PE…" at bounding box center [77, 138] width 34 height 8
click at [118, 141] on input "text" at bounding box center [142, 137] width 88 height 8
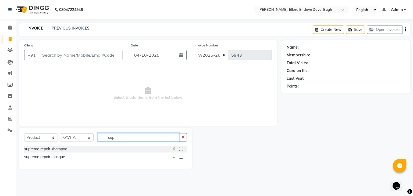
type input "sup"
click at [180, 150] on label at bounding box center [181, 149] width 4 height 4
click at [180, 150] on input "checkbox" at bounding box center [180, 148] width 3 height 3
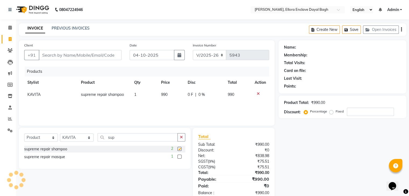
checkbox input "false"
click at [109, 56] on input "Client" at bounding box center [80, 55] width 83 height 10
click at [106, 57] on input "Client" at bounding box center [80, 55] width 83 height 10
type input "9"
type input "0"
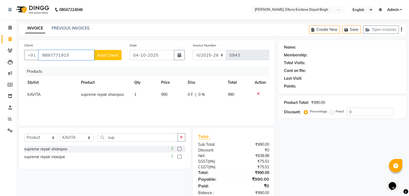
type input "9897771915"
click at [106, 57] on span "Add Client" at bounding box center [107, 54] width 21 height 5
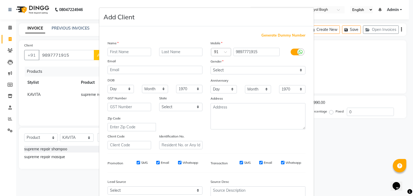
click at [120, 54] on input "text" at bounding box center [129, 52] width 44 height 8
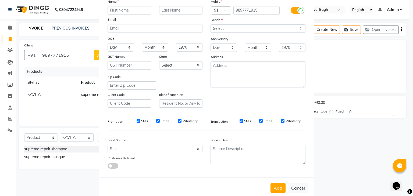
scroll to position [45, 0]
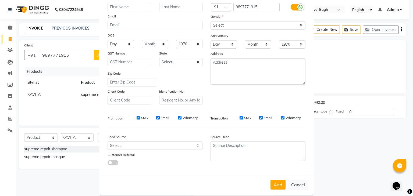
click at [128, 8] on input "text" at bounding box center [129, 7] width 44 height 8
type input "one one"
click at [230, 26] on select "Select [DEMOGRAPHIC_DATA] [DEMOGRAPHIC_DATA] Other Prefer Not To Say" at bounding box center [257, 25] width 95 height 8
select select "[DEMOGRAPHIC_DATA]"
click at [210, 21] on select "Select [DEMOGRAPHIC_DATA] [DEMOGRAPHIC_DATA] Other Prefer Not To Say" at bounding box center [257, 25] width 95 height 8
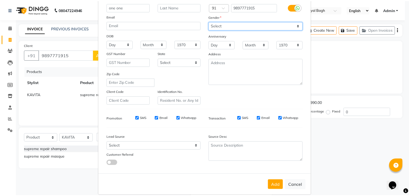
scroll to position [55, 0]
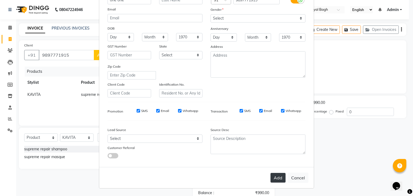
click at [280, 174] on button "Add" at bounding box center [277, 178] width 15 height 10
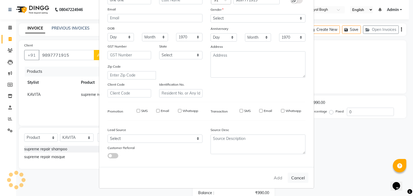
select select
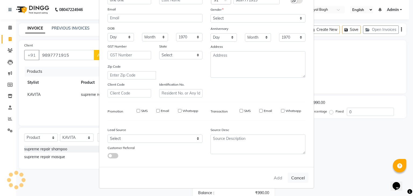
select select
checkbox input "false"
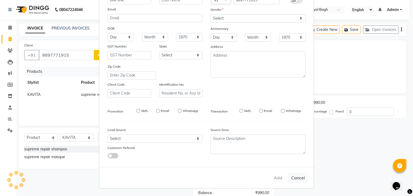
checkbox input "false"
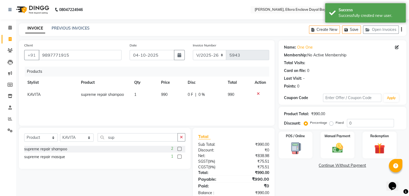
scroll to position [13, 0]
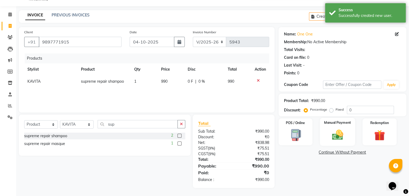
click at [329, 137] on img at bounding box center [337, 135] width 18 height 13
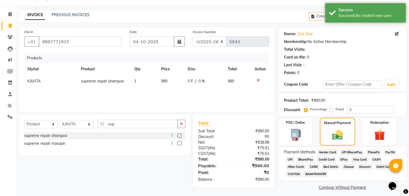
scroll to position [17, 0]
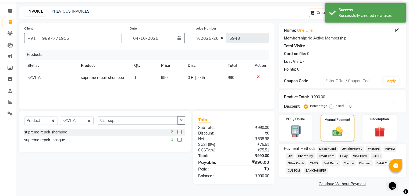
click at [376, 155] on span "CASH" at bounding box center [376, 156] width 12 height 6
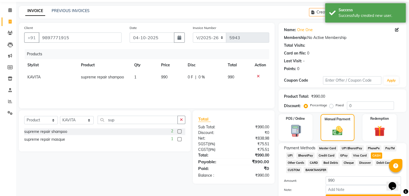
scroll to position [46, 0]
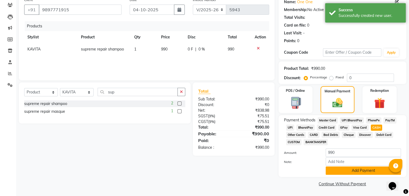
click at [370, 170] on button "Add Payment" at bounding box center [362, 171] width 75 height 8
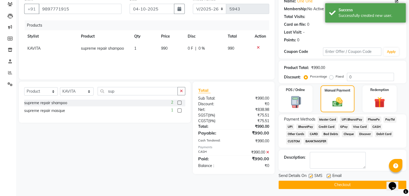
scroll to position [48, 0]
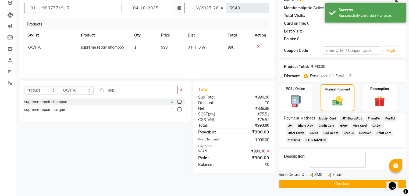
click at [328, 174] on label at bounding box center [328, 175] width 4 height 4
click at [328, 174] on input "checkbox" at bounding box center [327, 175] width 3 height 3
checkbox input "false"
click at [311, 174] on label at bounding box center [310, 175] width 4 height 4
click at [311, 174] on input "checkbox" at bounding box center [309, 175] width 3 height 3
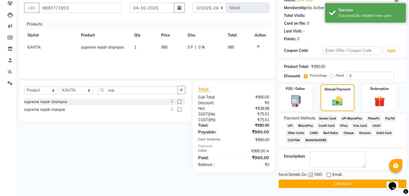
checkbox input "false"
click at [312, 184] on button "Checkout" at bounding box center [342, 184] width 128 height 8
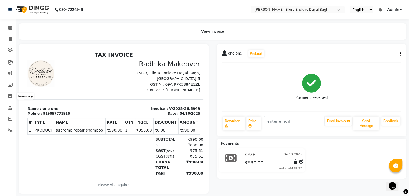
click at [9, 98] on icon at bounding box center [10, 96] width 5 height 4
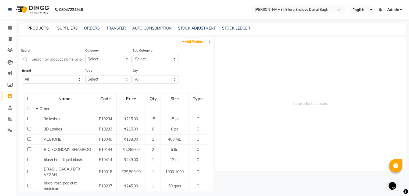
click at [67, 28] on link "SUPPLIERS" at bounding box center [67, 28] width 20 height 5
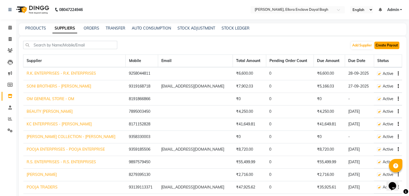
click at [392, 43] on button "Create Payout" at bounding box center [386, 46] width 25 height 8
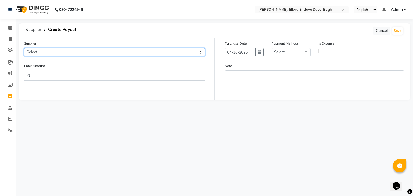
click at [93, 54] on select "Select R.K. ENTERPRISES - R.K. ENTERPRISES SONI BROTHERS - [PERSON_NAME] OM GEN…" at bounding box center [114, 52] width 181 height 8
select select "6008"
click at [24, 48] on select "Select R.K. ENTERPRISES - R.K. ENTERPRISES SONI BROTHERS - [PERSON_NAME] OM GEN…" at bounding box center [114, 52] width 181 height 8
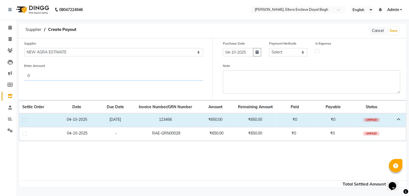
click at [52, 73] on input "0" at bounding box center [113, 75] width 179 height 10
type input "650"
click at [24, 120] on label at bounding box center [24, 120] width 4 height 4
click at [24, 120] on input "checkbox" at bounding box center [23, 119] width 3 height 3
checkbox input "true"
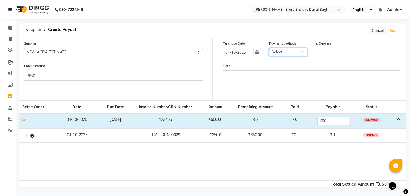
click at [298, 55] on select "Select Master Card UPI BharatPay PhonePe PayTM UPI BharatPay Credit Card GPay V…" at bounding box center [288, 52] width 38 height 8
click at [269, 48] on select "Select Master Card UPI BharatPay PhonePe PayTM UPI BharatPay Credit Card GPay V…" at bounding box center [288, 52] width 38 height 8
click at [293, 53] on select "Select Master Card UPI BharatPay PhonePe PayTM UPI BharatPay Credit Card GPay V…" at bounding box center [288, 52] width 38 height 8
select select "1"
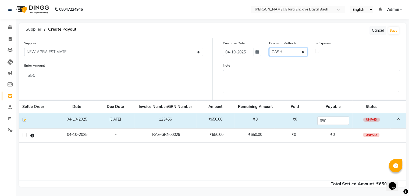
click at [269, 48] on select "Select Master Card UPI BharatPay PhonePe PayTM UPI BharatPay Credit Card GPay V…" at bounding box center [288, 52] width 38 height 8
click at [392, 30] on button "Save" at bounding box center [393, 31] width 10 height 8
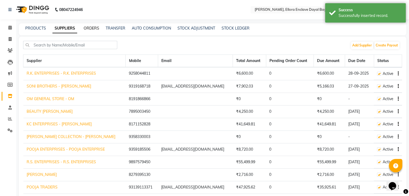
click at [91, 30] on link "ORDERS" at bounding box center [92, 28] width 16 height 5
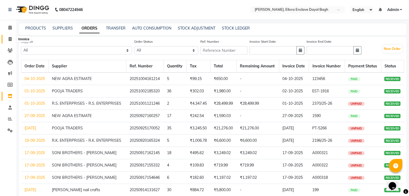
click at [6, 38] on span at bounding box center [9, 39] width 9 height 6
select select "6880"
select select "service"
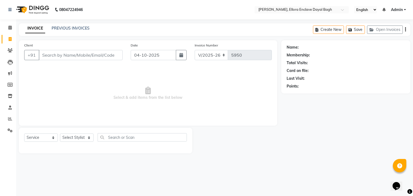
click at [41, 50] on div "Client +91" at bounding box center [73, 53] width 106 height 22
click at [47, 60] on input "Client" at bounding box center [81, 55] width 84 height 10
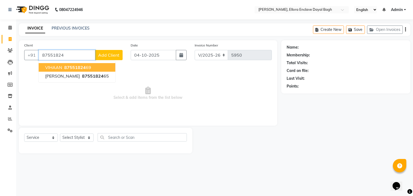
click at [72, 69] on span "87551824" at bounding box center [74, 67] width 21 height 5
type input "8755182469"
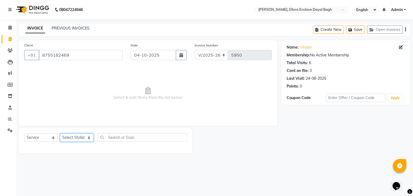
click at [86, 137] on select "Select Stylist AMAN DANISH SALMANI [PERSON_NAME] kakul KAVITA [PERSON_NAME] [PE…" at bounding box center [77, 138] width 34 height 8
select select "53879"
click at [60, 134] on select "Select Stylist AMAN DANISH SALMANI [PERSON_NAME] kakul KAVITA [PERSON_NAME] [PE…" at bounding box center [77, 138] width 34 height 8
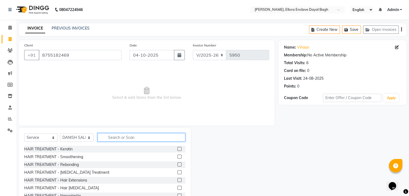
click at [125, 137] on input "text" at bounding box center [142, 137] width 88 height 8
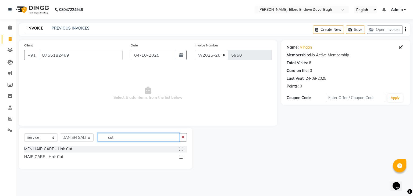
type input "cut"
click at [180, 149] on label at bounding box center [181, 149] width 4 height 4
click at [180, 149] on input "checkbox" at bounding box center [180, 148] width 3 height 3
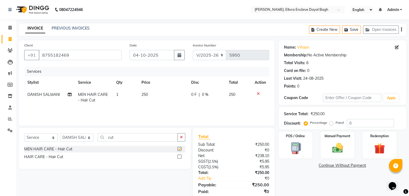
checkbox input "false"
click at [158, 137] on input "cut" at bounding box center [138, 137] width 80 height 8
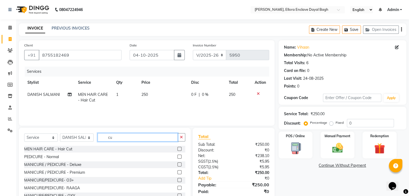
type input "c"
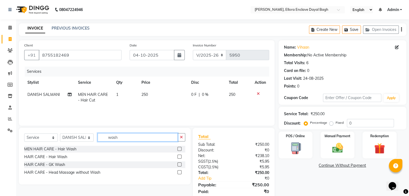
type input "wash"
click at [180, 148] on label at bounding box center [179, 149] width 4 height 4
click at [180, 148] on input "checkbox" at bounding box center [178, 148] width 3 height 3
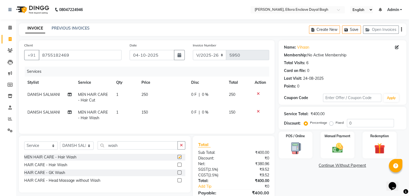
checkbox input "false"
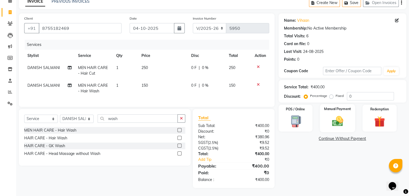
click at [340, 115] on img at bounding box center [337, 121] width 18 height 13
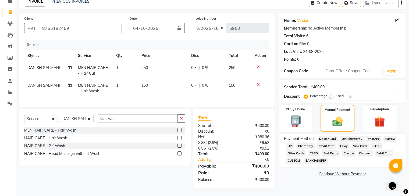
click at [373, 143] on span "CASH" at bounding box center [376, 146] width 12 height 6
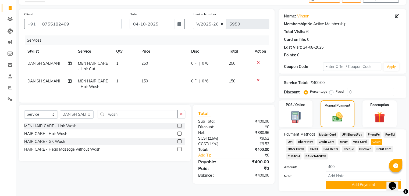
scroll to position [46, 0]
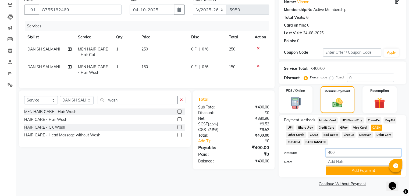
click at [345, 149] on input "400" at bounding box center [362, 153] width 75 height 8
type input "4"
type input "250"
click at [342, 169] on button "Add Payment" at bounding box center [362, 171] width 75 height 8
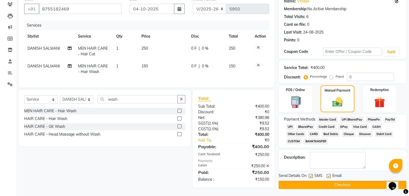
click at [328, 176] on label at bounding box center [328, 176] width 4 height 4
click at [328, 176] on input "checkbox" at bounding box center [327, 176] width 3 height 3
checkbox input "false"
click at [311, 176] on label at bounding box center [310, 176] width 4 height 4
click at [311, 176] on input "checkbox" at bounding box center [309, 176] width 3 height 3
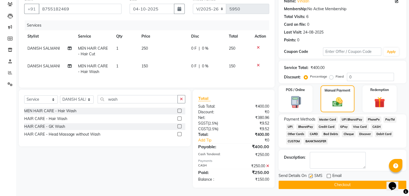
checkbox input "false"
click at [179, 9] on icon "button" at bounding box center [179, 9] width 4 height 4
select select "10"
select select "2025"
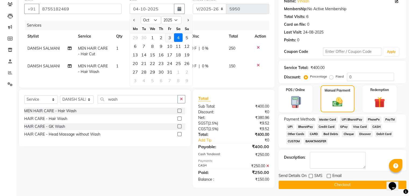
click at [167, 37] on div "3" at bounding box center [169, 37] width 9 height 9
type input "03-10-2025"
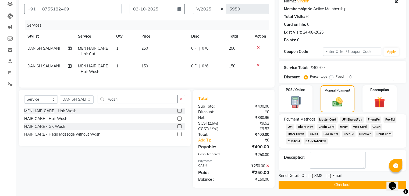
click at [299, 183] on button "Checkout" at bounding box center [342, 185] width 128 height 8
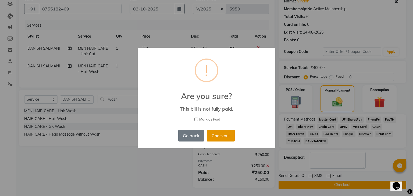
click at [225, 139] on button "Checkout" at bounding box center [221, 136] width 28 height 12
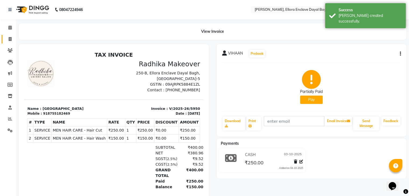
click at [6, 35] on link "Invoice" at bounding box center [8, 39] width 13 height 9
select select "6880"
select select "service"
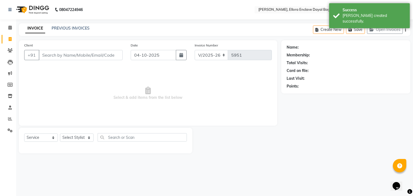
click at [66, 51] on input "Client" at bounding box center [81, 55] width 84 height 10
click at [78, 59] on input "Client" at bounding box center [81, 55] width 84 height 10
type input "m"
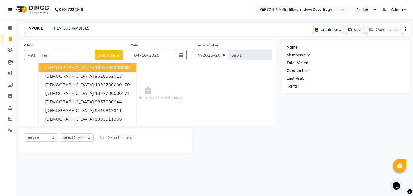
click at [95, 69] on ngb-highlight "1302700000088" at bounding box center [112, 67] width 35 height 5
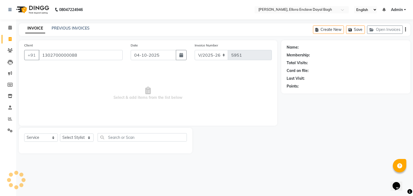
type input "1302700000088"
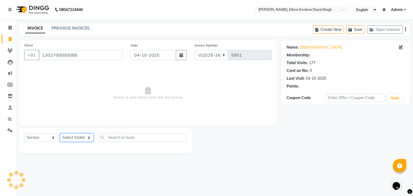
click at [88, 137] on select "Select Stylist AMAN DANISH SALMANI [PERSON_NAME] kakul KAVITA [PERSON_NAME] [PE…" at bounding box center [77, 138] width 34 height 8
select select "58738"
click at [60, 134] on select "Select Stylist AMAN DANISH SALMANI [PERSON_NAME] kakul KAVITA [PERSON_NAME] [PE…" at bounding box center [77, 138] width 34 height 8
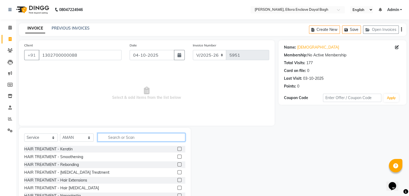
click at [125, 137] on input "text" at bounding box center [142, 137] width 88 height 8
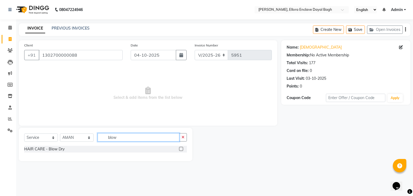
type input "blow"
click at [179, 149] on label at bounding box center [181, 149] width 4 height 4
click at [179, 149] on input "checkbox" at bounding box center [180, 148] width 3 height 3
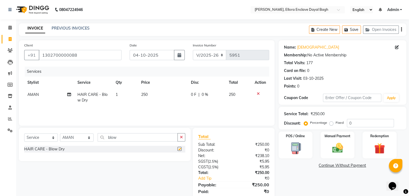
checkbox input "false"
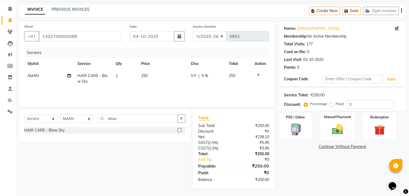
click at [340, 129] on img at bounding box center [337, 129] width 18 height 13
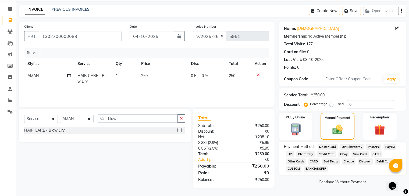
click at [375, 153] on span "CASH" at bounding box center [376, 154] width 12 height 6
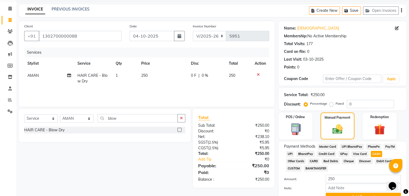
scroll to position [46, 0]
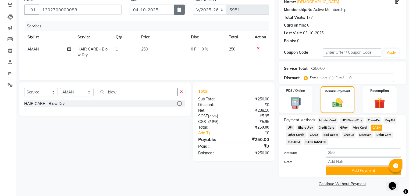
click at [181, 10] on icon "button" at bounding box center [179, 10] width 4 height 4
select select "10"
select select "2025"
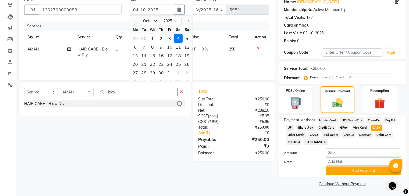
click at [172, 37] on div "3" at bounding box center [169, 38] width 9 height 9
type input "03-10-2025"
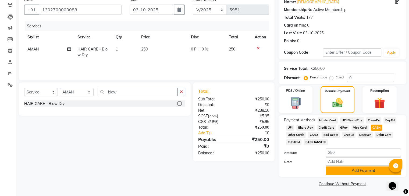
click at [372, 168] on button "Add Payment" at bounding box center [362, 171] width 75 height 8
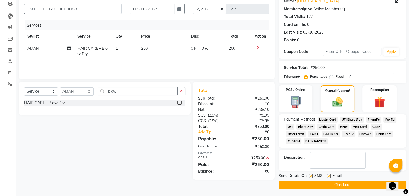
scroll to position [48, 0]
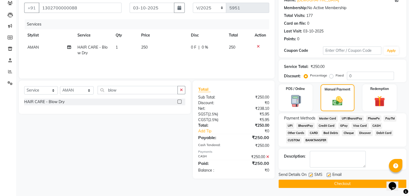
click at [329, 174] on label at bounding box center [328, 175] width 4 height 4
click at [329, 174] on input "checkbox" at bounding box center [327, 175] width 3 height 3
checkbox input "false"
click at [311, 175] on label at bounding box center [310, 175] width 4 height 4
click at [311, 175] on input "checkbox" at bounding box center [309, 175] width 3 height 3
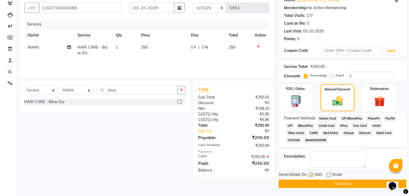
checkbox input "false"
click at [311, 182] on button "Checkout" at bounding box center [342, 184] width 128 height 8
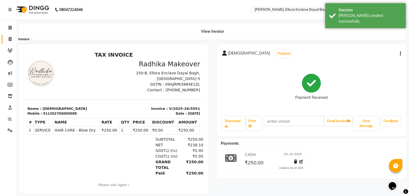
click at [9, 39] on icon at bounding box center [10, 39] width 3 height 4
select select "6880"
select select "service"
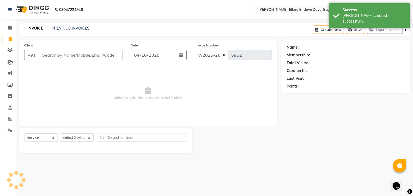
click at [53, 57] on input "Client" at bounding box center [81, 55] width 84 height 10
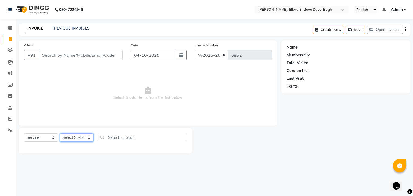
click at [82, 137] on select "Select Stylist AMAN DANISH SALMANI [PERSON_NAME] kakul KAVITA [PERSON_NAME] [PE…" at bounding box center [77, 138] width 34 height 8
click at [60, 134] on select "Select Stylist AMAN DANISH SALMANI [PERSON_NAME] kakul KAVITA [PERSON_NAME] [PE…" at bounding box center [77, 138] width 34 height 8
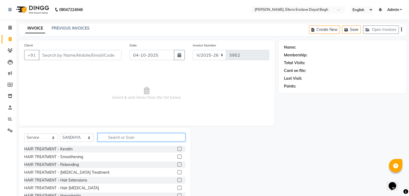
click at [127, 137] on input "text" at bounding box center [142, 137] width 88 height 8
click at [87, 138] on select "Select Stylist AMAN DANISH SALMANI [PERSON_NAME] kakul KAVITA [PERSON_NAME] [PE…" at bounding box center [77, 138] width 34 height 8
select select "86751"
click at [60, 134] on select "Select Stylist AMAN DANISH SALMANI [PERSON_NAME] kakul KAVITA [PERSON_NAME] [PE…" at bounding box center [77, 138] width 34 height 8
click at [110, 135] on input "text" at bounding box center [142, 137] width 88 height 8
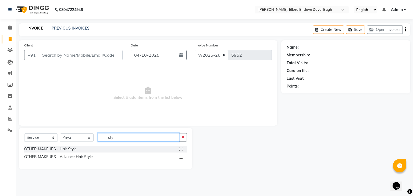
type input "sty"
click at [182, 156] on label at bounding box center [181, 157] width 4 height 4
click at [182, 156] on input "checkbox" at bounding box center [180, 156] width 3 height 3
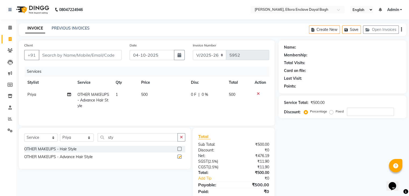
checkbox input "false"
click at [167, 96] on td "500" at bounding box center [163, 100] width 50 height 23
select select "86751"
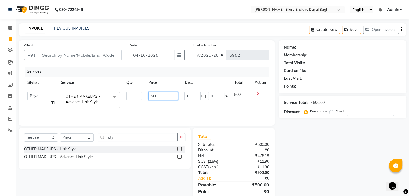
click at [168, 96] on input "500" at bounding box center [163, 96] width 30 height 8
type input "5"
type input "1000"
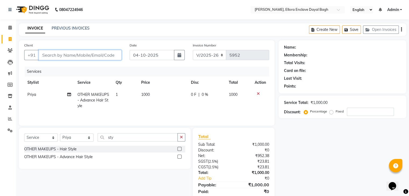
click at [73, 59] on input "Client" at bounding box center [80, 55] width 83 height 10
click at [78, 58] on input "Client" at bounding box center [80, 55] width 83 height 10
type input "8"
type input "0"
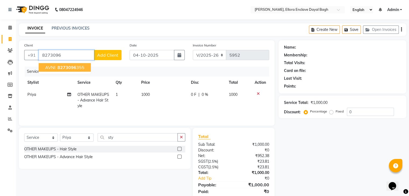
click at [82, 69] on ngb-highlight "8273096 355" at bounding box center [70, 67] width 28 height 5
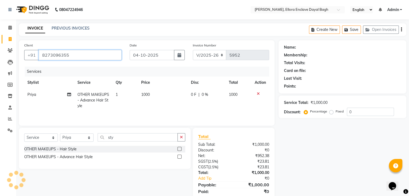
type input "8273096355"
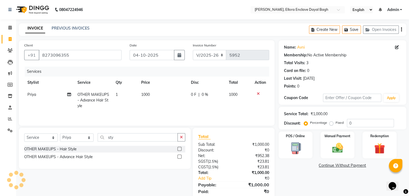
scroll to position [19, 0]
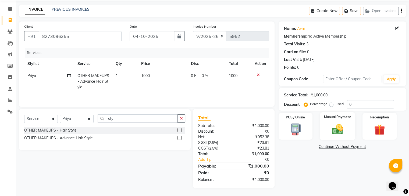
click at [333, 131] on img at bounding box center [337, 129] width 18 height 13
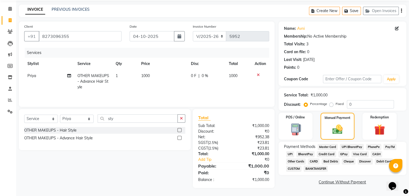
click at [287, 154] on span "UPI" at bounding box center [290, 154] width 8 height 6
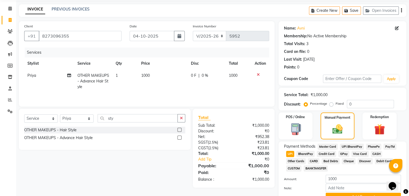
scroll to position [46, 0]
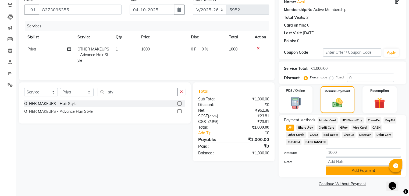
click at [344, 171] on button "Add Payment" at bounding box center [362, 171] width 75 height 8
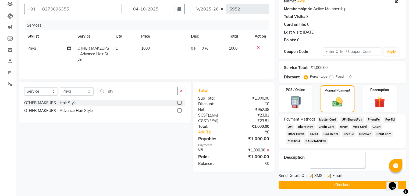
scroll to position [48, 0]
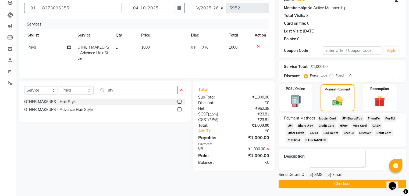
click at [330, 174] on label at bounding box center [328, 175] width 4 height 4
click at [330, 174] on input "checkbox" at bounding box center [327, 175] width 3 height 3
checkbox input "false"
click at [311, 175] on label at bounding box center [310, 175] width 4 height 4
click at [311, 175] on input "checkbox" at bounding box center [309, 175] width 3 height 3
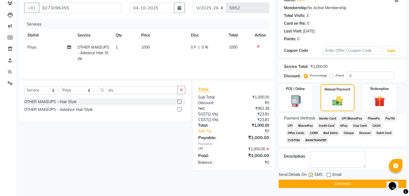
checkbox input "false"
click at [312, 181] on button "Checkout" at bounding box center [342, 184] width 128 height 8
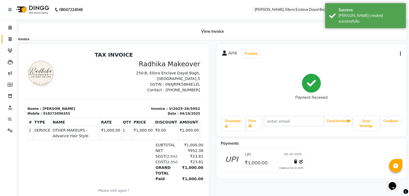
click at [7, 40] on span at bounding box center [9, 39] width 9 height 6
select select "service"
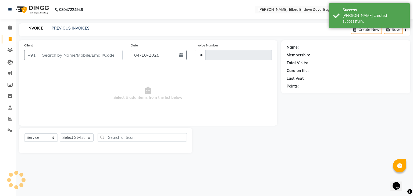
type input "5953"
select select "6880"
click at [46, 58] on input "Client" at bounding box center [81, 55] width 84 height 10
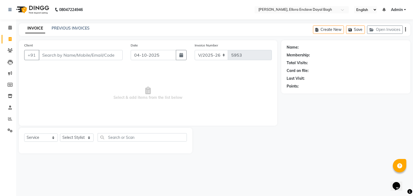
click at [47, 56] on input "Client" at bounding box center [81, 55] width 84 height 10
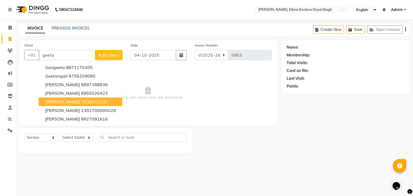
click at [84, 103] on ngb-highlight "7536071137" at bounding box center [94, 101] width 27 height 5
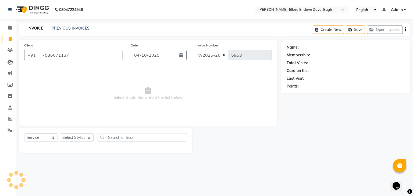
type input "7536071137"
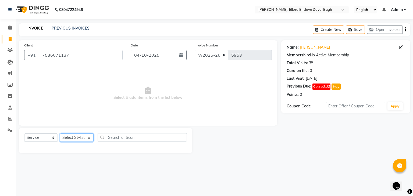
click at [88, 135] on select "Select Stylist AMAN DANISH SALMANI [PERSON_NAME] kakul KAVITA [PERSON_NAME] [PE…" at bounding box center [77, 138] width 34 height 8
select select "53888"
click at [60, 134] on select "Select Stylist AMAN DANISH SALMANI [PERSON_NAME] kakul KAVITA [PERSON_NAME] [PE…" at bounding box center [77, 138] width 34 height 8
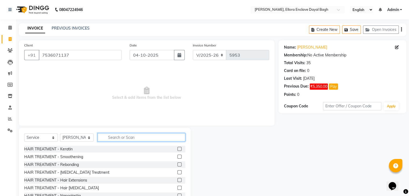
click at [121, 139] on input "text" at bounding box center [142, 137] width 88 height 8
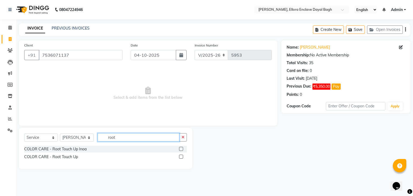
type input "root"
click at [181, 156] on label at bounding box center [181, 157] width 4 height 4
click at [181, 156] on input "checkbox" at bounding box center [180, 156] width 3 height 3
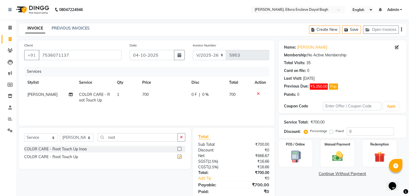
checkbox input "false"
click at [162, 94] on td "700" at bounding box center [163, 98] width 49 height 18
select select "53888"
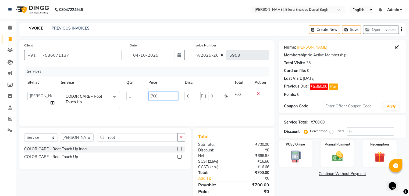
click at [164, 95] on input "700" at bounding box center [163, 96] width 30 height 8
type input "7"
type input "600"
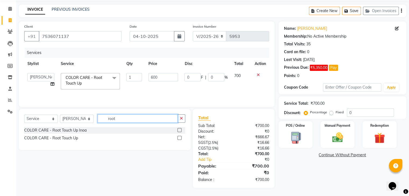
click at [125, 122] on input "root" at bounding box center [138, 118] width 80 height 8
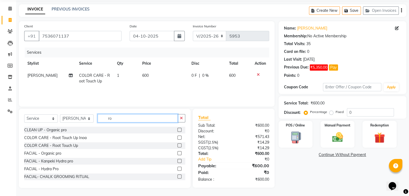
type input "r"
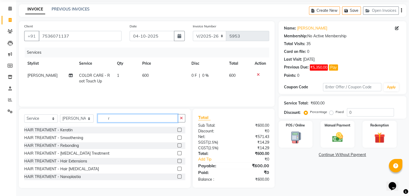
click at [110, 116] on input "r" at bounding box center [138, 118] width 80 height 8
click at [110, 116] on input "text" at bounding box center [142, 118] width 88 height 8
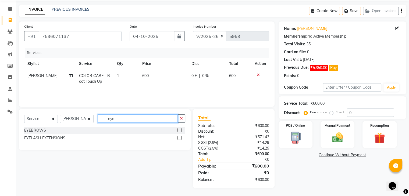
type input "eye"
click at [178, 130] on label at bounding box center [179, 130] width 4 height 4
click at [178, 130] on input "checkbox" at bounding box center [178, 130] width 3 height 3
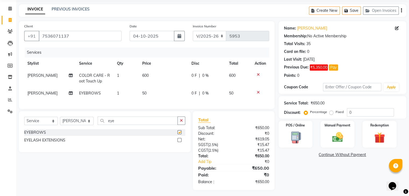
checkbox input "false"
click at [69, 75] on icon at bounding box center [71, 76] width 4 height 4
select select "53888"
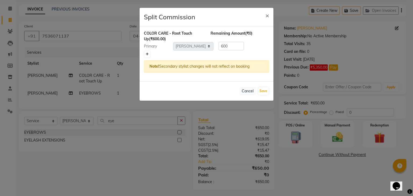
click at [146, 55] on icon at bounding box center [147, 54] width 3 height 3
type input "300"
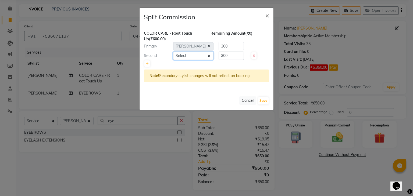
click at [187, 57] on select "Select AMAN DANISH SALMANI [PERSON_NAME] kakul KAVITA [PERSON_NAME] [PERSON_NAM…" at bounding box center [193, 56] width 40 height 8
select select "86751"
click at [173, 52] on select "Select AMAN DANISH SALMANI [PERSON_NAME] kakul KAVITA [PERSON_NAME] [PERSON_NAM…" at bounding box center [193, 56] width 40 height 8
click at [265, 99] on button "Save" at bounding box center [263, 101] width 10 height 8
select select "Select"
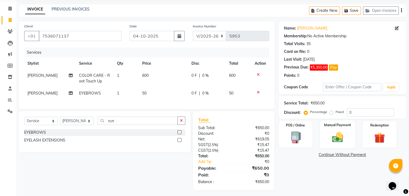
click at [334, 130] on div "Manual Payment" at bounding box center [336, 134] width 35 height 28
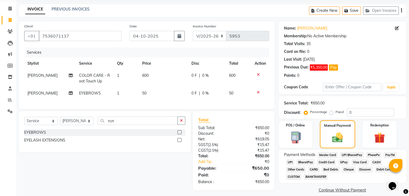
scroll to position [26, 0]
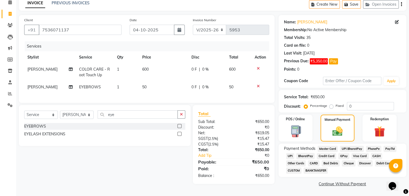
click at [291, 155] on span "UPI" at bounding box center [290, 156] width 8 height 6
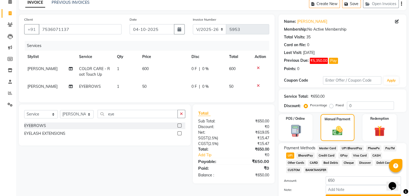
scroll to position [55, 0]
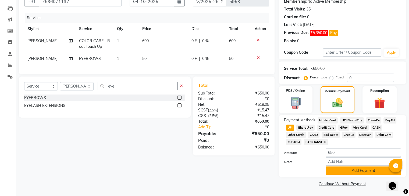
click at [349, 171] on button "Add Payment" at bounding box center [362, 171] width 75 height 8
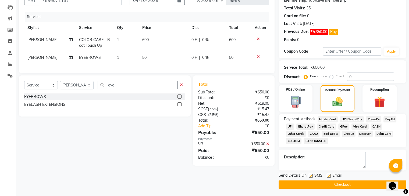
scroll to position [56, 0]
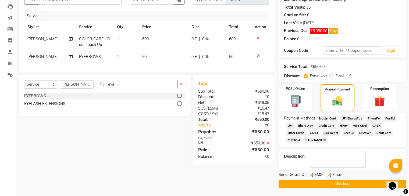
click at [327, 174] on label at bounding box center [328, 175] width 4 height 4
click at [327, 174] on input "checkbox" at bounding box center [327, 175] width 3 height 3
checkbox input "false"
click at [309, 173] on label at bounding box center [310, 175] width 4 height 4
click at [309, 174] on input "checkbox" at bounding box center [309, 175] width 3 height 3
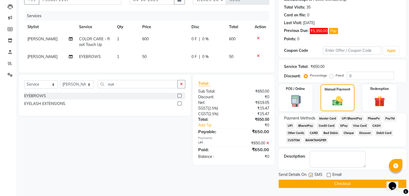
checkbox input "false"
click at [310, 185] on button "Checkout" at bounding box center [342, 184] width 128 height 8
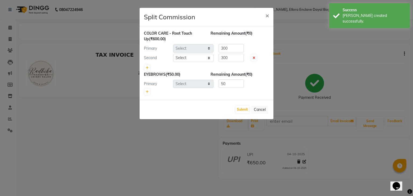
select select "53888"
select select "86751"
select select "53888"
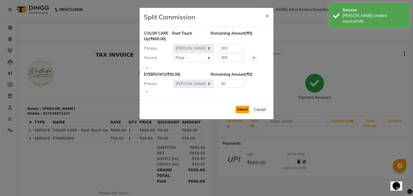
click at [242, 110] on button "Submit" at bounding box center [242, 110] width 14 height 8
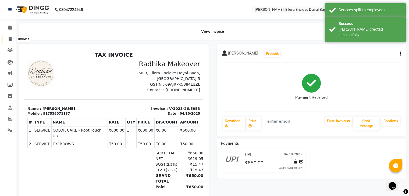
click at [11, 41] on icon at bounding box center [10, 39] width 3 height 4
select select "service"
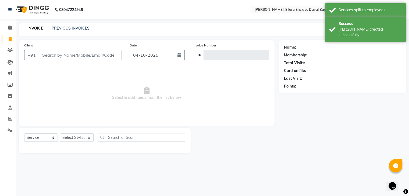
type input "5954"
select select "6880"
click at [43, 49] on div "Client +91" at bounding box center [73, 53] width 106 height 22
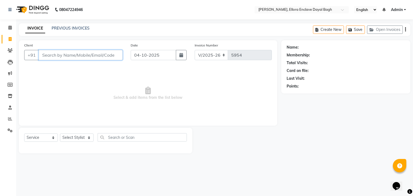
click at [46, 54] on input "Client" at bounding box center [81, 55] width 84 height 10
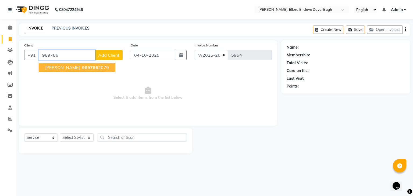
click at [59, 69] on span "[PERSON_NAME]" at bounding box center [62, 67] width 35 height 5
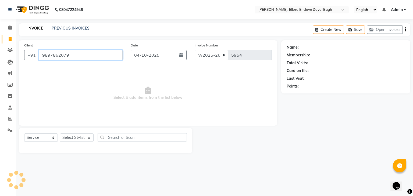
type input "9897862079"
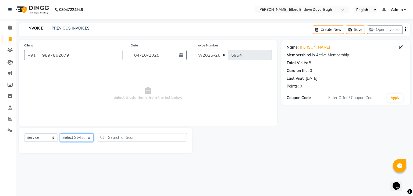
click at [87, 137] on select "Select Stylist AMAN DANISH SALMANI [PERSON_NAME] kakul KAVITA [PERSON_NAME] [PE…" at bounding box center [77, 138] width 34 height 8
select select "53877"
click at [60, 134] on select "Select Stylist AMAN DANISH SALMANI [PERSON_NAME] kakul KAVITA [PERSON_NAME] [PE…" at bounding box center [77, 138] width 34 height 8
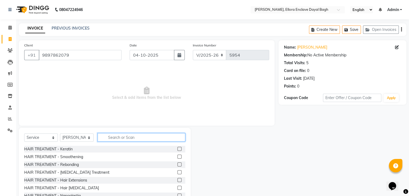
click at [111, 141] on input "text" at bounding box center [142, 137] width 88 height 8
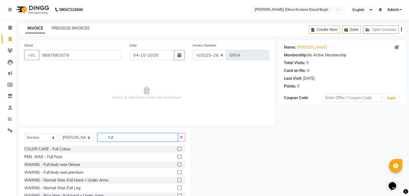
type input "full"
click at [177, 150] on label at bounding box center [179, 149] width 4 height 4
click at [177, 150] on input "checkbox" at bounding box center [178, 148] width 3 height 3
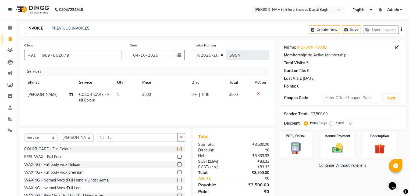
checkbox input "false"
click at [335, 124] on label "Fixed" at bounding box center [339, 122] width 8 height 5
click at [331, 124] on input "Fixed" at bounding box center [332, 123] width 4 height 4
radio input "true"
click at [364, 123] on input "0" at bounding box center [370, 123] width 47 height 8
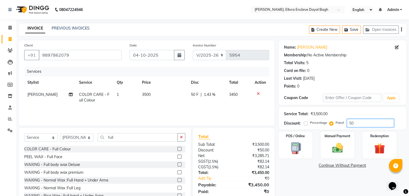
type input "5"
click at [310, 123] on label "Percentage" at bounding box center [318, 122] width 17 height 5
click at [305, 123] on input "Percentage" at bounding box center [307, 123] width 4 height 4
radio input "true"
click at [162, 96] on td "3500" at bounding box center [163, 98] width 49 height 18
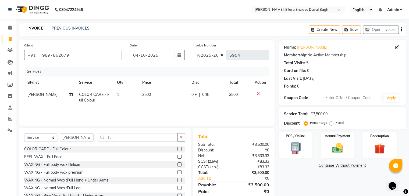
select select "53877"
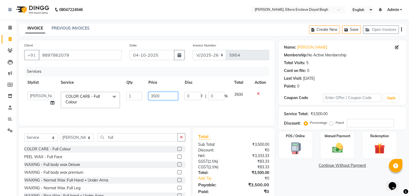
click at [169, 96] on input "3500" at bounding box center [163, 96] width 30 height 8
type input "3000"
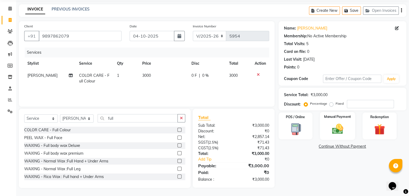
click at [336, 123] on img at bounding box center [337, 129] width 18 height 13
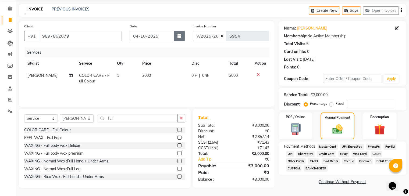
click at [182, 37] on button "button" at bounding box center [179, 36] width 11 height 10
select select "10"
select select "2025"
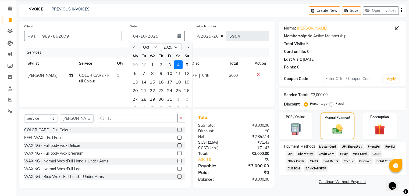
click at [170, 64] on div "3" at bounding box center [169, 64] width 9 height 9
type input "03-10-2025"
type input "0"
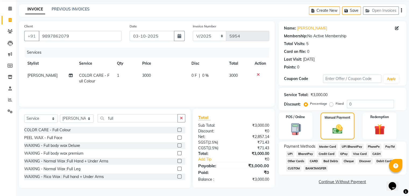
click at [376, 155] on span "CASH" at bounding box center [376, 154] width 12 height 6
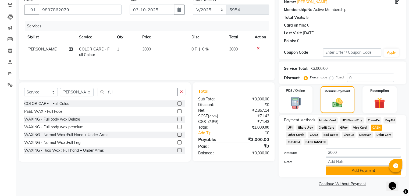
click at [352, 172] on button "Add Payment" at bounding box center [362, 171] width 75 height 8
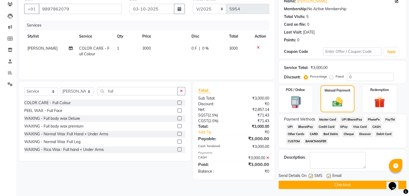
scroll to position [48, 0]
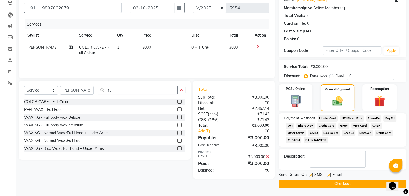
click at [330, 174] on label at bounding box center [328, 175] width 4 height 4
click at [330, 174] on input "checkbox" at bounding box center [327, 175] width 3 height 3
checkbox input "false"
click at [311, 175] on label at bounding box center [310, 175] width 4 height 4
click at [311, 175] on input "checkbox" at bounding box center [309, 175] width 3 height 3
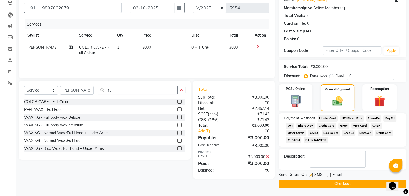
checkbox input "false"
click at [175, 9] on button "button" at bounding box center [179, 8] width 11 height 10
select select "10"
select select "2025"
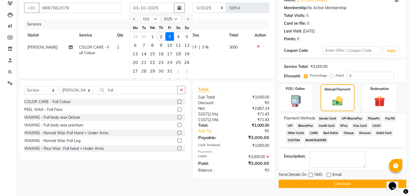
click at [160, 36] on div "2" at bounding box center [161, 36] width 9 height 9
type input "02-10-2025"
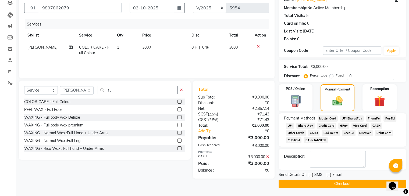
click at [296, 185] on button "Checkout" at bounding box center [342, 184] width 128 height 8
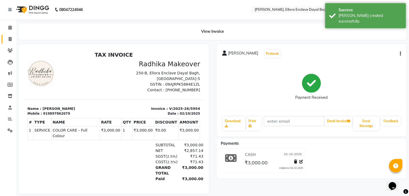
click at [5, 38] on link "Invoice" at bounding box center [8, 39] width 13 height 9
select select "service"
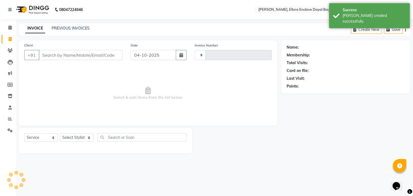
type input "5955"
select select "6880"
click at [43, 44] on div "Client +91" at bounding box center [73, 53] width 106 height 22
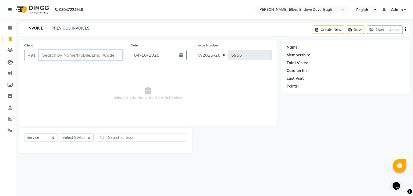
click at [47, 52] on input "Client" at bounding box center [81, 55] width 84 height 10
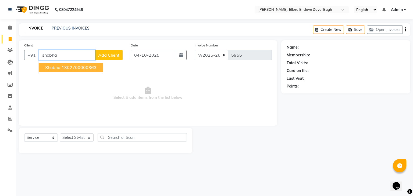
click at [56, 71] on button "shobha 1302700000363" at bounding box center [71, 67] width 64 height 9
type input "1302700000363"
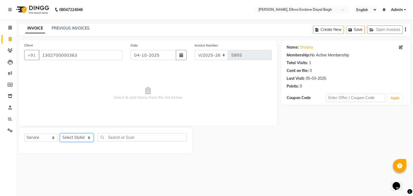
click at [84, 141] on select "Select Stylist AMAN DANISH SALMANI [PERSON_NAME] kakul KAVITA [PERSON_NAME] [PE…" at bounding box center [77, 138] width 34 height 8
select select "53882"
click at [60, 134] on select "Select Stylist AMAN DANISH SALMANI [PERSON_NAME] kakul KAVITA [PERSON_NAME] [PE…" at bounding box center [77, 138] width 34 height 8
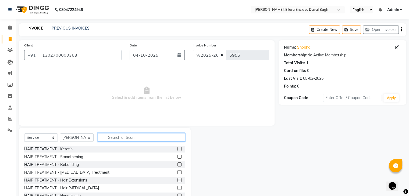
click at [125, 139] on input "text" at bounding box center [142, 137] width 88 height 8
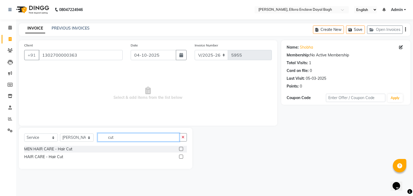
type input "cut"
click at [181, 156] on label at bounding box center [181, 157] width 4 height 4
click at [181, 156] on input "checkbox" at bounding box center [180, 156] width 3 height 3
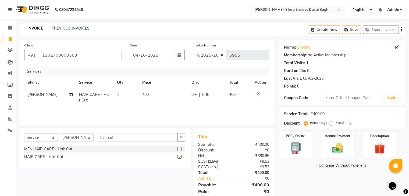
checkbox input "false"
click at [335, 123] on label "Fixed" at bounding box center [339, 122] width 8 height 5
click at [331, 123] on input "Fixed" at bounding box center [332, 123] width 4 height 4
radio input "true"
click at [357, 118] on div "Service Total: ₹400.00 Discount: Percentage Fixed 0" at bounding box center [342, 118] width 117 height 18
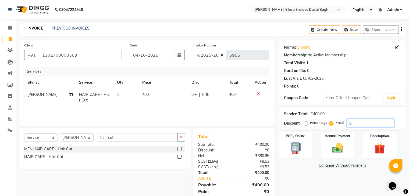
click at [359, 122] on input "0" at bounding box center [370, 123] width 47 height 8
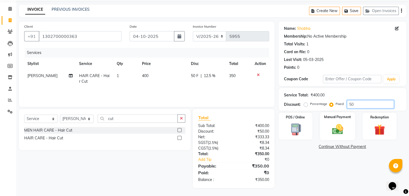
type input "50"
click at [340, 129] on img at bounding box center [337, 129] width 18 height 13
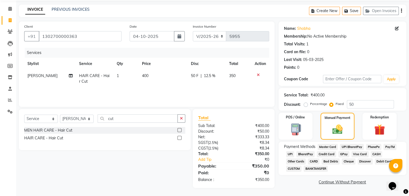
click at [287, 153] on span "UPI" at bounding box center [290, 154] width 8 height 6
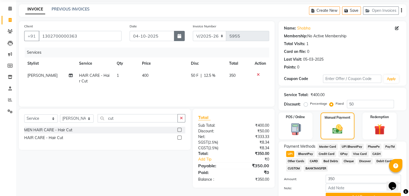
click at [179, 37] on icon "button" at bounding box center [179, 36] width 4 height 4
select select "10"
select select "2025"
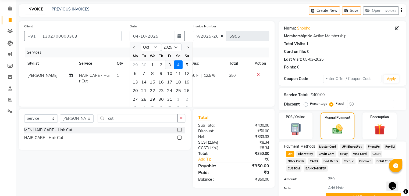
click at [171, 65] on div "3" at bounding box center [169, 64] width 9 height 9
type input "03-10-2025"
radio input "true"
type input "0"
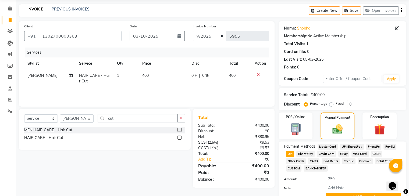
scroll to position [46, 0]
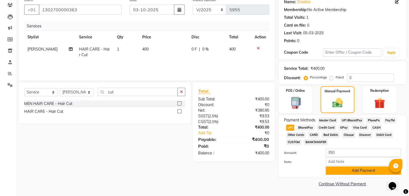
click at [361, 171] on button "Add Payment" at bounding box center [362, 171] width 75 height 8
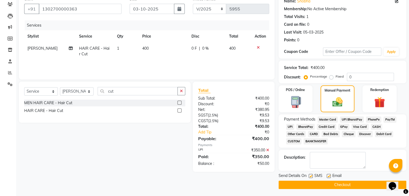
scroll to position [48, 0]
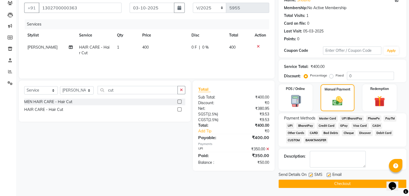
click at [329, 173] on label at bounding box center [328, 175] width 4 height 4
click at [329, 174] on input "checkbox" at bounding box center [327, 175] width 3 height 3
checkbox input "false"
click at [310, 175] on label at bounding box center [310, 175] width 4 height 4
click at [310, 175] on input "checkbox" at bounding box center [309, 175] width 3 height 3
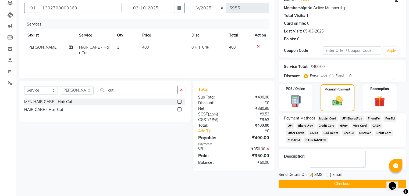
checkbox input "false"
click at [312, 180] on button "Checkout" at bounding box center [342, 184] width 128 height 8
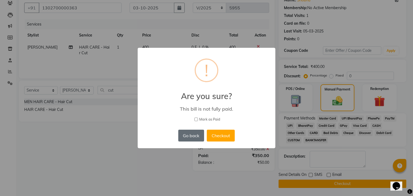
click at [196, 134] on button "Go back" at bounding box center [191, 136] width 26 height 12
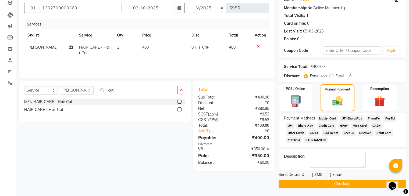
click at [291, 123] on span "UPI" at bounding box center [290, 126] width 8 height 6
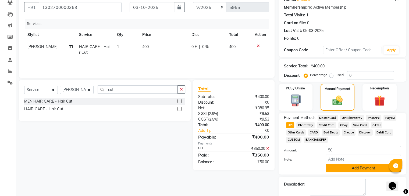
click at [351, 170] on button "Add Payment" at bounding box center [362, 168] width 75 height 8
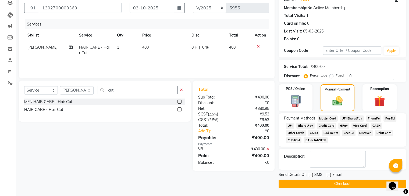
click at [342, 181] on button "Checkout" at bounding box center [342, 184] width 128 height 8
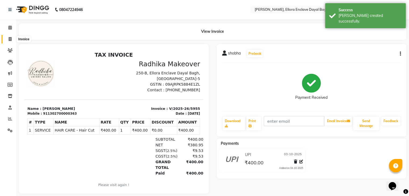
click at [9, 38] on icon at bounding box center [10, 39] width 3 height 4
select select "service"
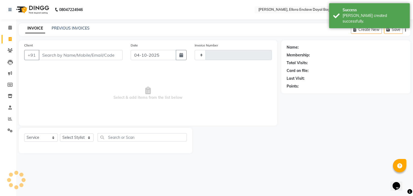
type input "5956"
select select "6880"
click at [53, 53] on input "Client" at bounding box center [81, 55] width 84 height 10
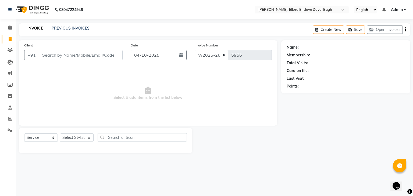
click at [63, 54] on input "Client" at bounding box center [81, 55] width 84 height 10
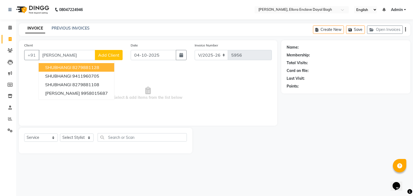
click at [69, 66] on span "SHUBHANGI" at bounding box center [58, 67] width 26 height 5
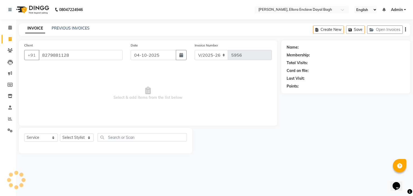
type input "8279881128"
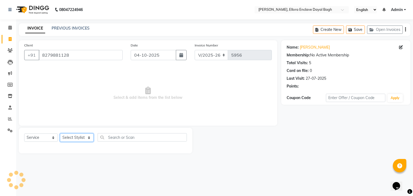
click at [78, 136] on select "Select Stylist AMAN DANISH SALMANI [PERSON_NAME] kakul KAVITA [PERSON_NAME] [PE…" at bounding box center [77, 138] width 34 height 8
select select "53877"
click at [60, 134] on select "Select Stylist AMAN DANISH SALMANI [PERSON_NAME] kakul KAVITA [PERSON_NAME] [PE…" at bounding box center [77, 138] width 34 height 8
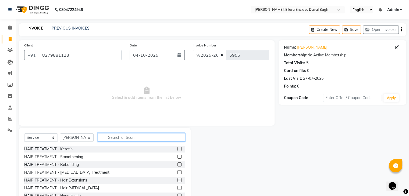
click at [107, 138] on input "text" at bounding box center [142, 137] width 88 height 8
click at [107, 138] on input "cu" at bounding box center [138, 137] width 80 height 8
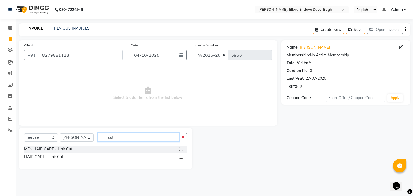
type input "cut"
click at [181, 157] on label at bounding box center [181, 157] width 4 height 4
click at [181, 157] on input "checkbox" at bounding box center [180, 156] width 3 height 3
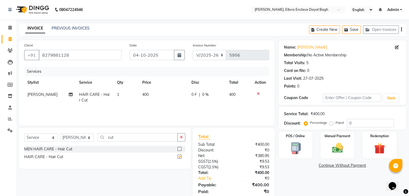
checkbox input "false"
click at [177, 56] on button "button" at bounding box center [179, 55] width 11 height 10
select select "10"
select select "2025"
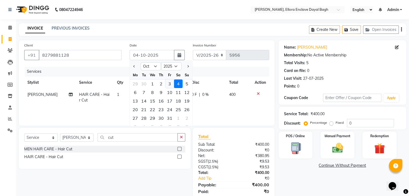
click at [168, 82] on div "3" at bounding box center [169, 84] width 9 height 9
type input "03-10-2025"
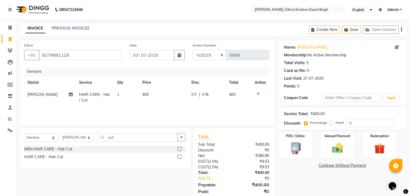
scroll to position [19, 0]
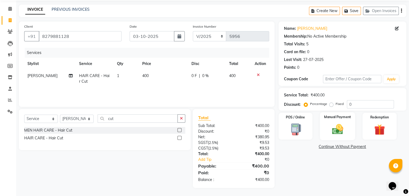
click at [332, 124] on img at bounding box center [337, 129] width 18 height 13
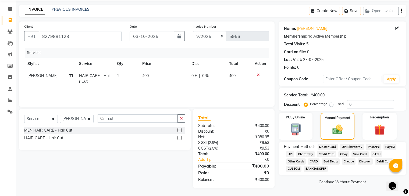
click at [375, 153] on span "CASH" at bounding box center [376, 154] width 12 height 6
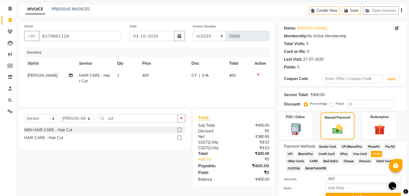
click at [291, 153] on span "UPI" at bounding box center [290, 154] width 8 height 6
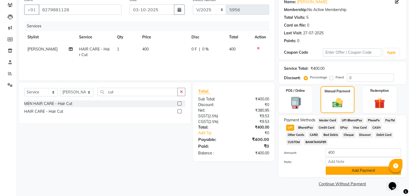
click at [339, 169] on button "Add Payment" at bounding box center [362, 171] width 75 height 8
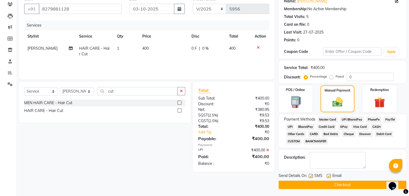
scroll to position [48, 0]
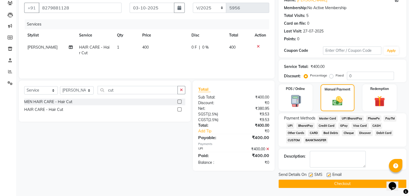
click at [329, 175] on label at bounding box center [328, 175] width 4 height 4
click at [329, 175] on input "checkbox" at bounding box center [327, 175] width 3 height 3
checkbox input "false"
click at [312, 176] on label at bounding box center [310, 175] width 4 height 4
click at [312, 176] on input "checkbox" at bounding box center [309, 175] width 3 height 3
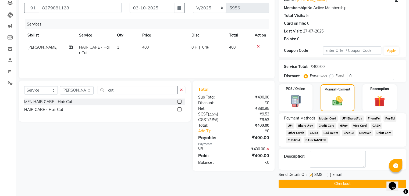
checkbox input "false"
click at [314, 181] on button "Checkout" at bounding box center [342, 184] width 128 height 8
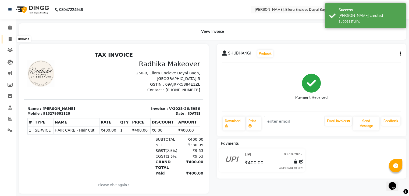
click at [12, 37] on span at bounding box center [9, 39] width 9 height 6
select select "6880"
select select "service"
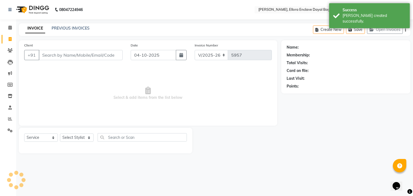
click at [62, 51] on input "Client" at bounding box center [81, 55] width 84 height 10
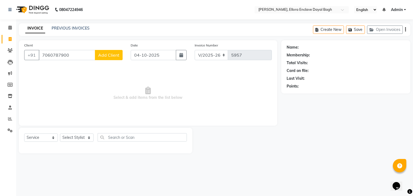
type input "7060787900"
click at [111, 56] on span "Add Client" at bounding box center [108, 54] width 21 height 5
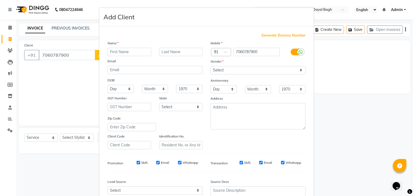
click at [140, 52] on input "text" at bounding box center [129, 52] width 44 height 8
type input "balini"
click at [247, 72] on select "Select [DEMOGRAPHIC_DATA] [DEMOGRAPHIC_DATA] Other Prefer Not To Say" at bounding box center [257, 70] width 95 height 8
select select "[DEMOGRAPHIC_DATA]"
click at [210, 66] on select "Select [DEMOGRAPHIC_DATA] [DEMOGRAPHIC_DATA] Other Prefer Not To Say" at bounding box center [257, 70] width 95 height 8
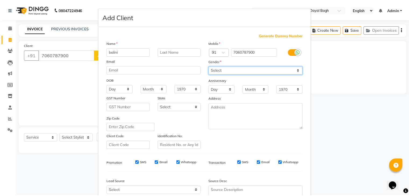
scroll to position [55, 0]
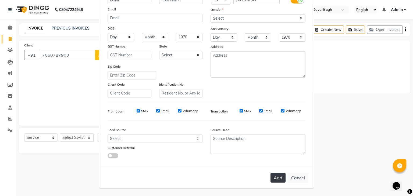
click at [274, 173] on button "Add" at bounding box center [277, 178] width 15 height 10
select select
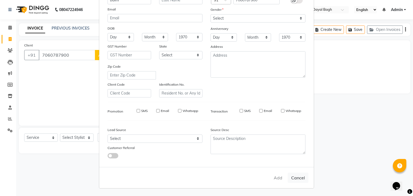
select select
checkbox input "false"
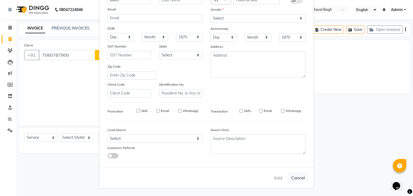
checkbox input "false"
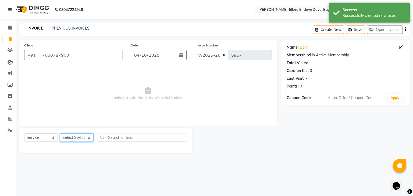
click at [87, 134] on select "Select Stylist AMAN DANISH SALMANI [PERSON_NAME] kakul KAVITA [PERSON_NAME] [PE…" at bounding box center [77, 138] width 34 height 8
select select "53888"
click at [60, 134] on select "Select Stylist AMAN DANISH SALMANI [PERSON_NAME] kakul KAVITA [PERSON_NAME] [PE…" at bounding box center [77, 138] width 34 height 8
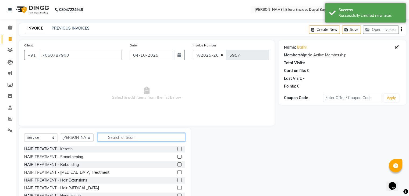
click at [127, 137] on input "text" at bounding box center [142, 137] width 88 height 8
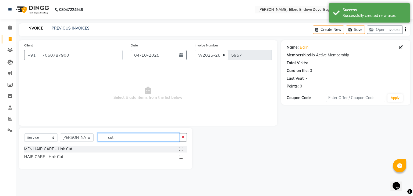
type input "cut"
click at [182, 158] on label at bounding box center [181, 157] width 4 height 4
click at [182, 158] on input "checkbox" at bounding box center [180, 156] width 3 height 3
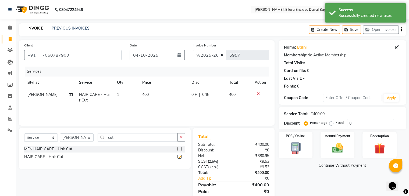
checkbox input "false"
click at [181, 59] on button "button" at bounding box center [179, 55] width 11 height 10
select select "10"
select select "2025"
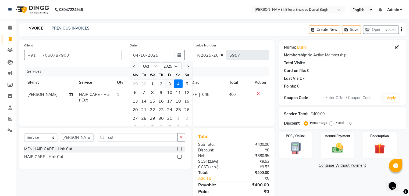
click at [172, 84] on div "3" at bounding box center [169, 84] width 9 height 9
type input "03-10-2025"
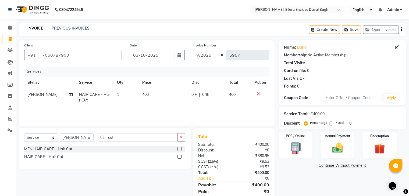
click at [356, 150] on div "POS / Online Manual Payment Redemption" at bounding box center [342, 145] width 136 height 27
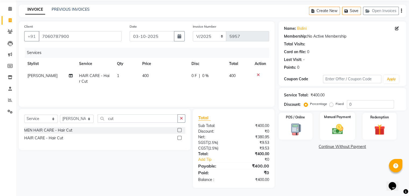
click at [339, 132] on img at bounding box center [337, 129] width 18 height 13
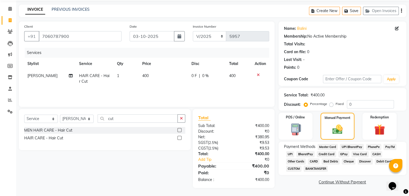
click at [289, 152] on span "UPI" at bounding box center [290, 154] width 8 height 6
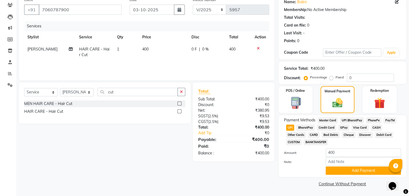
scroll to position [46, 0]
click at [350, 173] on button "Add Payment" at bounding box center [362, 171] width 75 height 8
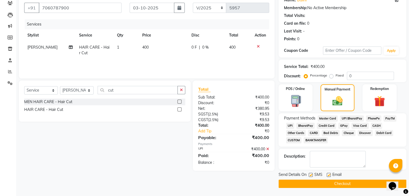
scroll to position [48, 0]
click at [328, 175] on label at bounding box center [328, 175] width 4 height 4
click at [328, 175] on input "checkbox" at bounding box center [327, 175] width 3 height 3
checkbox input "false"
click at [309, 175] on label at bounding box center [310, 175] width 4 height 4
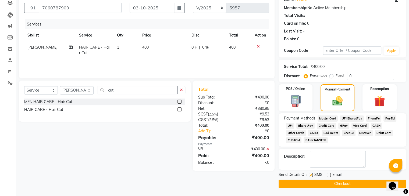
click at [309, 175] on input "checkbox" at bounding box center [309, 175] width 3 height 3
checkbox input "false"
click at [306, 185] on button "Checkout" at bounding box center [342, 184] width 128 height 8
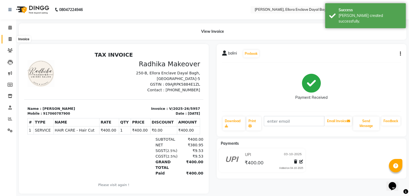
click at [6, 37] on span at bounding box center [9, 39] width 9 height 6
select select "service"
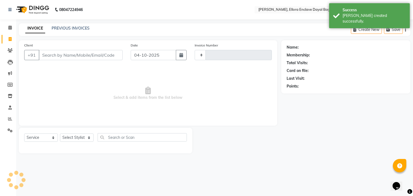
type input "5958"
select select "6880"
click at [86, 54] on input "Client" at bounding box center [81, 55] width 84 height 10
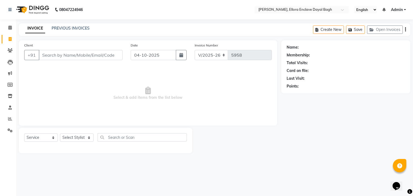
click at [89, 55] on input "Client" at bounding box center [81, 55] width 84 height 10
click at [77, 59] on input "[PERSON_NAME]" at bounding box center [67, 55] width 56 height 10
click at [78, 59] on input "[PERSON_NAME]" at bounding box center [67, 55] width 56 height 10
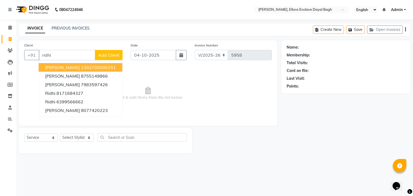
click at [78, 70] on button "[PERSON_NAME] 1302700000151" at bounding box center [81, 67] width 84 height 9
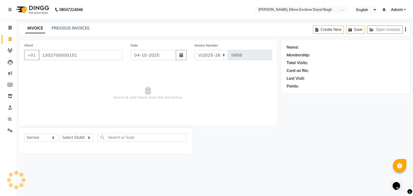
type input "1302700000151"
click at [79, 137] on select "Select Stylist AMAN DANISH SALMANI [PERSON_NAME] kakul KAVITA [PERSON_NAME] [PE…" at bounding box center [77, 138] width 34 height 8
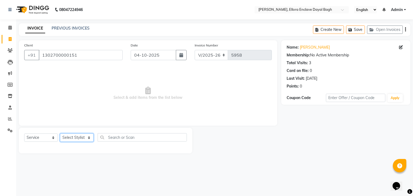
select select "58738"
click at [60, 134] on select "Select Stylist AMAN DANISH SALMANI [PERSON_NAME] kakul KAVITA [PERSON_NAME] [PE…" at bounding box center [77, 138] width 34 height 8
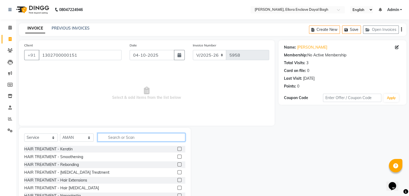
click at [123, 137] on input "text" at bounding box center [142, 137] width 88 height 8
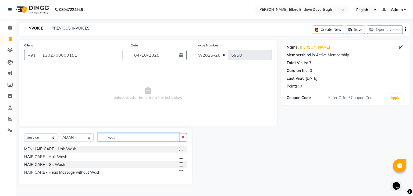
type input "wash"
click at [181, 156] on label at bounding box center [181, 157] width 4 height 4
click at [181, 156] on input "checkbox" at bounding box center [180, 156] width 3 height 3
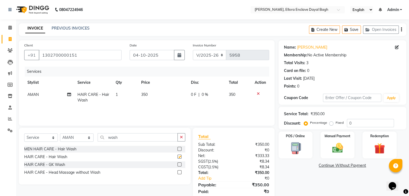
checkbox input "false"
click at [83, 138] on select "Select Stylist AMAN DANISH SALMANI [PERSON_NAME] kakul KAVITA [PERSON_NAME] [PE…" at bounding box center [77, 138] width 34 height 8
select select "53877"
click at [60, 134] on select "Select Stylist AMAN DANISH SALMANI [PERSON_NAME] kakul KAVITA [PERSON_NAME] [PE…" at bounding box center [77, 138] width 34 height 8
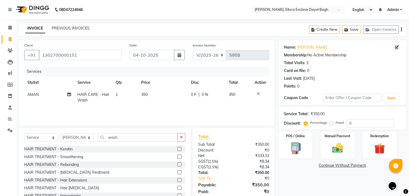
click at [130, 142] on div "Select Service Product Membership Package Voucher Prepaid Gift Card Select Styl…" at bounding box center [104, 139] width 161 height 13
click at [133, 135] on input "wash" at bounding box center [138, 137] width 80 height 8
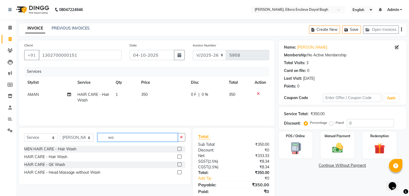
type input "w"
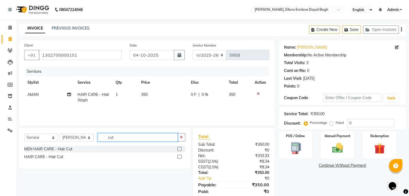
type input "cut"
click at [178, 158] on label at bounding box center [179, 157] width 4 height 4
click at [178, 158] on input "checkbox" at bounding box center [178, 156] width 3 height 3
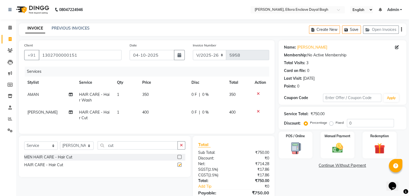
checkbox input "false"
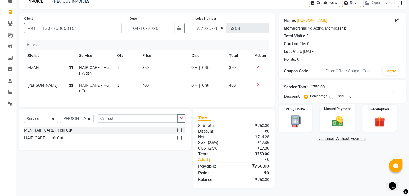
click at [334, 115] on img at bounding box center [337, 121] width 18 height 13
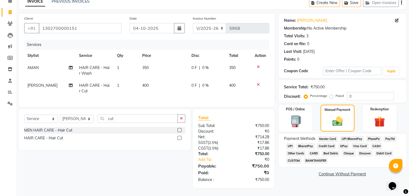
click at [374, 143] on span "CASH" at bounding box center [376, 146] width 12 height 6
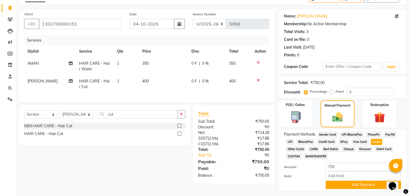
click at [292, 140] on span "UPI" at bounding box center [290, 142] width 8 height 6
click at [179, 22] on icon "button" at bounding box center [179, 24] width 4 height 4
select select "10"
select select "2025"
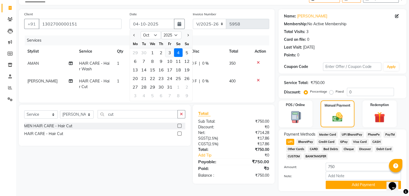
click at [166, 53] on div "3" at bounding box center [169, 52] width 9 height 9
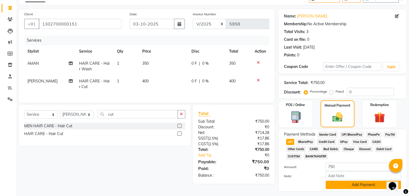
click at [333, 183] on button "Add Payment" at bounding box center [362, 185] width 75 height 8
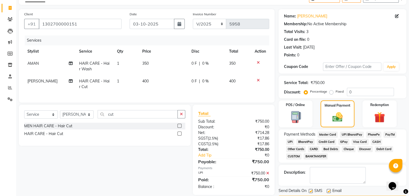
scroll to position [48, 0]
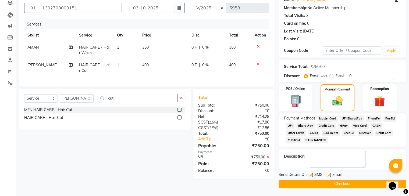
click at [330, 174] on label at bounding box center [328, 175] width 4 height 4
click at [330, 174] on input "checkbox" at bounding box center [327, 175] width 3 height 3
click at [311, 175] on label at bounding box center [310, 175] width 4 height 4
click at [311, 175] on input "checkbox" at bounding box center [309, 175] width 3 height 3
click at [312, 184] on button "Checkout" at bounding box center [342, 184] width 128 height 8
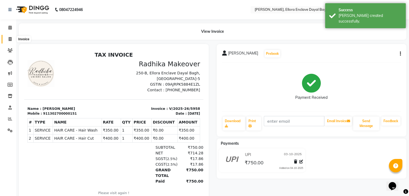
click at [11, 39] on icon at bounding box center [10, 39] width 3 height 4
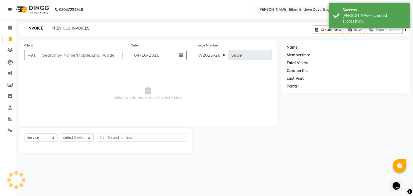
click at [69, 52] on input "Client" at bounding box center [81, 55] width 84 height 10
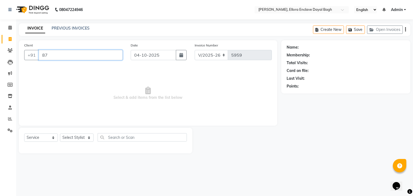
click at [65, 52] on input "87" at bounding box center [81, 55] width 84 height 10
click at [106, 56] on span "Add Client" at bounding box center [108, 54] width 21 height 5
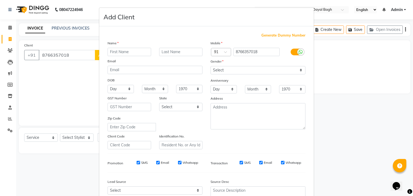
click at [126, 52] on input "text" at bounding box center [129, 52] width 44 height 8
click at [229, 71] on select "Select [DEMOGRAPHIC_DATA] [DEMOGRAPHIC_DATA] Other Prefer Not To Say" at bounding box center [257, 70] width 95 height 8
click at [210, 66] on select "Select [DEMOGRAPHIC_DATA] [DEMOGRAPHIC_DATA] Other Prefer Not To Say" at bounding box center [257, 70] width 95 height 8
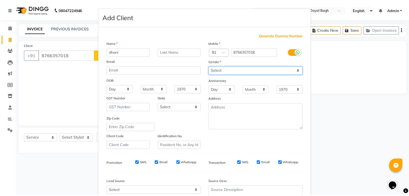
scroll to position [55, 0]
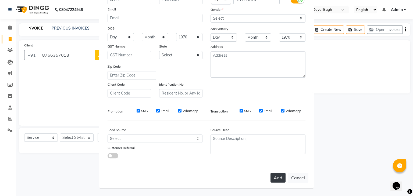
click at [276, 176] on button "Add" at bounding box center [277, 178] width 15 height 10
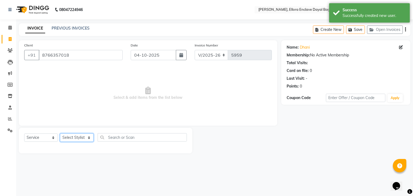
click at [79, 137] on select "Select Stylist AMAN DANISH SALMANI [PERSON_NAME] kakul KAVITA [PERSON_NAME] [PE…" at bounding box center [77, 138] width 34 height 8
click at [60, 134] on select "Select Stylist AMAN DANISH SALMANI [PERSON_NAME] kakul KAVITA [PERSON_NAME] [PE…" at bounding box center [77, 138] width 34 height 8
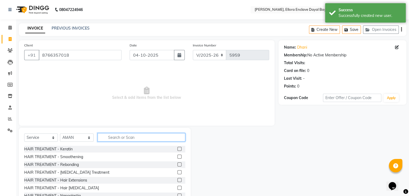
click at [121, 138] on input "text" at bounding box center [142, 137] width 88 height 8
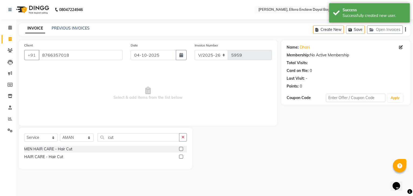
click at [182, 156] on label at bounding box center [181, 157] width 4 height 4
click at [182, 156] on input "checkbox" at bounding box center [180, 156] width 3 height 3
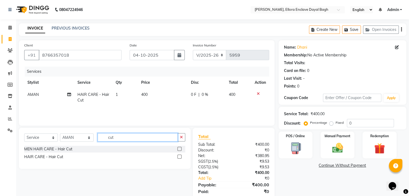
click at [155, 135] on input "cut" at bounding box center [138, 137] width 80 height 8
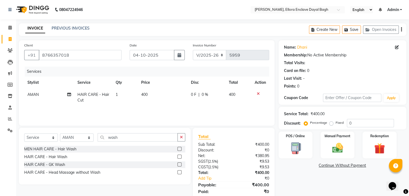
click at [178, 156] on label at bounding box center [179, 157] width 4 height 4
click at [178, 156] on input "checkbox" at bounding box center [178, 156] width 3 height 3
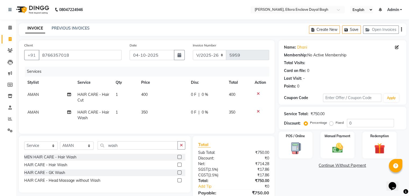
scroll to position [31, 0]
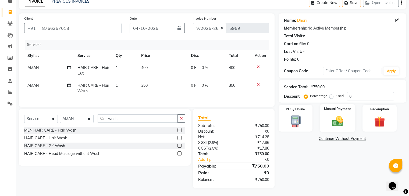
click at [335, 115] on img at bounding box center [337, 121] width 18 height 13
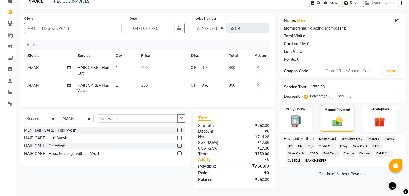
click at [291, 143] on span "UPI" at bounding box center [290, 146] width 8 height 6
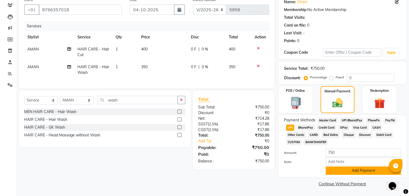
scroll to position [46, 0]
click at [351, 170] on button "Add Payment" at bounding box center [362, 171] width 75 height 8
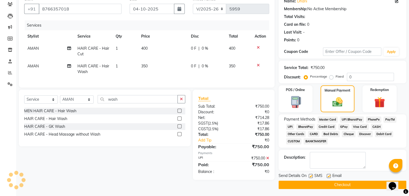
scroll to position [48, 0]
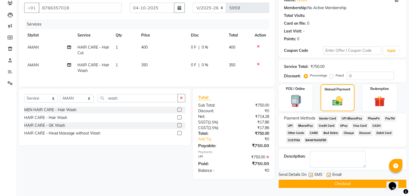
click at [328, 174] on label at bounding box center [328, 175] width 4 height 4
click at [328, 174] on input "checkbox" at bounding box center [327, 175] width 3 height 3
click at [310, 175] on label at bounding box center [310, 175] width 4 height 4
click at [310, 175] on input "checkbox" at bounding box center [309, 175] width 3 height 3
click at [313, 183] on button "Checkout" at bounding box center [342, 184] width 128 height 8
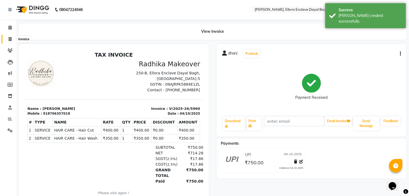
click at [6, 38] on span at bounding box center [9, 39] width 9 height 6
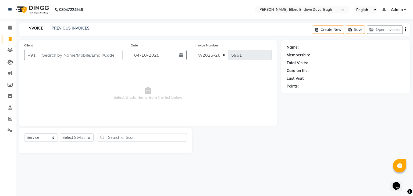
click at [55, 59] on input "Client" at bounding box center [81, 55] width 84 height 10
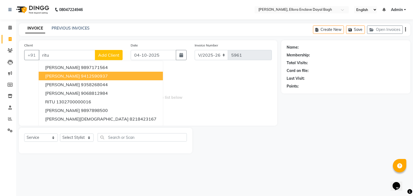
click at [70, 77] on span "[PERSON_NAME]" at bounding box center [62, 75] width 35 height 5
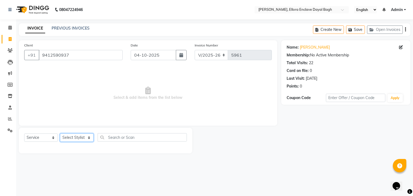
click at [84, 139] on select "Select Stylist AMAN DANISH SALMANI [PERSON_NAME] kakul KAVITA [PERSON_NAME] [PE…" at bounding box center [77, 138] width 34 height 8
click at [60, 134] on select "Select Stylist AMAN DANISH SALMANI [PERSON_NAME] kakul KAVITA [PERSON_NAME] [PE…" at bounding box center [77, 138] width 34 height 8
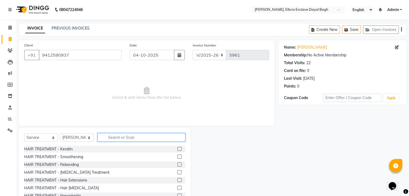
click at [112, 137] on input "text" at bounding box center [142, 137] width 88 height 8
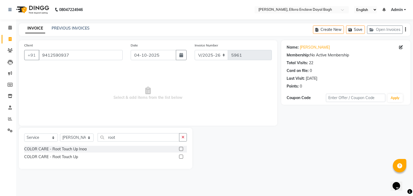
click at [181, 158] on label at bounding box center [181, 157] width 4 height 4
click at [181, 158] on input "checkbox" at bounding box center [180, 156] width 3 height 3
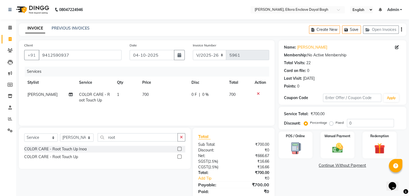
click at [164, 96] on td "700" at bounding box center [163, 98] width 49 height 18
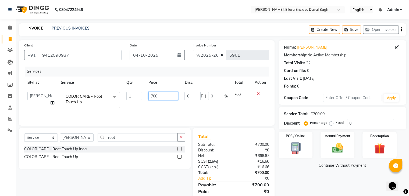
click at [169, 96] on input "700" at bounding box center [163, 96] width 30 height 8
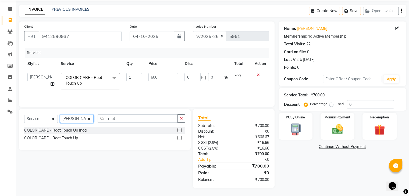
click at [85, 121] on select "Select Stylist AMAN DANISH SALMANI [PERSON_NAME] kakul KAVITA [PERSON_NAME] [PE…" at bounding box center [77, 119] width 34 height 8
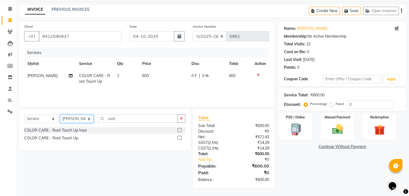
click at [60, 115] on select "Select Stylist AMAN DANISH SALMANI [PERSON_NAME] kakul KAVITA [PERSON_NAME] [PE…" at bounding box center [77, 119] width 34 height 8
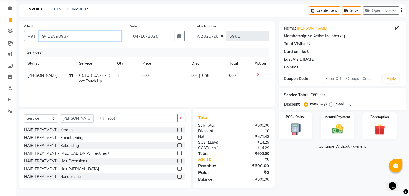
click at [85, 40] on input "9412590937" at bounding box center [80, 36] width 83 height 10
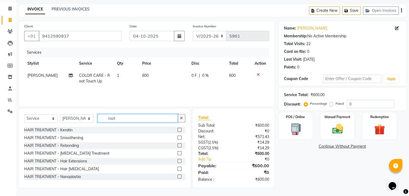
click at [123, 119] on input "root" at bounding box center [138, 118] width 80 height 8
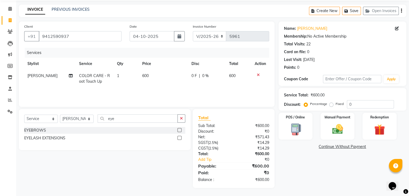
click at [181, 128] on label at bounding box center [179, 130] width 4 height 4
click at [181, 129] on input "checkbox" at bounding box center [178, 130] width 3 height 3
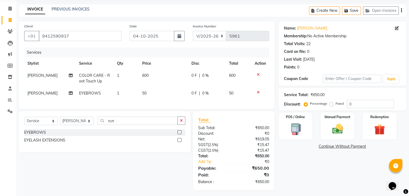
click at [158, 92] on td "50" at bounding box center [163, 93] width 49 height 12
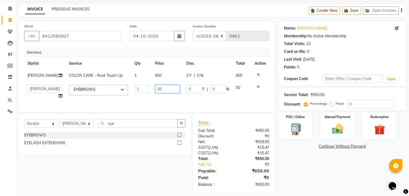
click at [160, 92] on input "50" at bounding box center [167, 89] width 25 height 8
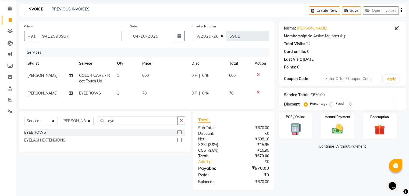
click at [53, 81] on td "[PERSON_NAME] Split Commission" at bounding box center [50, 79] width 52 height 18
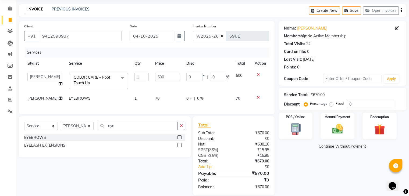
scroll to position [36, 0]
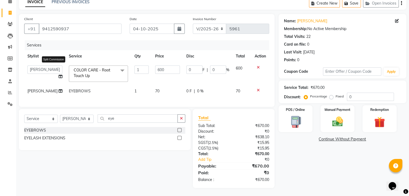
click at [59, 74] on span at bounding box center [61, 77] width 4 height 6
click at [59, 75] on icon at bounding box center [61, 77] width 4 height 4
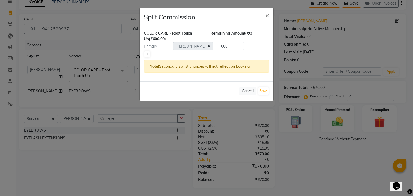
click at [147, 55] on icon at bounding box center [147, 54] width 3 height 3
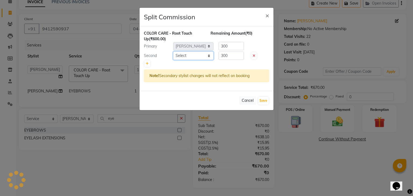
click at [185, 53] on select "Select AMAN DANISH SALMANI [PERSON_NAME] kakul KAVITA [PERSON_NAME] [PERSON_NAM…" at bounding box center [193, 56] width 40 height 8
click at [173, 52] on select "Select AMAN DANISH SALMANI [PERSON_NAME] kakul KAVITA [PERSON_NAME] [PERSON_NAM…" at bounding box center [193, 56] width 40 height 8
click at [264, 100] on button "Save" at bounding box center [263, 101] width 10 height 8
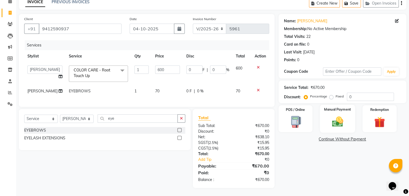
click at [348, 108] on div "Manual Payment" at bounding box center [336, 119] width 35 height 28
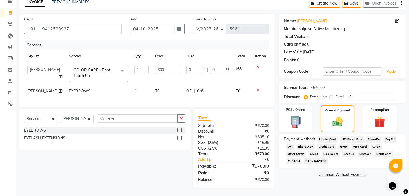
click at [376, 144] on span "CASH" at bounding box center [376, 147] width 12 height 6
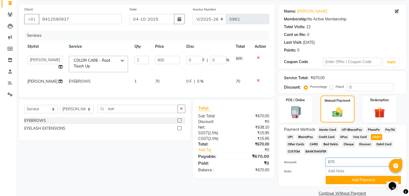
click at [344, 161] on input "670" at bounding box center [362, 162] width 75 height 8
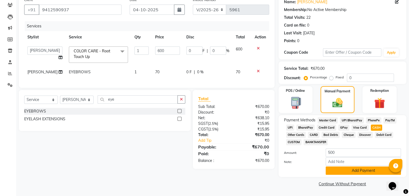
click at [341, 171] on button "Add Payment" at bounding box center [362, 171] width 75 height 8
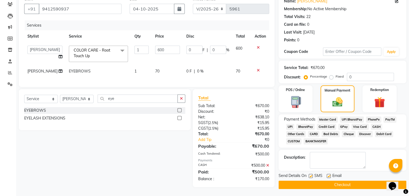
scroll to position [55, 0]
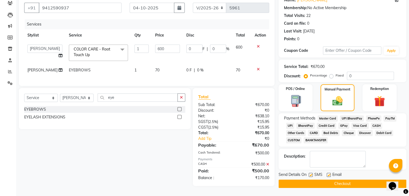
click at [327, 173] on label at bounding box center [328, 175] width 4 height 4
click at [327, 174] on input "checkbox" at bounding box center [327, 175] width 3 height 3
click at [311, 173] on label at bounding box center [310, 175] width 4 height 4
click at [311, 174] on input "checkbox" at bounding box center [309, 175] width 3 height 3
click at [313, 180] on button "Checkout" at bounding box center [342, 184] width 128 height 8
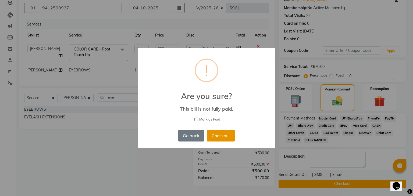
click at [225, 134] on button "Checkout" at bounding box center [221, 136] width 28 height 12
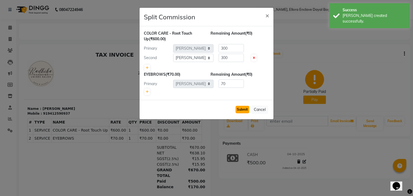
click at [245, 106] on button "Submit" at bounding box center [242, 110] width 14 height 8
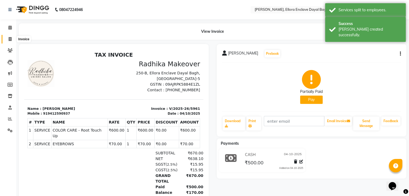
click at [11, 41] on icon at bounding box center [10, 39] width 3 height 4
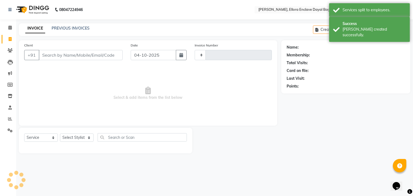
click at [82, 62] on div "Client +91" at bounding box center [73, 53] width 106 height 22
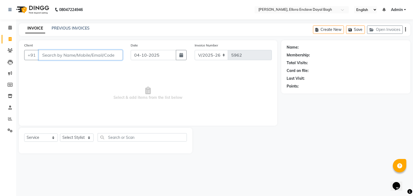
click at [91, 55] on input "Client" at bounding box center [81, 55] width 84 height 10
click at [95, 52] on input "g" at bounding box center [81, 55] width 84 height 10
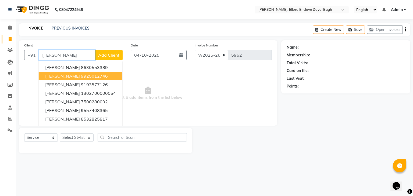
click at [91, 73] on button "[PERSON_NAME] 9925012746" at bounding box center [81, 76] width 84 height 9
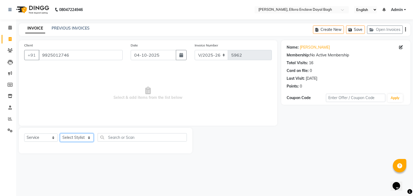
drag, startPoint x: 90, startPoint y: 137, endPoint x: 89, endPoint y: 130, distance: 7.4
click at [89, 130] on div "Select Service Product Membership Package Voucher Prepaid Gift Card Select Styl…" at bounding box center [105, 141] width 173 height 26
click at [60, 134] on select "Select Stylist AMAN DANISH SALMANI [PERSON_NAME] kakul KAVITA [PERSON_NAME] [PE…" at bounding box center [77, 138] width 34 height 8
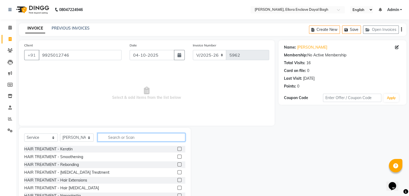
click at [121, 139] on input "text" at bounding box center [142, 137] width 88 height 8
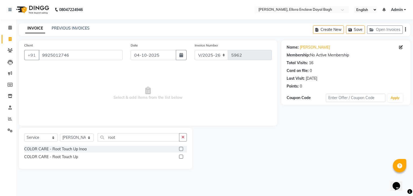
click at [181, 158] on label at bounding box center [181, 157] width 4 height 4
click at [181, 158] on input "checkbox" at bounding box center [180, 156] width 3 height 3
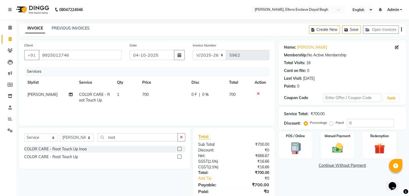
click at [166, 95] on td "700" at bounding box center [163, 98] width 49 height 18
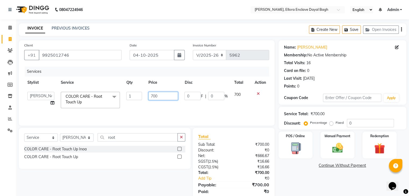
click at [168, 96] on input "700" at bounding box center [163, 96] width 30 height 8
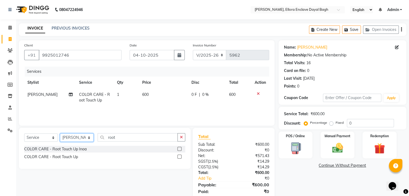
click at [81, 141] on select "Select Stylist AMAN DANISH SALMANI [PERSON_NAME] kakul KAVITA [PERSON_NAME] [PE…" at bounding box center [77, 138] width 34 height 8
click at [60, 134] on select "Select Stylist AMAN DANISH SALMANI [PERSON_NAME] kakul KAVITA [PERSON_NAME] [PE…" at bounding box center [77, 138] width 34 height 8
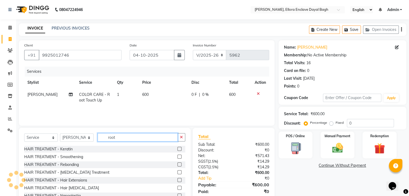
click at [117, 139] on input "root" at bounding box center [138, 137] width 80 height 8
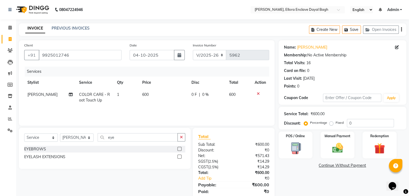
click at [179, 148] on label at bounding box center [179, 149] width 4 height 4
click at [179, 148] on input "checkbox" at bounding box center [178, 148] width 3 height 3
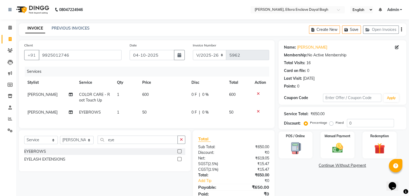
scroll to position [26, 0]
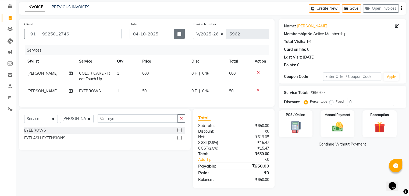
click at [179, 29] on button "button" at bounding box center [179, 34] width 11 height 10
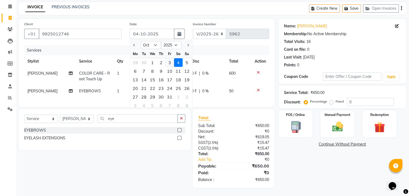
click at [171, 58] on div "3" at bounding box center [169, 62] width 9 height 9
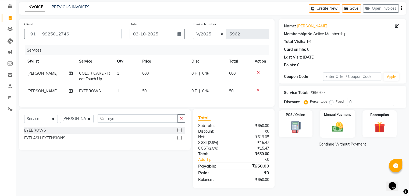
click at [336, 115] on div "Manual Payment" at bounding box center [336, 124] width 35 height 28
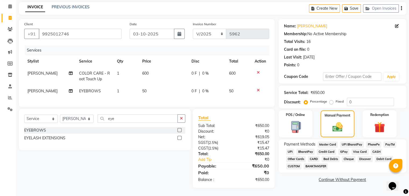
click at [374, 149] on span "CASH" at bounding box center [376, 152] width 12 height 6
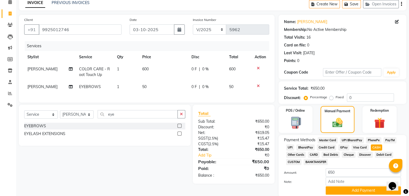
scroll to position [46, 0]
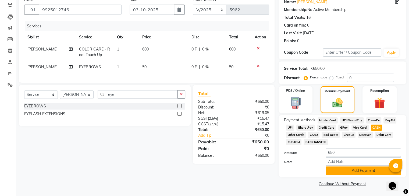
click at [356, 174] on button "Add Payment" at bounding box center [362, 171] width 75 height 8
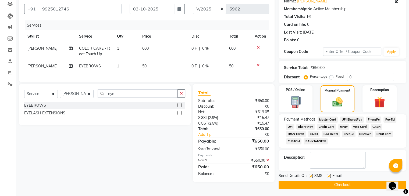
scroll to position [48, 0]
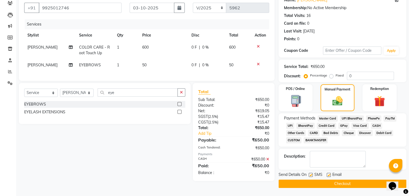
click at [328, 174] on label at bounding box center [328, 175] width 4 height 4
click at [328, 174] on input "checkbox" at bounding box center [327, 175] width 3 height 3
click at [311, 175] on label at bounding box center [310, 175] width 4 height 4
click at [311, 175] on input "checkbox" at bounding box center [309, 175] width 3 height 3
click at [312, 179] on div "Send Details On SMS Email Checkout" at bounding box center [342, 180] width 128 height 16
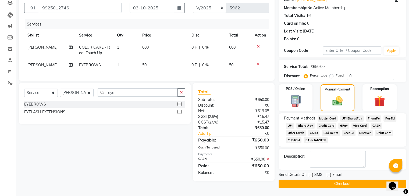
click at [313, 182] on button "Checkout" at bounding box center [342, 184] width 128 height 8
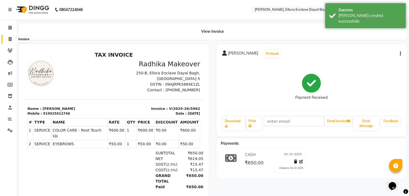
click at [8, 38] on span at bounding box center [9, 39] width 9 height 6
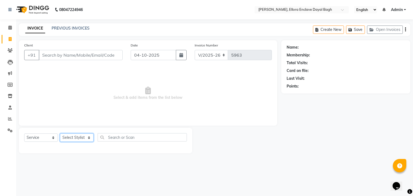
click at [84, 139] on select "Select Stylist AMAN DANISH SALMANI [PERSON_NAME] kakul KAVITA [PERSON_NAME] [PE…" at bounding box center [77, 138] width 34 height 8
click at [60, 134] on select "Select Stylist AMAN DANISH SALMANI [PERSON_NAME] kakul KAVITA [PERSON_NAME] [PE…" at bounding box center [77, 138] width 34 height 8
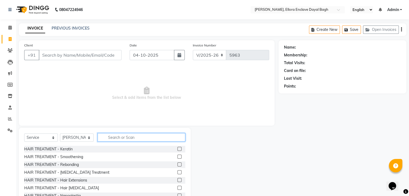
click at [126, 138] on input "text" at bounding box center [142, 137] width 88 height 8
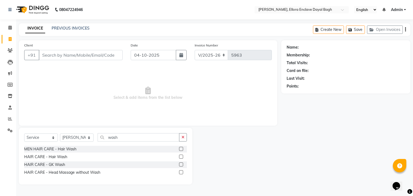
click at [180, 157] on label at bounding box center [181, 157] width 4 height 4
click at [180, 157] on input "checkbox" at bounding box center [180, 156] width 3 height 3
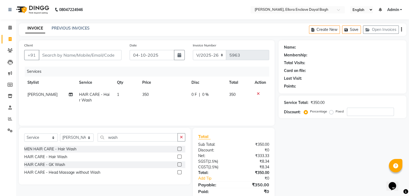
click at [257, 93] on icon at bounding box center [258, 94] width 3 height 4
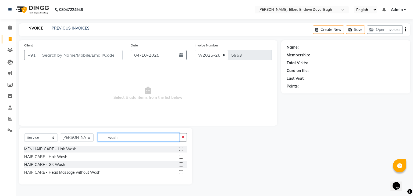
click at [143, 137] on input "wash" at bounding box center [139, 137] width 82 height 8
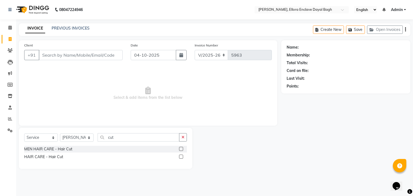
click at [179, 156] on label at bounding box center [181, 157] width 4 height 4
click at [179, 156] on input "checkbox" at bounding box center [180, 156] width 3 height 3
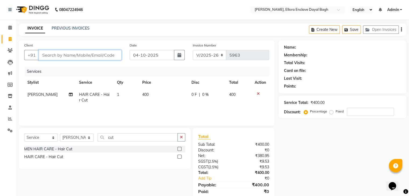
click at [107, 54] on input "Client" at bounding box center [80, 55] width 83 height 10
click at [74, 57] on input "Client" at bounding box center [80, 55] width 83 height 10
click at [74, 56] on input "Client" at bounding box center [80, 55] width 83 height 10
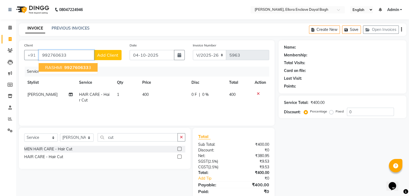
click at [76, 69] on span "992760633" at bounding box center [76, 67] width 24 height 5
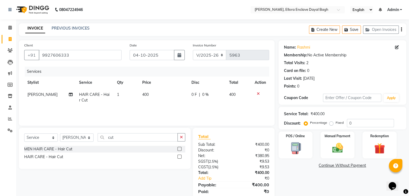
scroll to position [19, 0]
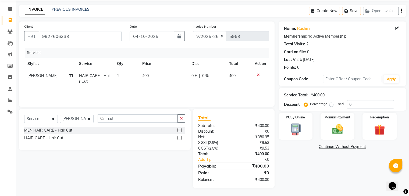
drag, startPoint x: 315, startPoint y: 181, endPoint x: 298, endPoint y: 176, distance: 16.9
click at [298, 176] on div "Name: [PERSON_NAME] Membership: No Active Membership Total Visits: 2 Card on fi…" at bounding box center [344, 104] width 132 height 167
click at [343, 131] on img at bounding box center [337, 129] width 18 height 13
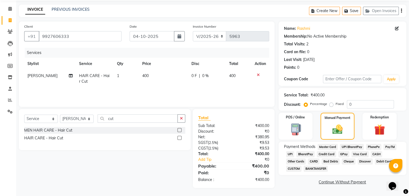
click at [373, 155] on span "CASH" at bounding box center [376, 154] width 12 height 6
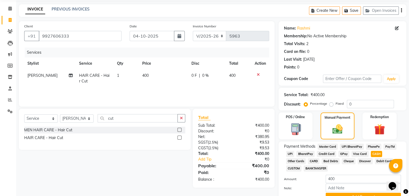
scroll to position [46, 0]
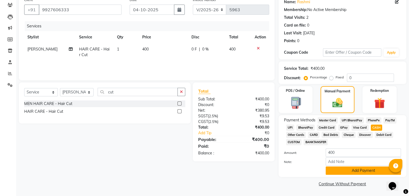
click at [353, 171] on button "Add Payment" at bounding box center [362, 171] width 75 height 8
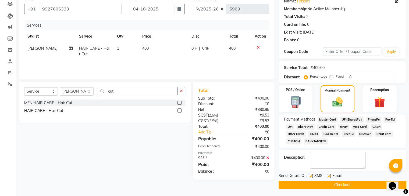
scroll to position [48, 0]
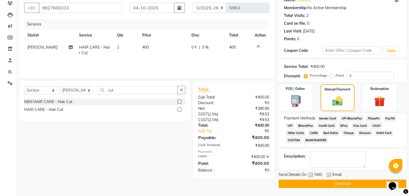
click at [330, 176] on label at bounding box center [328, 175] width 4 height 4
click at [330, 176] on input "checkbox" at bounding box center [327, 175] width 3 height 3
click at [311, 173] on label at bounding box center [310, 175] width 4 height 4
click at [311, 174] on input "checkbox" at bounding box center [309, 175] width 3 height 3
click at [315, 182] on button "Checkout" at bounding box center [342, 184] width 128 height 8
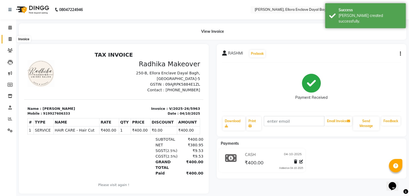
click at [9, 39] on icon at bounding box center [10, 39] width 3 height 4
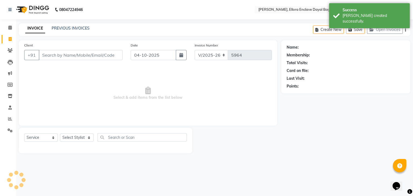
click at [68, 60] on input "Client" at bounding box center [81, 55] width 84 height 10
click at [80, 58] on input "Client" at bounding box center [81, 55] width 84 height 10
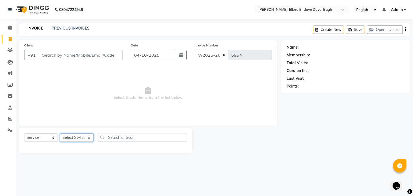
click at [88, 139] on select "Select Stylist AMAN DANISH SALMANI [PERSON_NAME] kakul KAVITA [PERSON_NAME] [PE…" at bounding box center [77, 138] width 34 height 8
click at [60, 134] on select "Select Stylist AMAN DANISH SALMANI [PERSON_NAME] kakul KAVITA [PERSON_NAME] [PE…" at bounding box center [77, 138] width 34 height 8
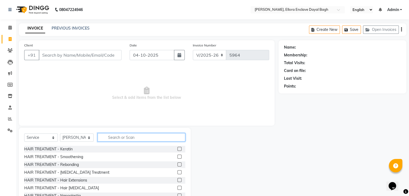
click at [110, 139] on input "text" at bounding box center [142, 137] width 88 height 8
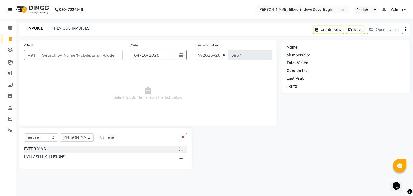
click at [181, 149] on label at bounding box center [181, 149] width 4 height 4
click at [181, 149] on input "checkbox" at bounding box center [180, 148] width 3 height 3
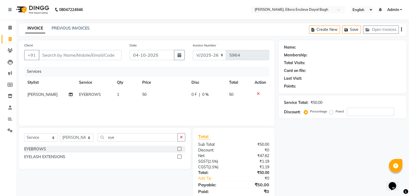
click at [164, 94] on td "50" at bounding box center [163, 95] width 49 height 12
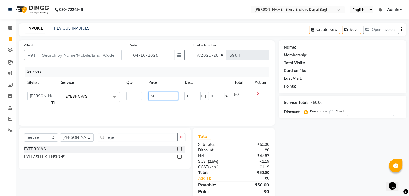
click at [150, 95] on input "50" at bounding box center [163, 96] width 30 height 8
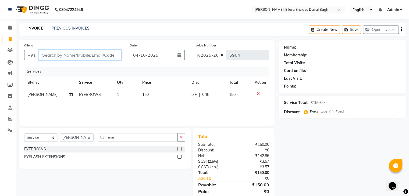
click at [111, 52] on input "Client" at bounding box center [80, 55] width 83 height 10
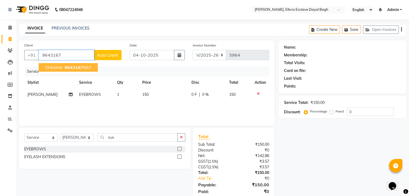
click at [87, 65] on ngb-highlight "9643167 867" at bounding box center [77, 67] width 28 height 5
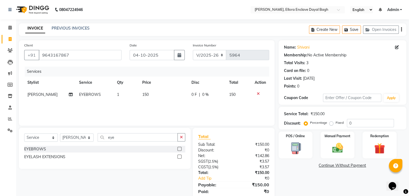
scroll to position [19, 0]
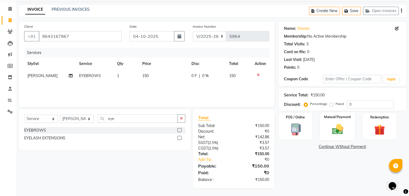
click at [326, 127] on div "Manual Payment" at bounding box center [336, 126] width 35 height 28
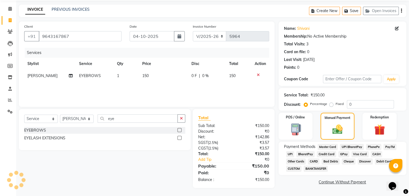
click at [372, 154] on span "CASH" at bounding box center [376, 154] width 12 height 6
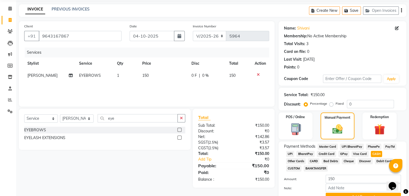
scroll to position [46, 0]
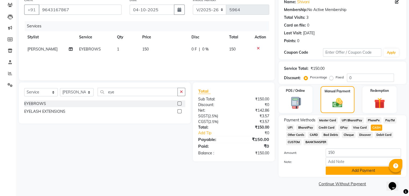
click at [347, 170] on button "Add Payment" at bounding box center [362, 171] width 75 height 8
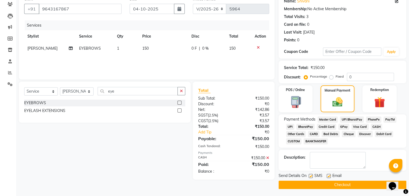
scroll to position [48, 0]
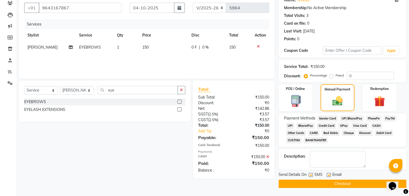
click at [329, 174] on label at bounding box center [328, 175] width 4 height 4
click at [329, 174] on input "checkbox" at bounding box center [327, 175] width 3 height 3
click at [309, 175] on label at bounding box center [310, 175] width 4 height 4
click at [309, 175] on input "checkbox" at bounding box center [309, 175] width 3 height 3
click at [309, 182] on button "Checkout" at bounding box center [342, 184] width 128 height 8
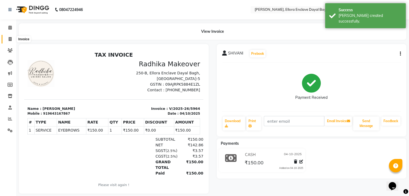
click at [12, 39] on span at bounding box center [9, 39] width 9 height 6
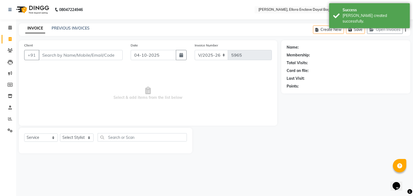
click at [36, 48] on div "Client +91" at bounding box center [73, 53] width 106 height 22
